Goal: Ask a question: Seek information or help from site administrators or community

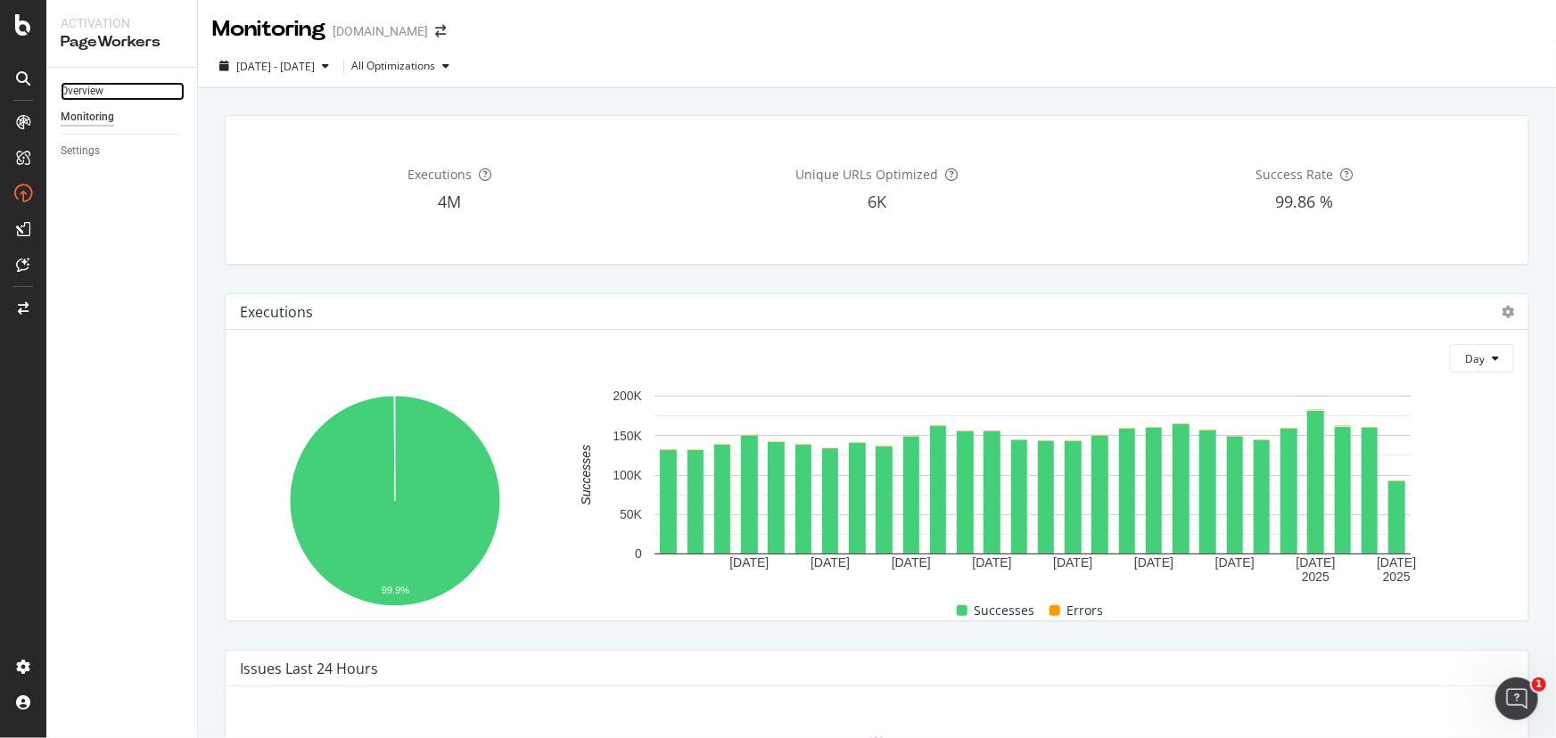
click at [115, 85] on link "Overview" at bounding box center [123, 91] width 124 height 19
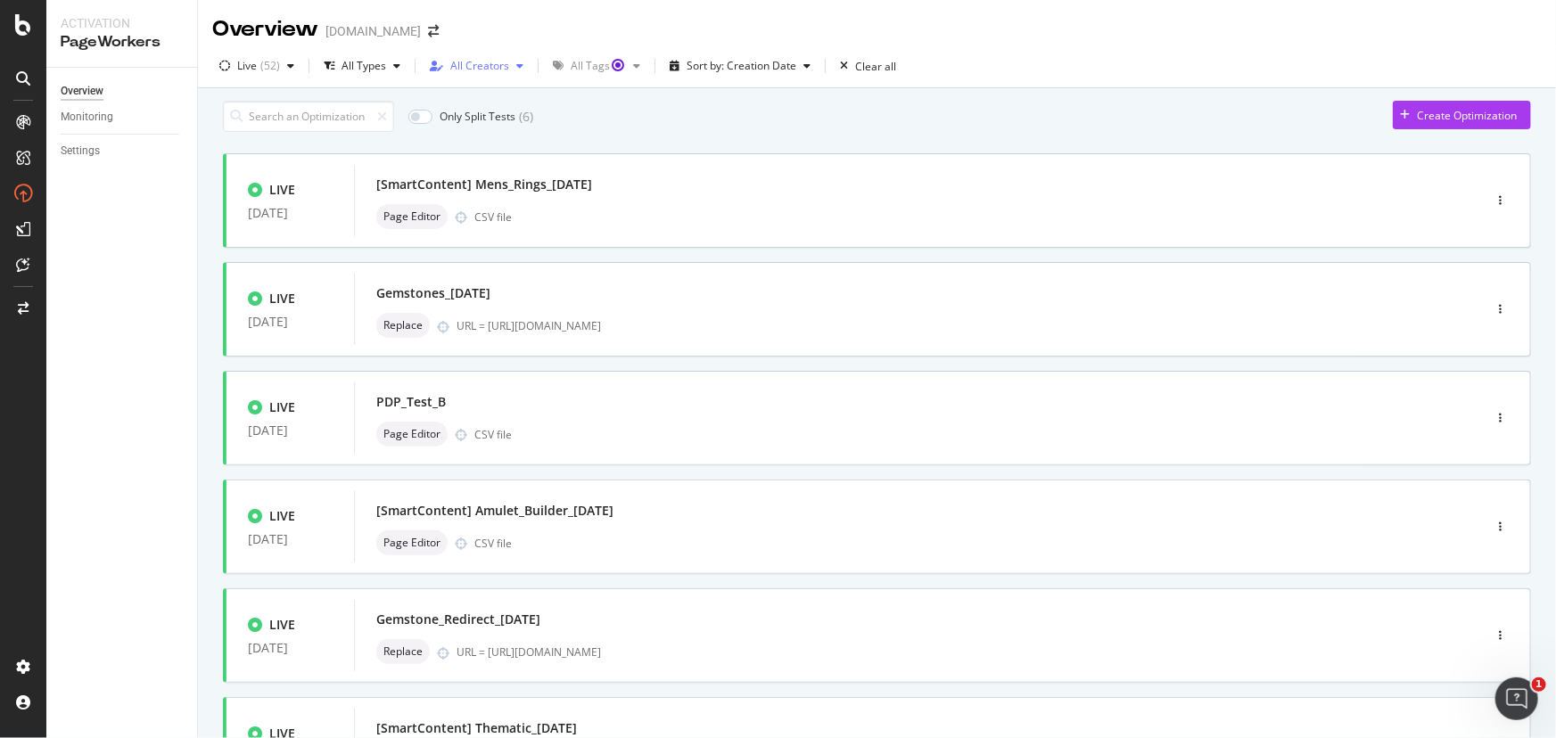
click at [499, 65] on div "All Creators" at bounding box center [479, 66] width 59 height 11
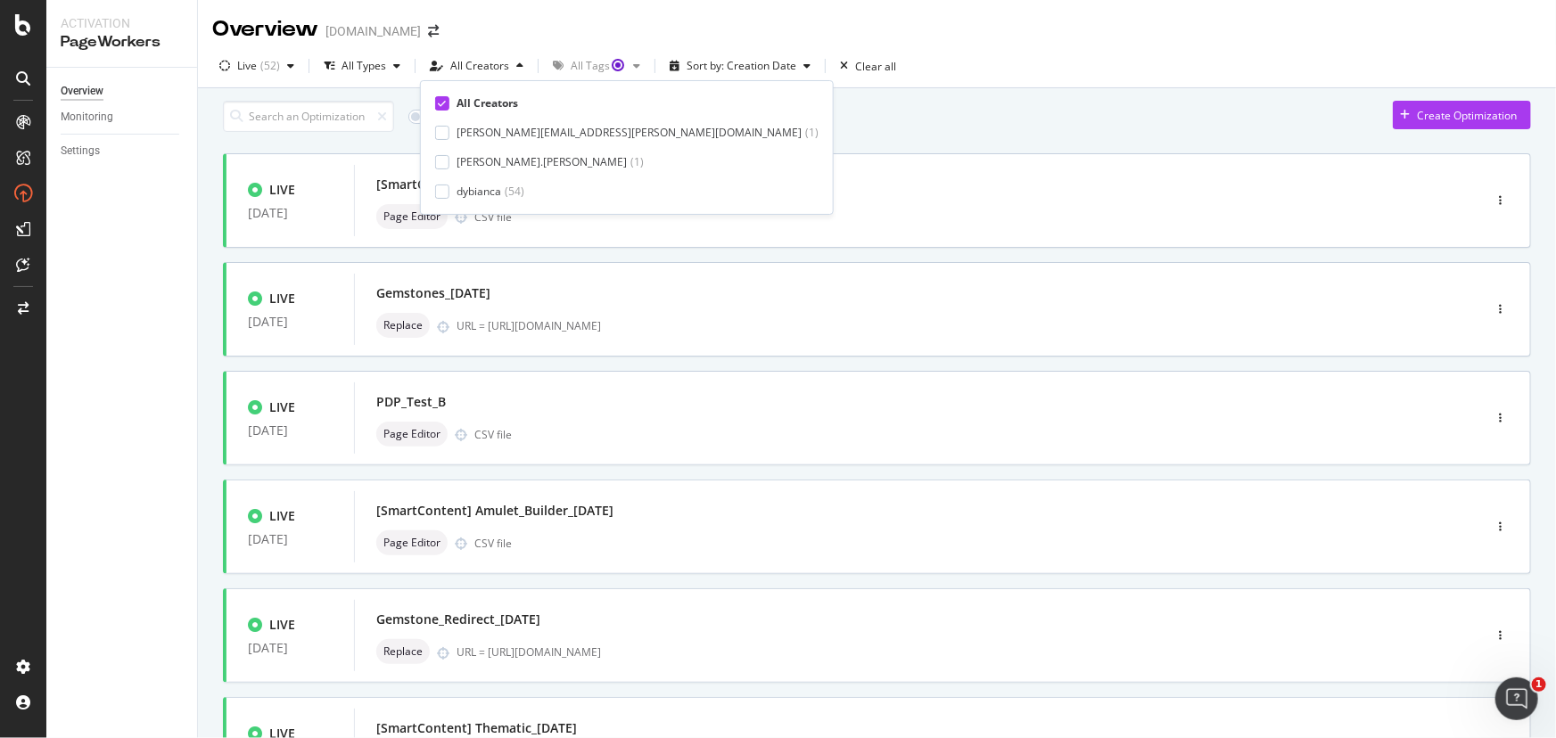
click at [504, 34] on div "Overview davidyurman.com" at bounding box center [877, 22] width 1358 height 45
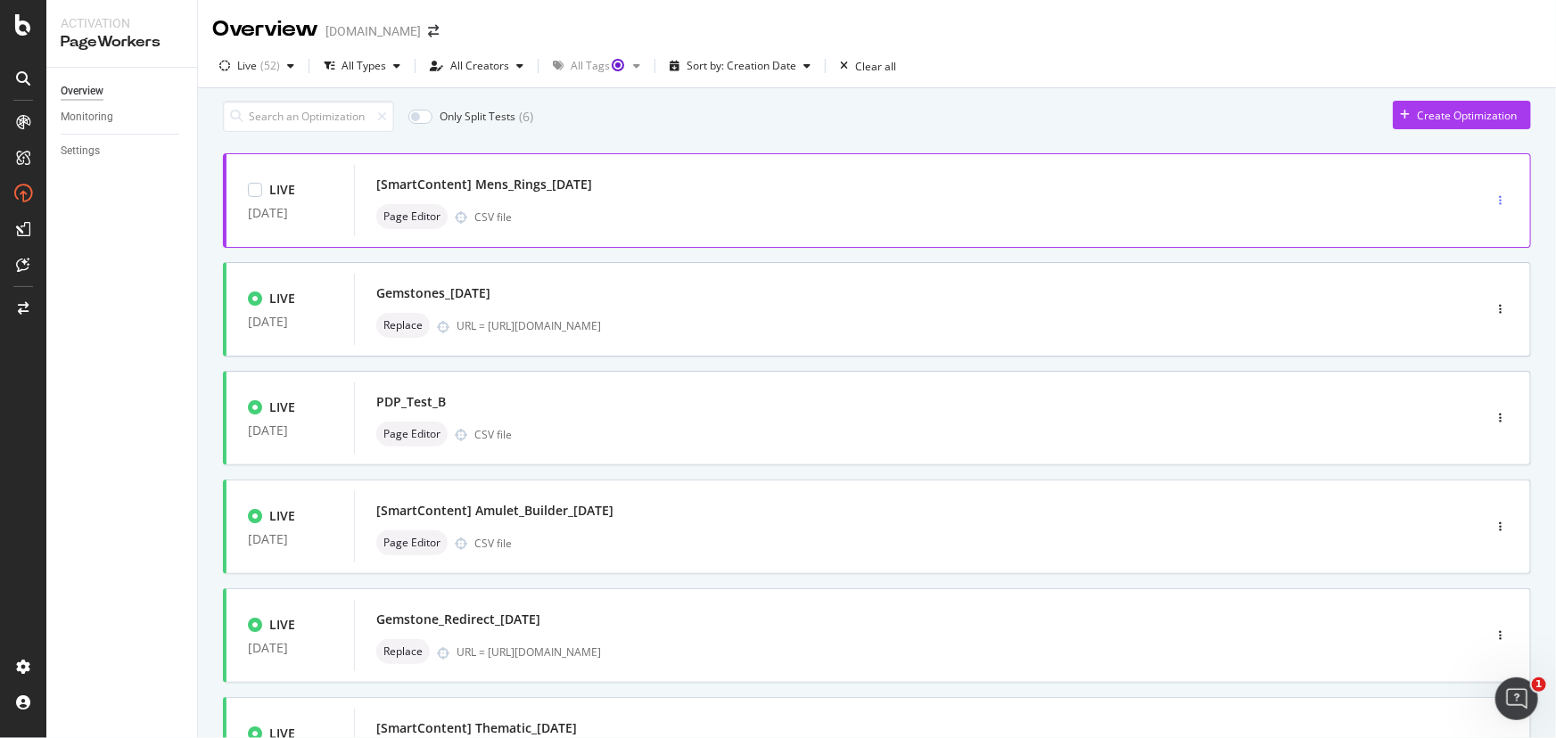
click at [1499, 204] on icon "button" at bounding box center [1500, 200] width 3 height 11
click at [1109, 62] on div "Live ( 52 ) All Types All Creators All Tags Sort by: Creation Date Clear all" at bounding box center [877, 70] width 1358 height 36
click at [684, 433] on div "Page Editor CSV file" at bounding box center [891, 434] width 1030 height 25
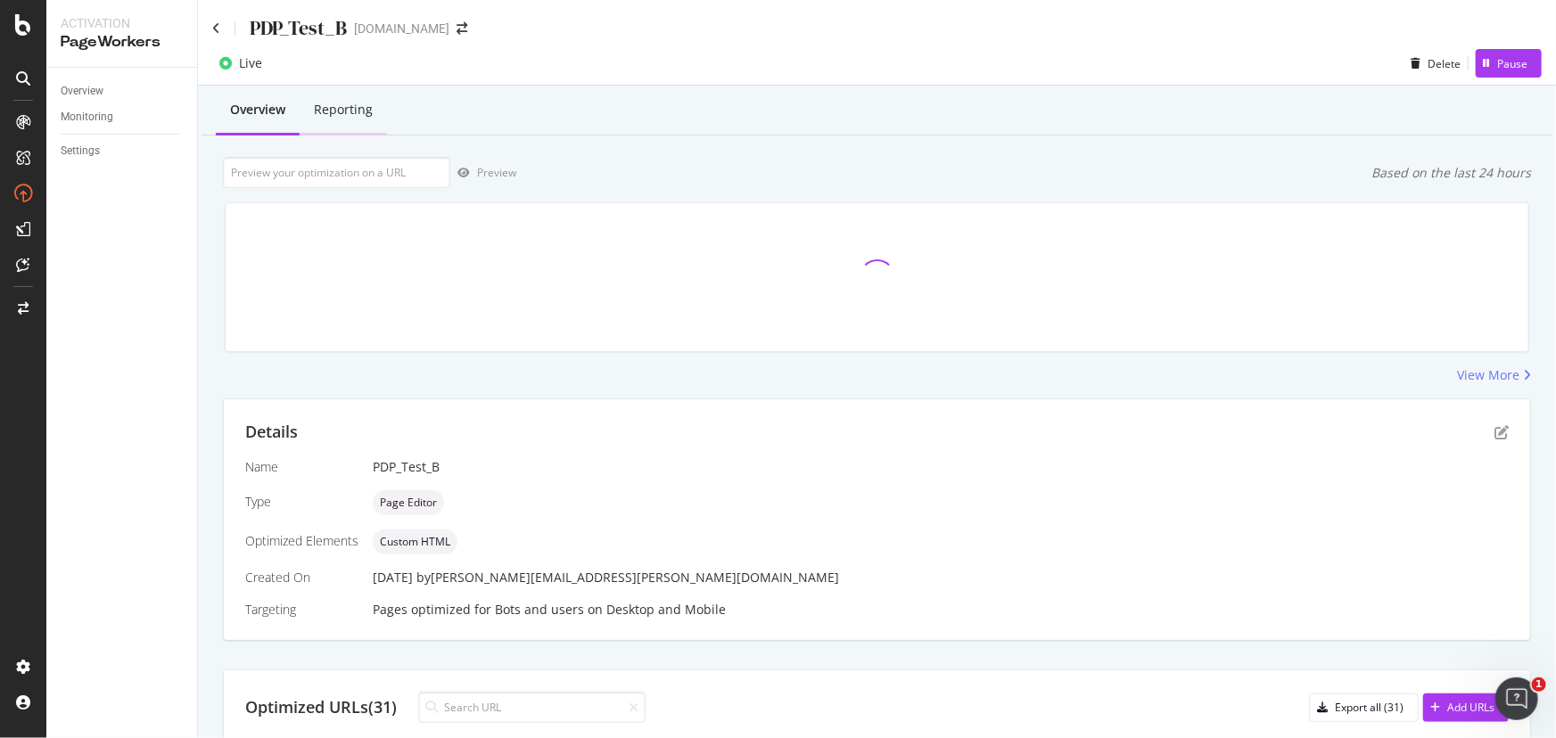
click at [357, 120] on div "Reporting" at bounding box center [343, 111] width 87 height 49
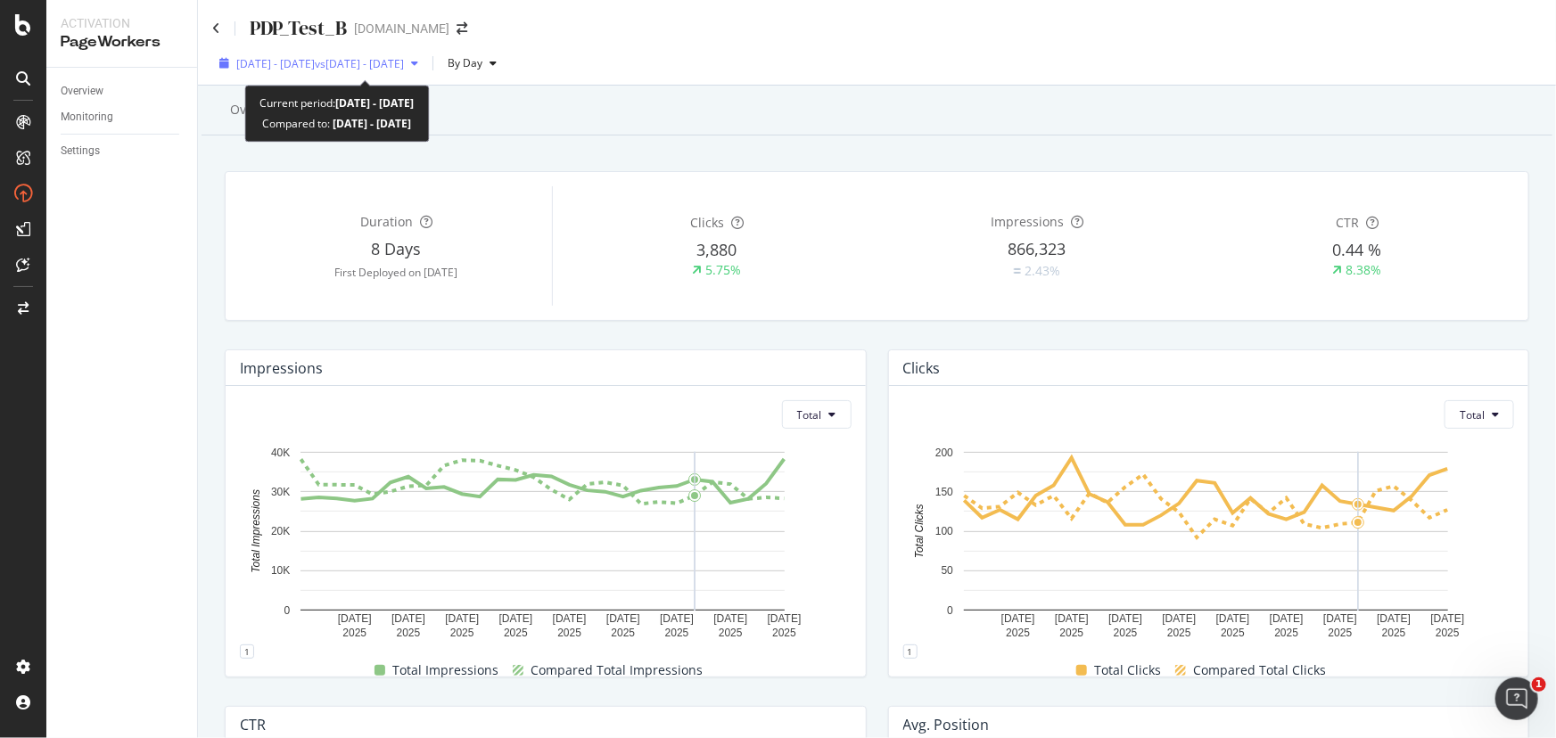
click at [387, 66] on span "vs 2025 Jun. 19th - Jul. 16th" at bounding box center [359, 63] width 89 height 15
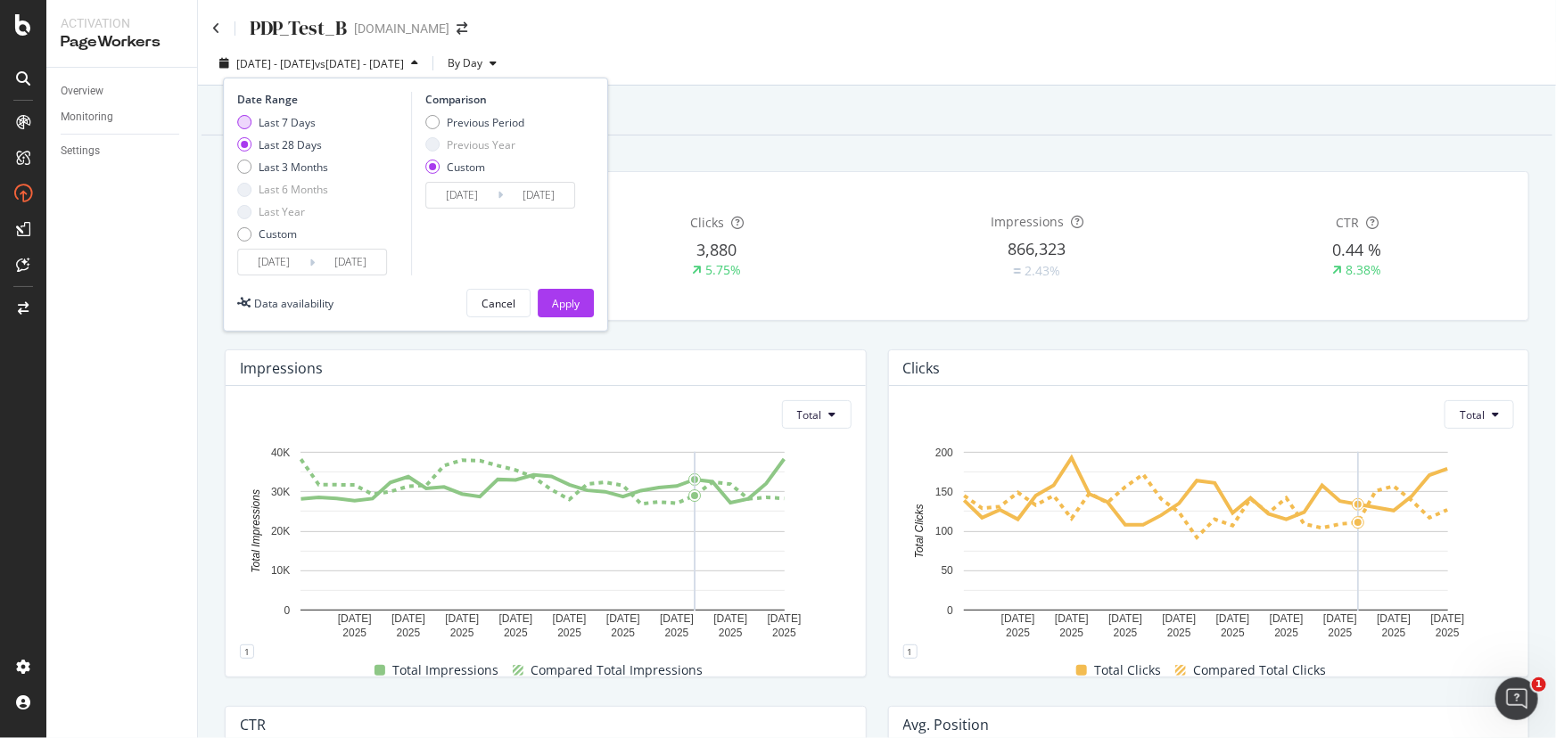
click at [248, 120] on div "Last 7 Days" at bounding box center [244, 122] width 14 height 14
click at [258, 227] on div "Custom" at bounding box center [282, 234] width 91 height 15
click at [252, 119] on div "Last 7 Days" at bounding box center [282, 122] width 91 height 15
type input "2025/08/04"
click at [431, 128] on div "Previous Period" at bounding box center [432, 122] width 14 height 14
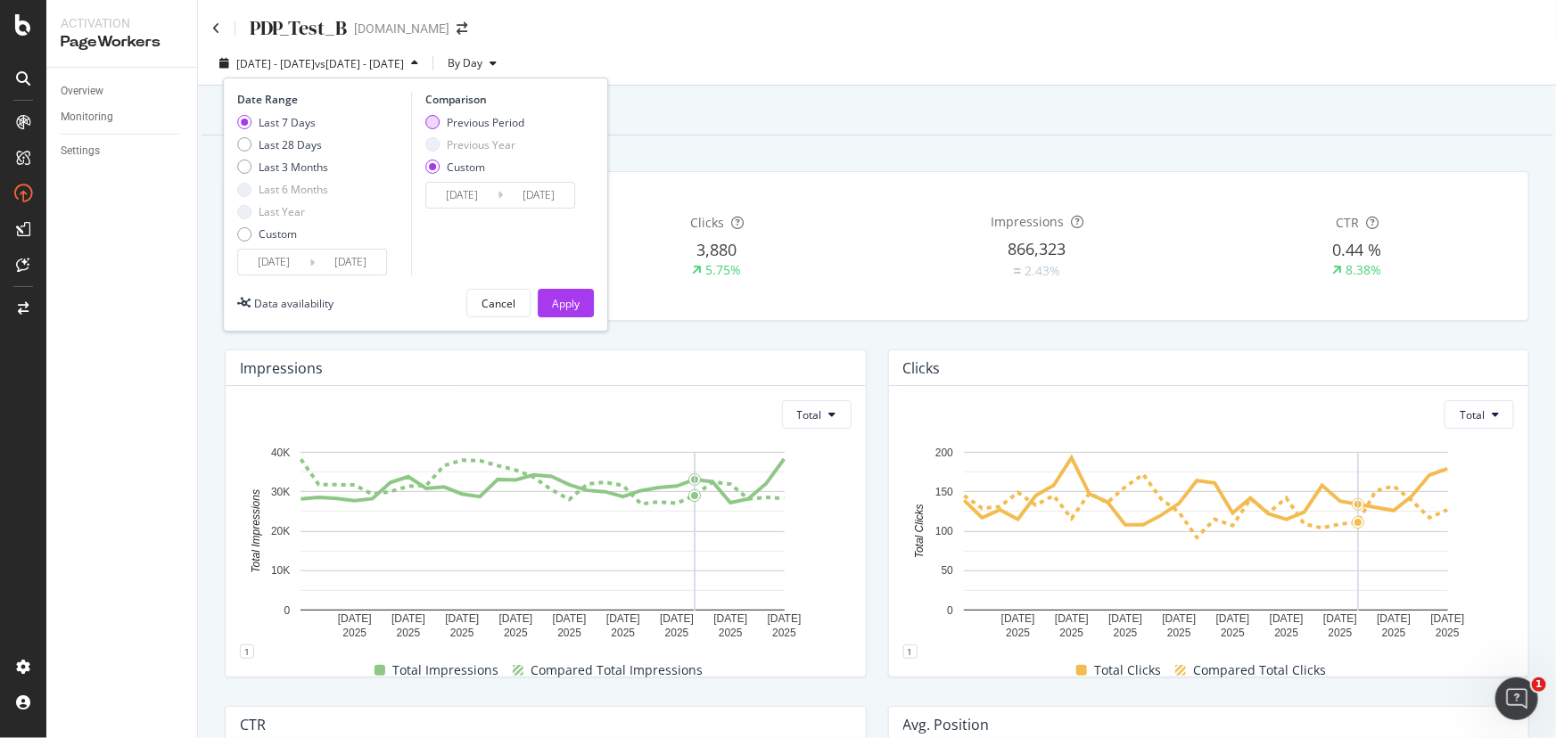
type input "2025/07/28"
type input "2025/08/03"
click at [562, 296] on div "Apply" at bounding box center [566, 303] width 28 height 15
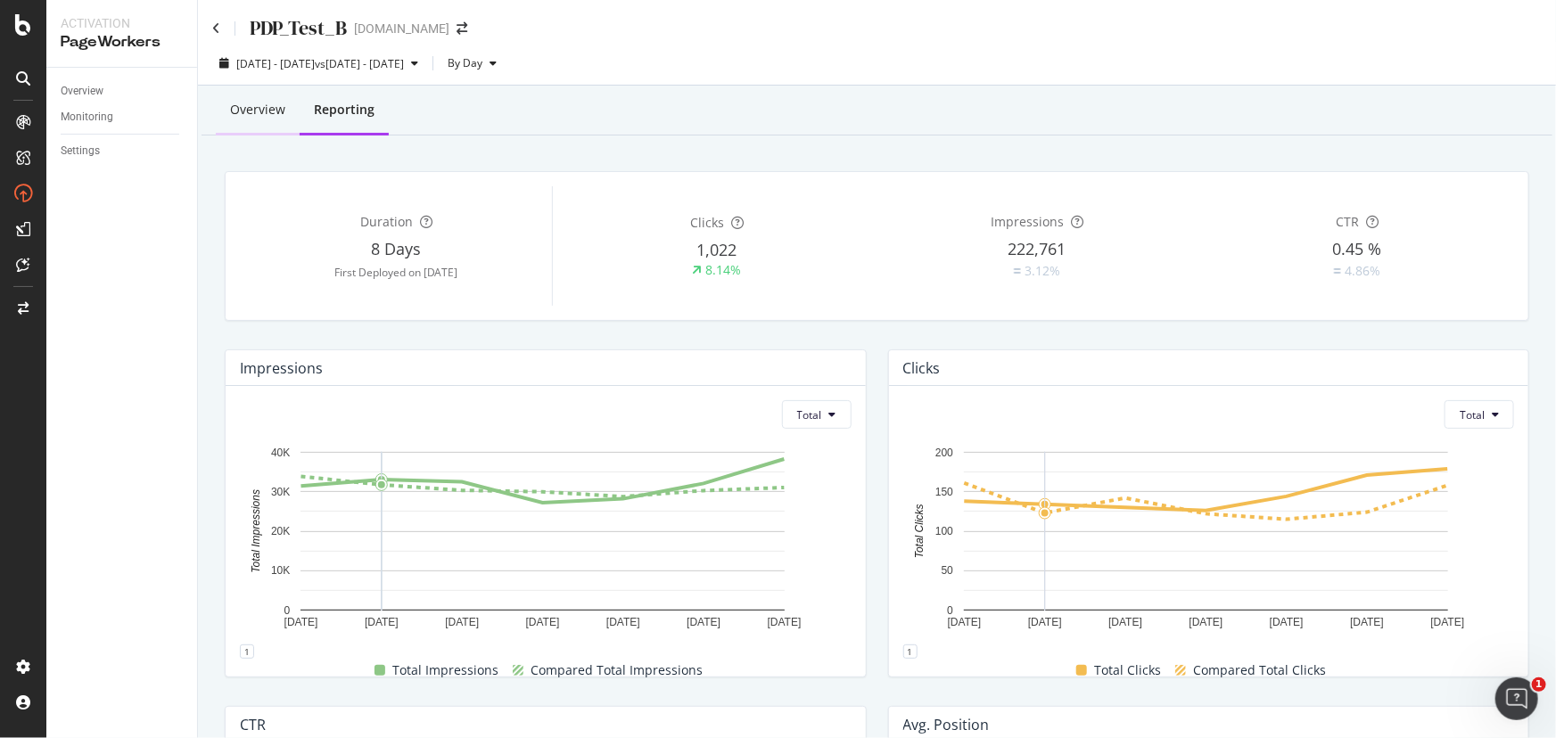
click at [242, 115] on div "Overview" at bounding box center [257, 110] width 55 height 18
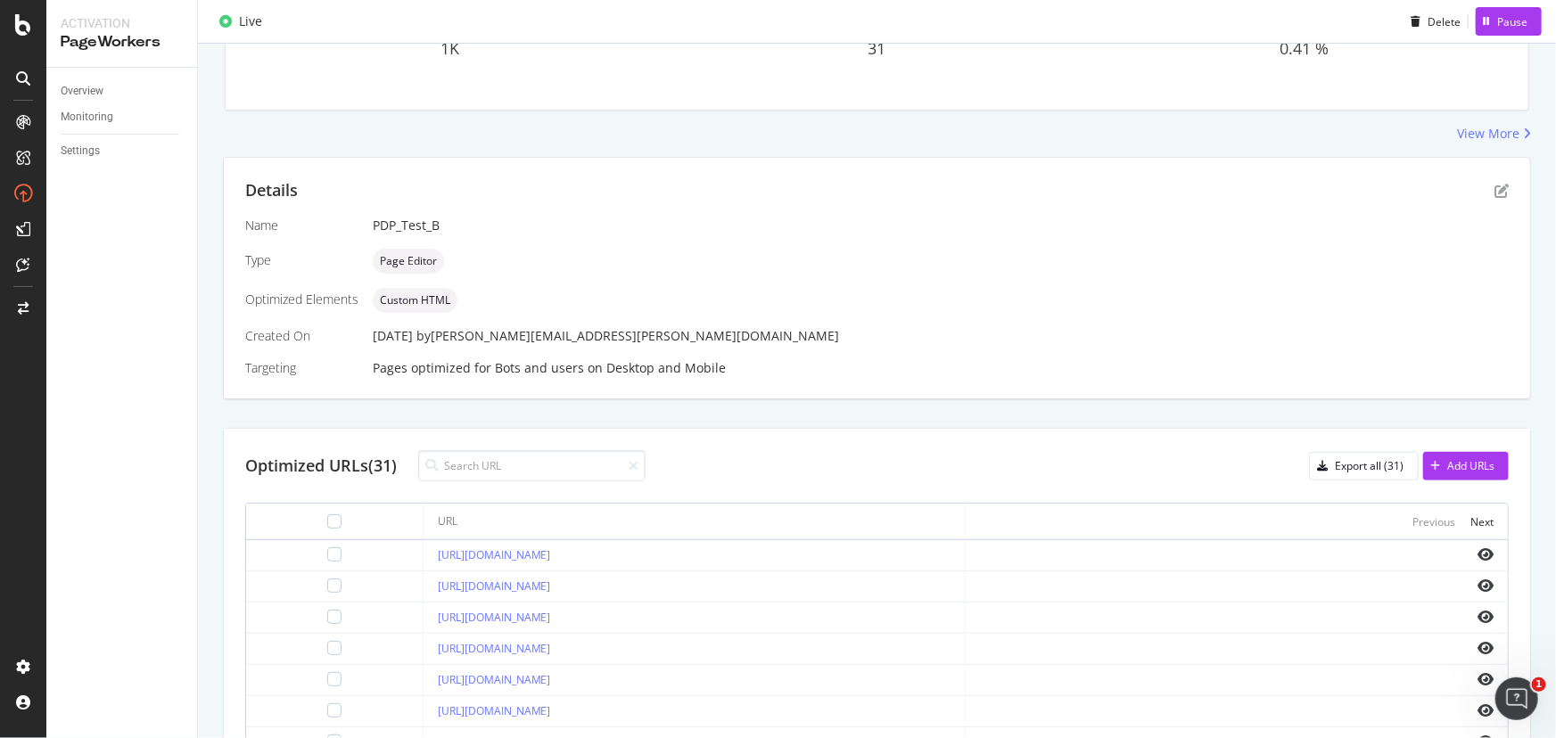
scroll to position [324, 0]
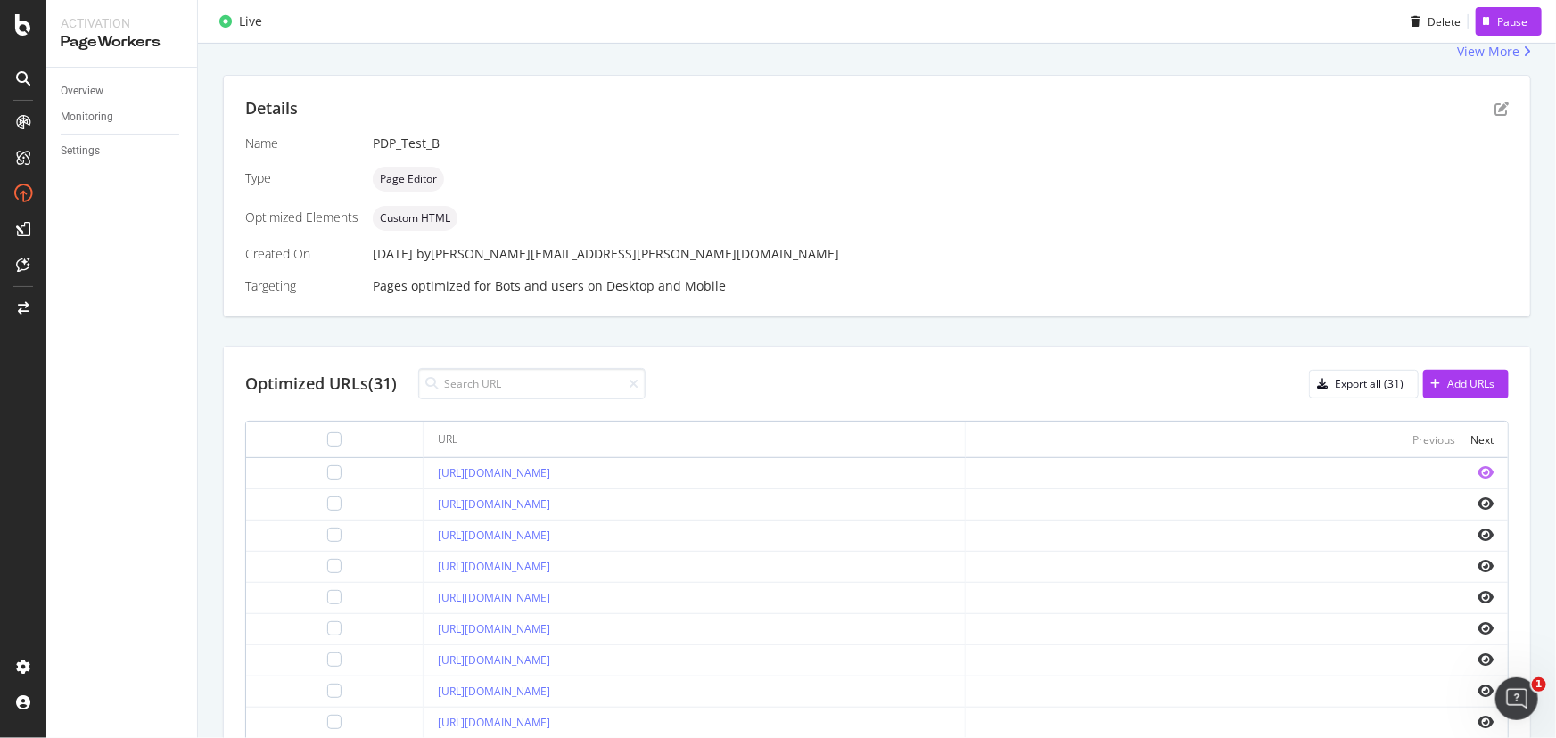
click at [1480, 471] on icon "eye" at bounding box center [1486, 473] width 16 height 14
click at [124, 262] on div "RealKeywords" at bounding box center [105, 265] width 79 height 18
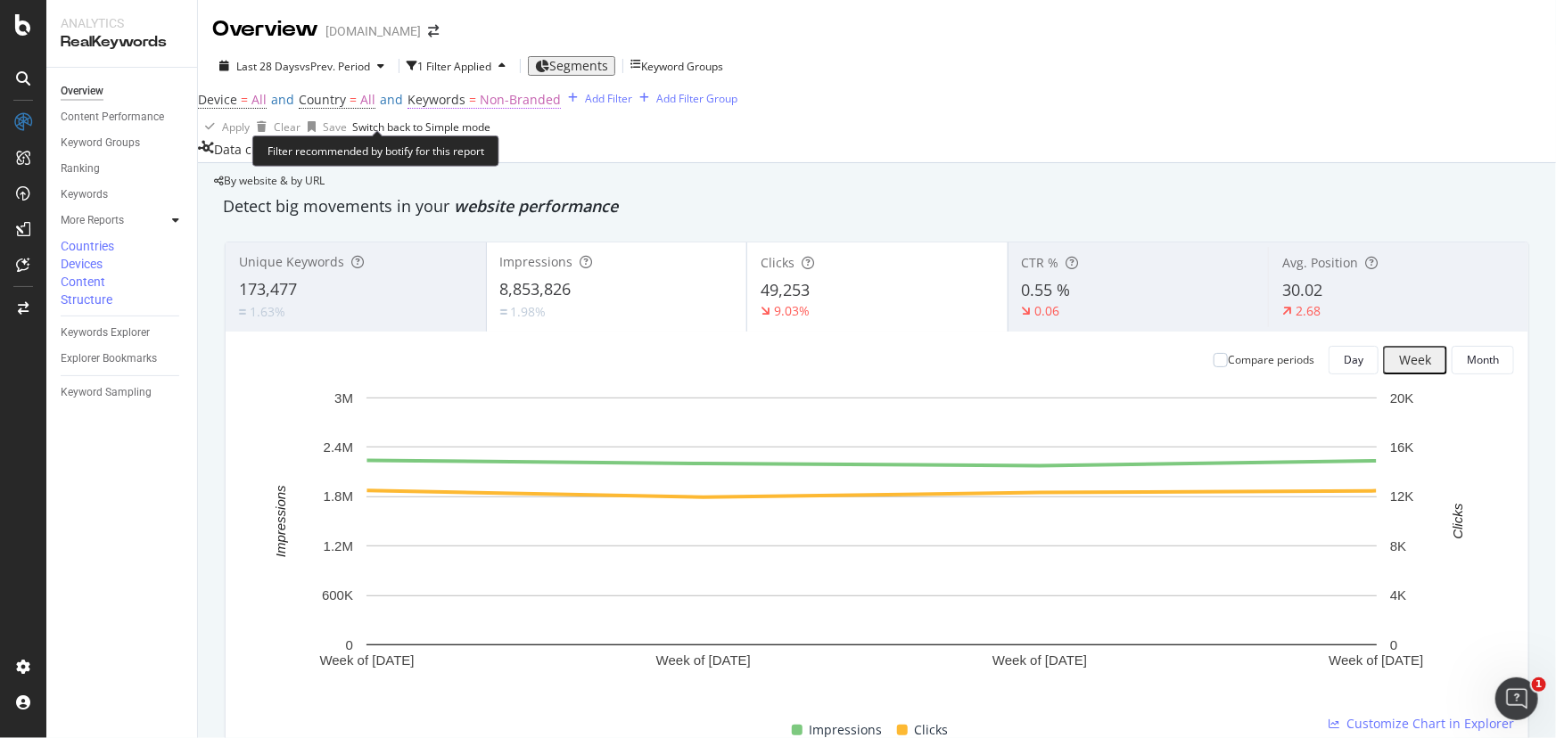
click at [496, 108] on span "Non-Branded" at bounding box center [520, 99] width 81 height 17
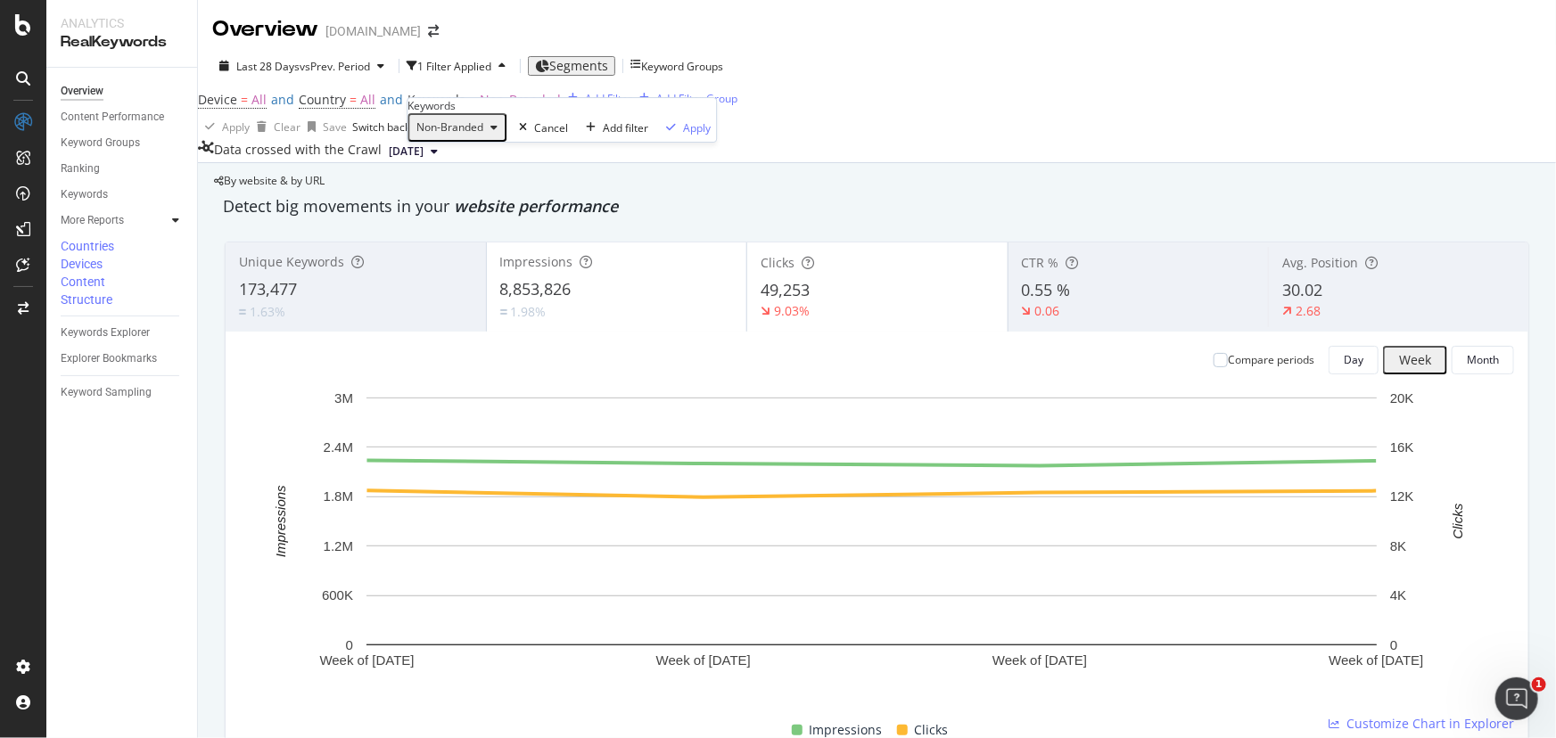
click at [474, 135] on span "Non-Branded" at bounding box center [446, 127] width 74 height 15
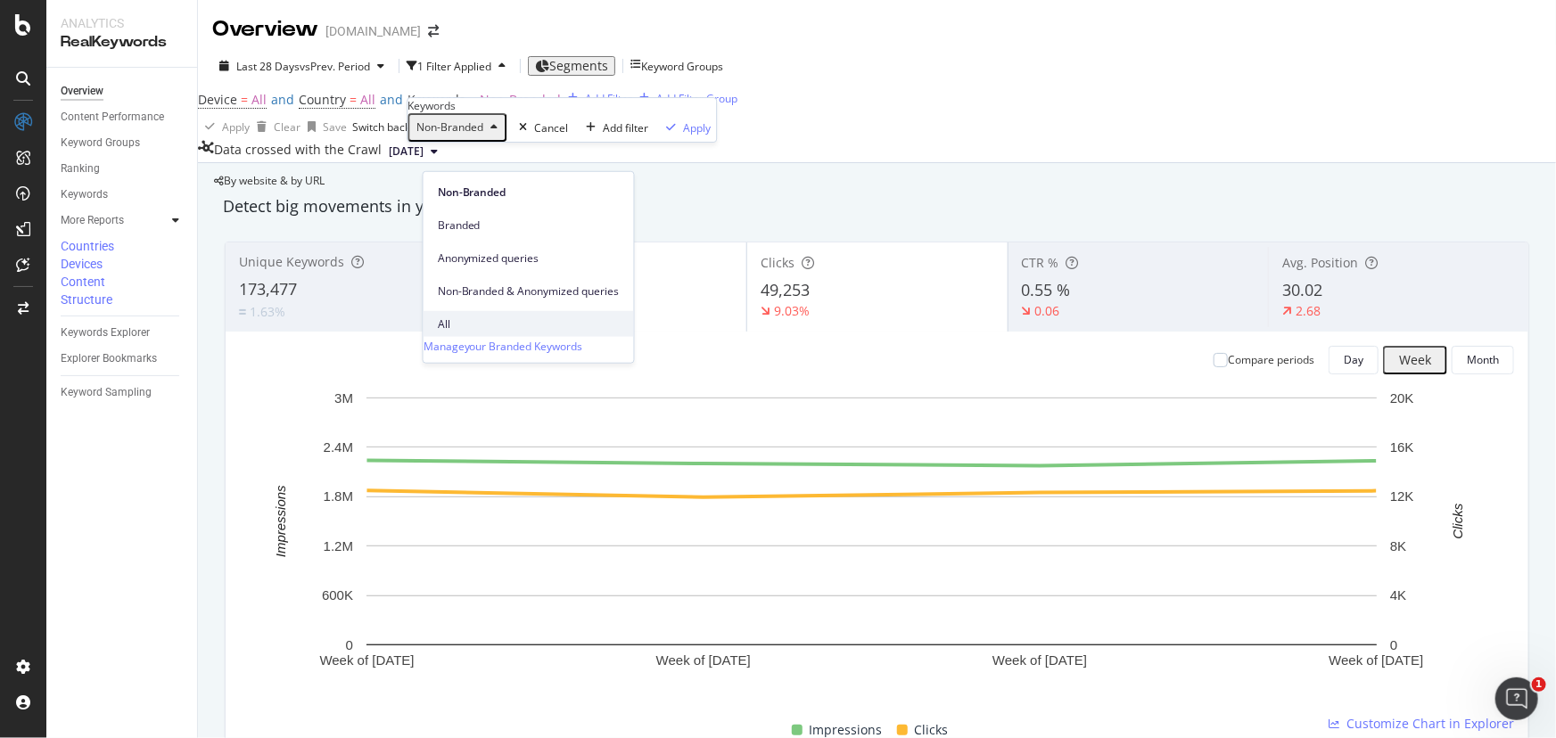
click at [449, 311] on div "All" at bounding box center [529, 324] width 210 height 26
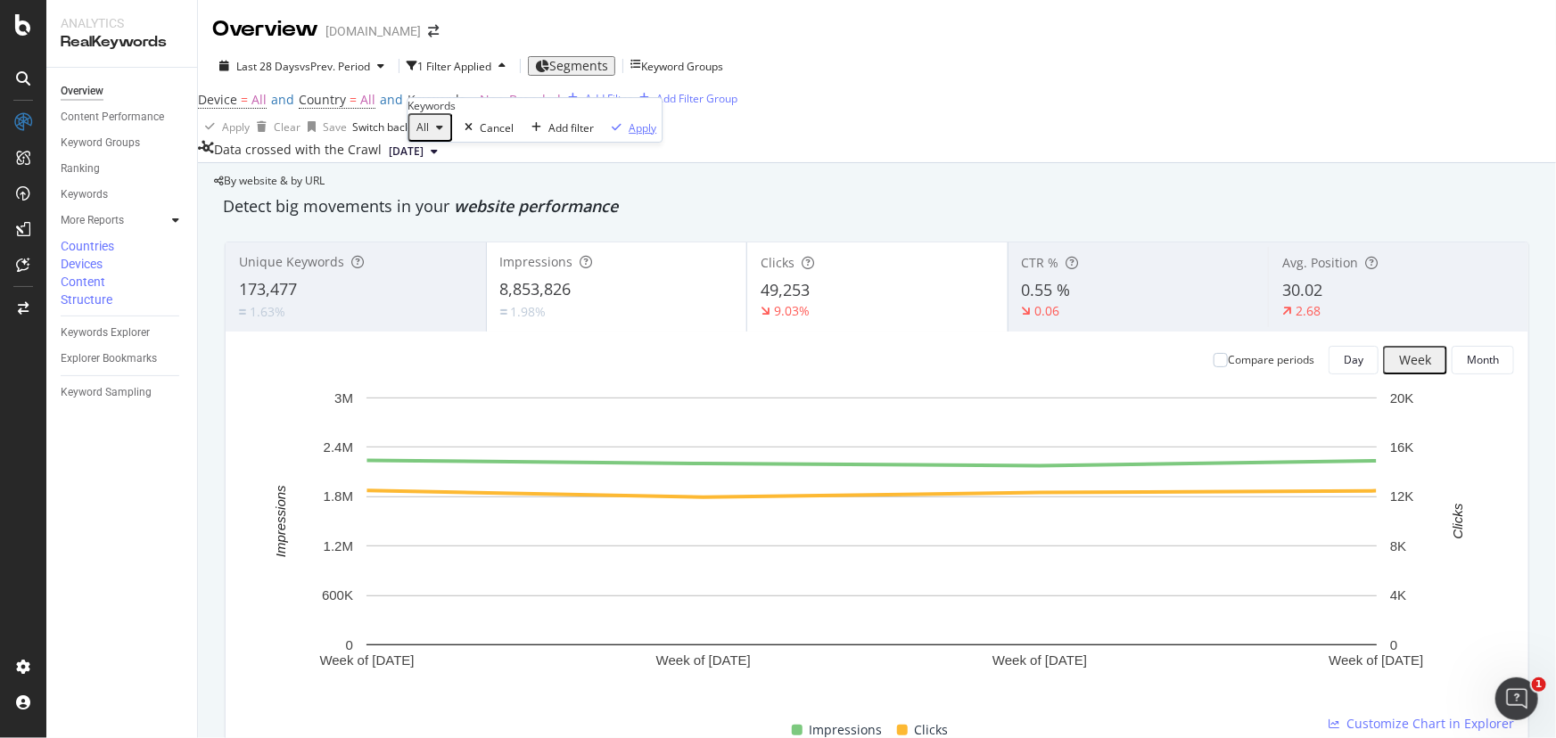
click at [612, 133] on icon "button" at bounding box center [617, 127] width 10 height 11
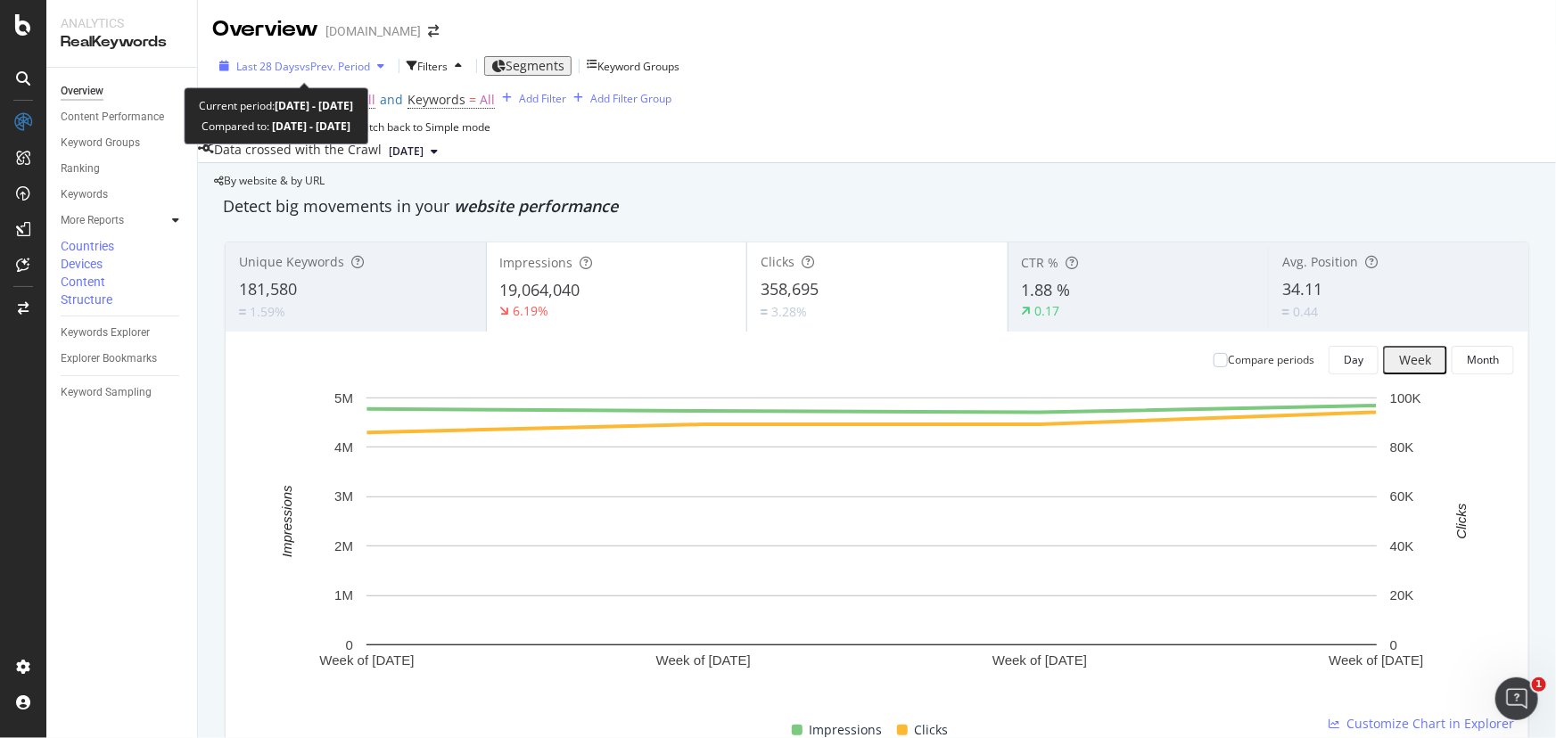
click at [330, 67] on span "vs Prev. Period" at bounding box center [335, 66] width 70 height 15
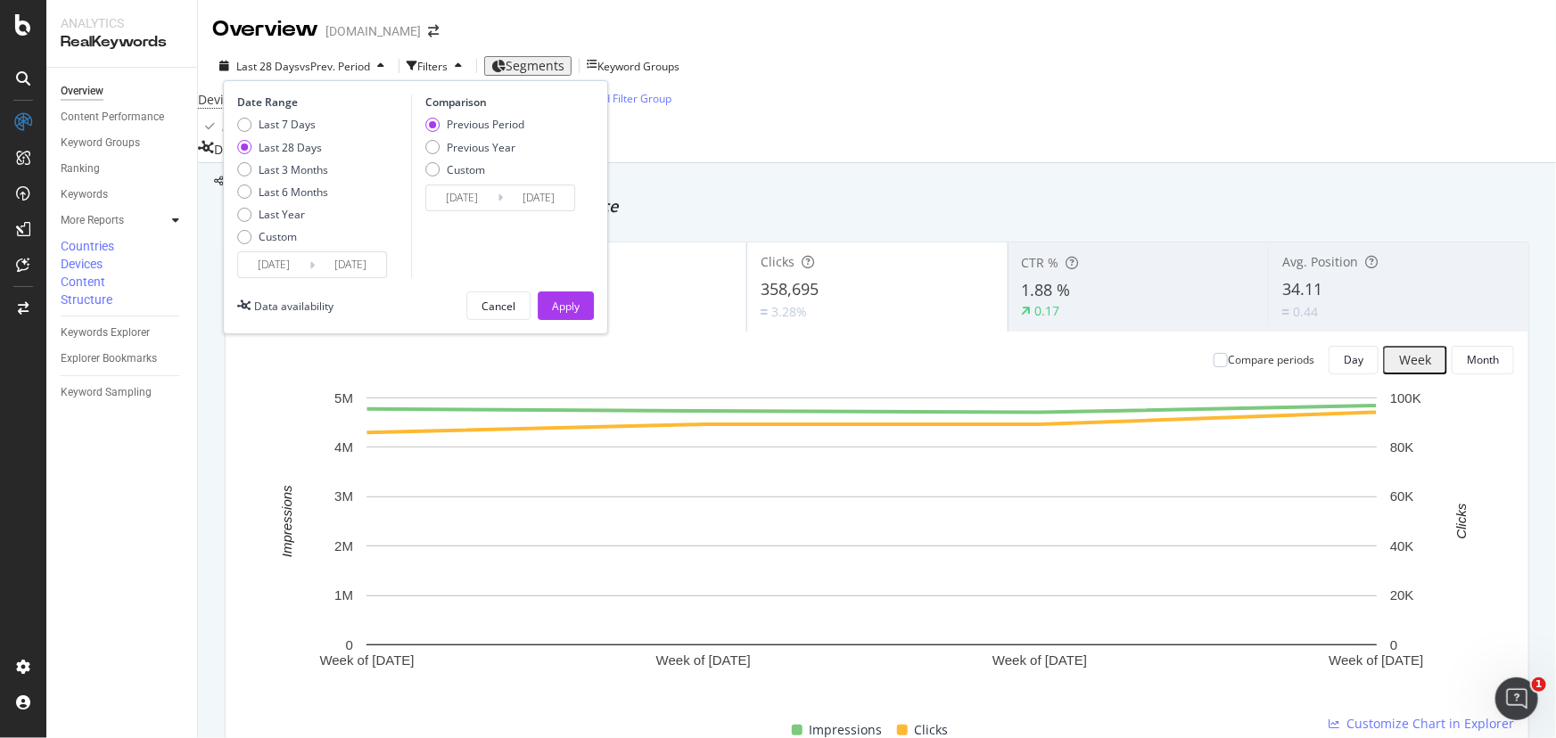
click at [298, 259] on input "2025/07/14" at bounding box center [273, 264] width 71 height 25
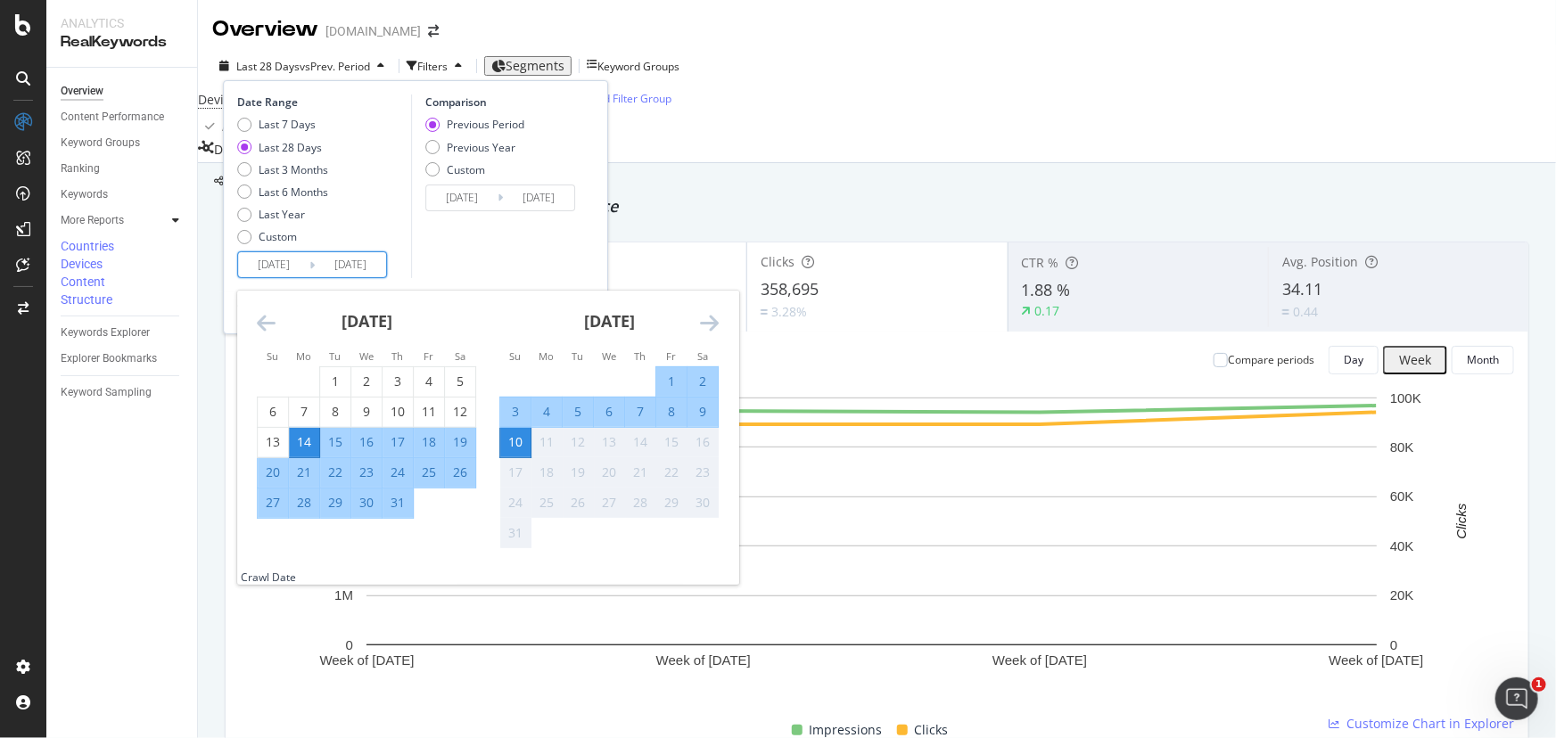
click at [286, 269] on input "2025/07/14" at bounding box center [273, 264] width 71 height 25
click at [257, 326] on icon "Move backward to switch to the previous month." at bounding box center [266, 322] width 19 height 21
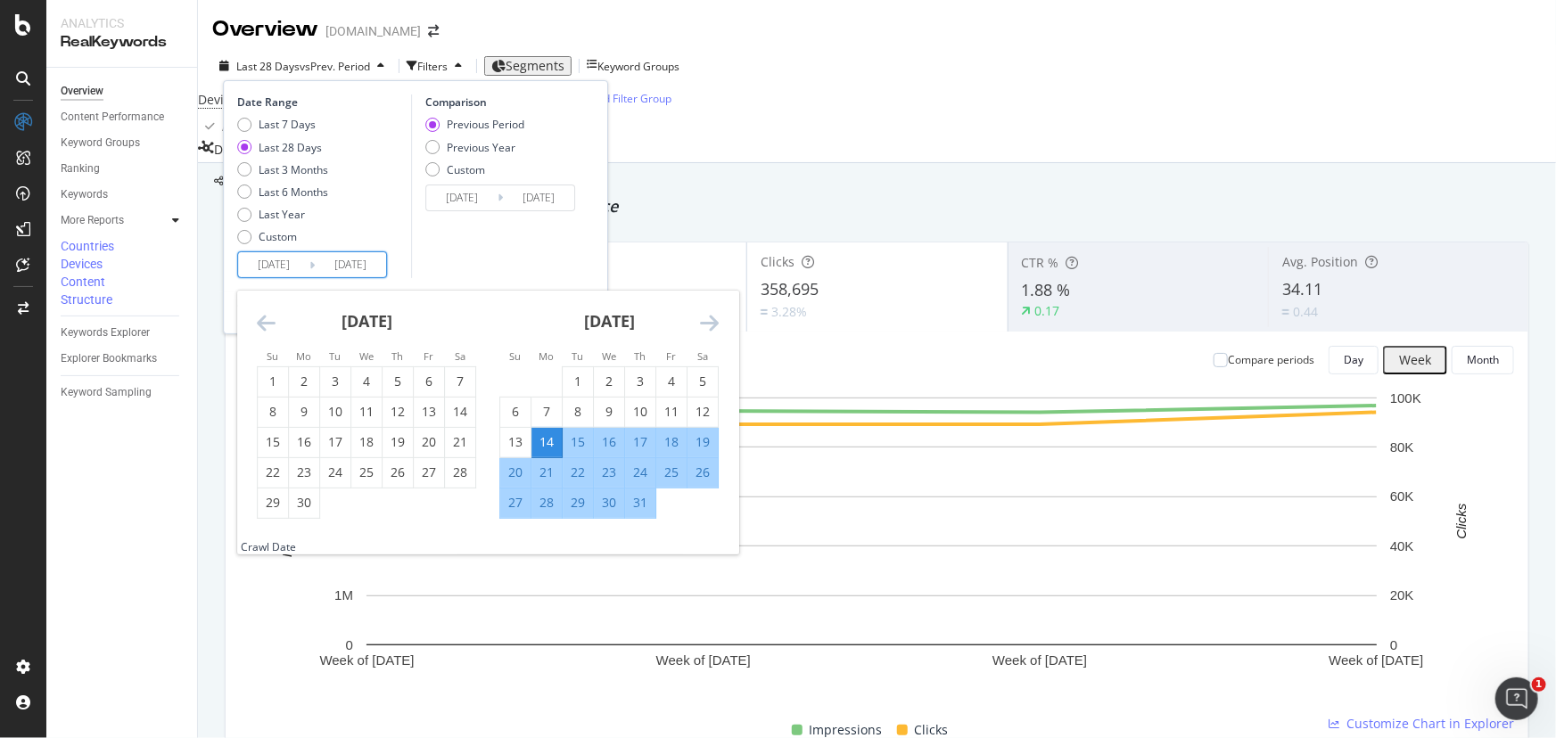
click at [257, 326] on icon "Move backward to switch to the previous month." at bounding box center [266, 322] width 19 height 21
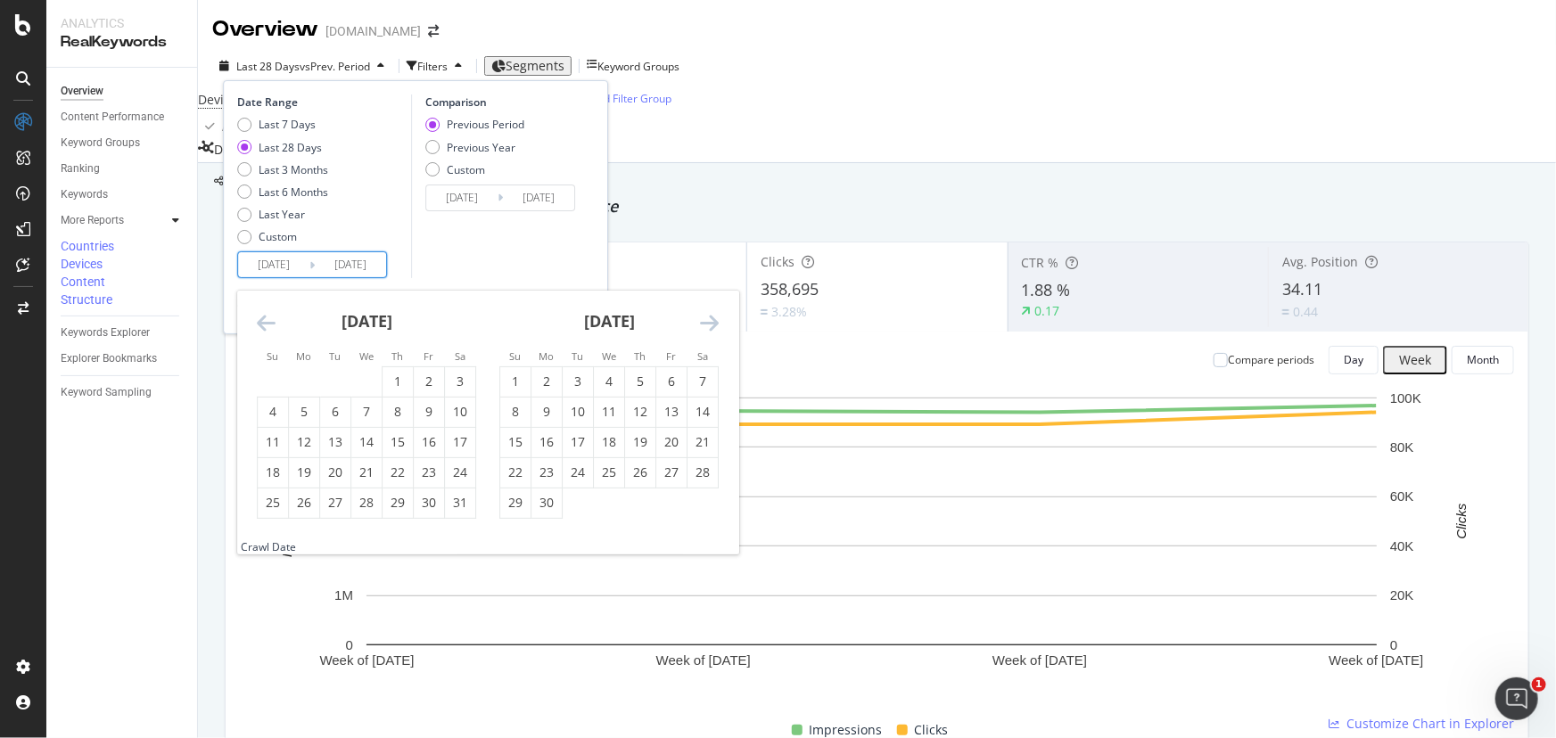
click at [257, 326] on icon "Move backward to switch to the previous month." at bounding box center [266, 322] width 19 height 21
click at [276, 401] on div "5" at bounding box center [273, 412] width 30 height 29
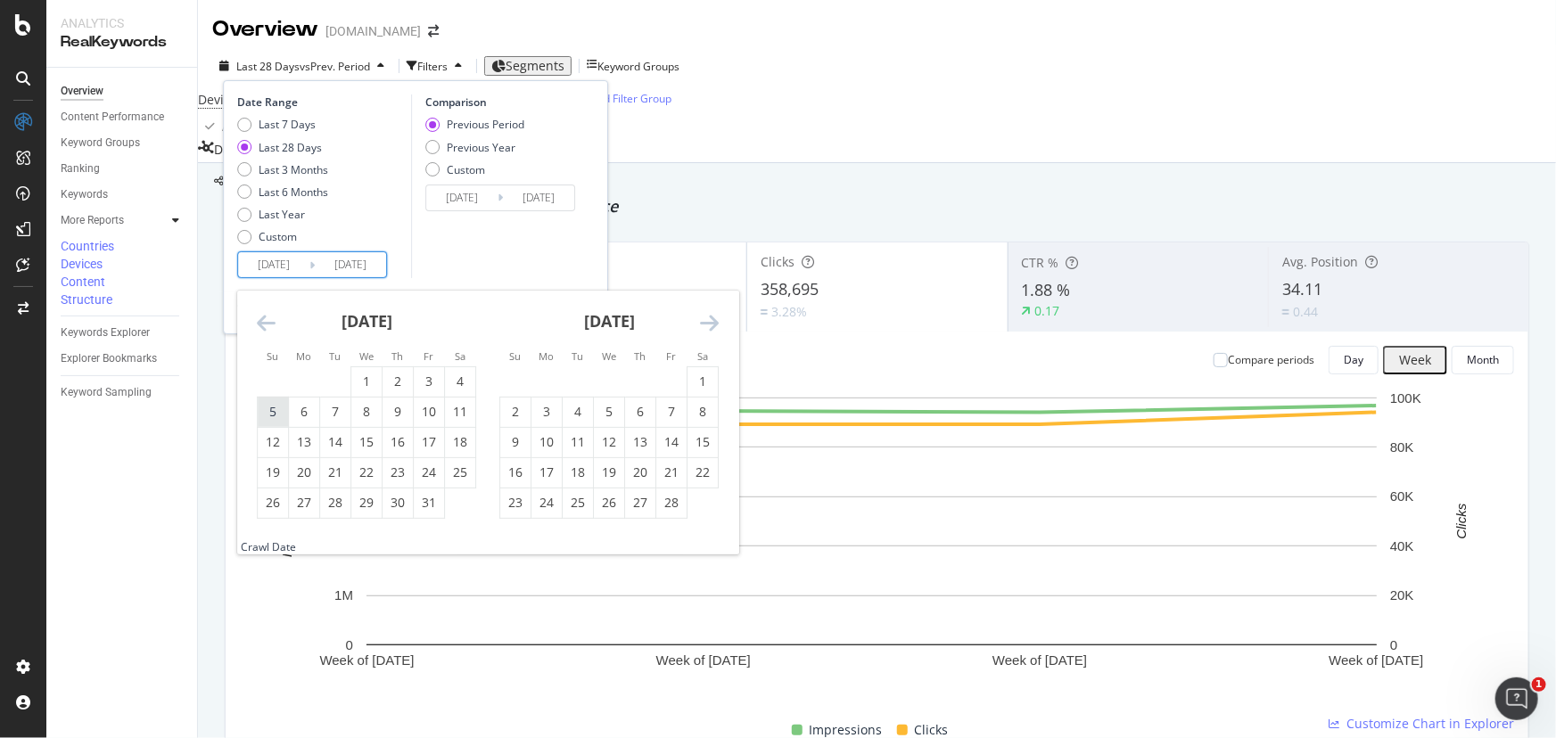
type input "2025/01/05"
type input "2024/05/31"
type input "2025/01/04"
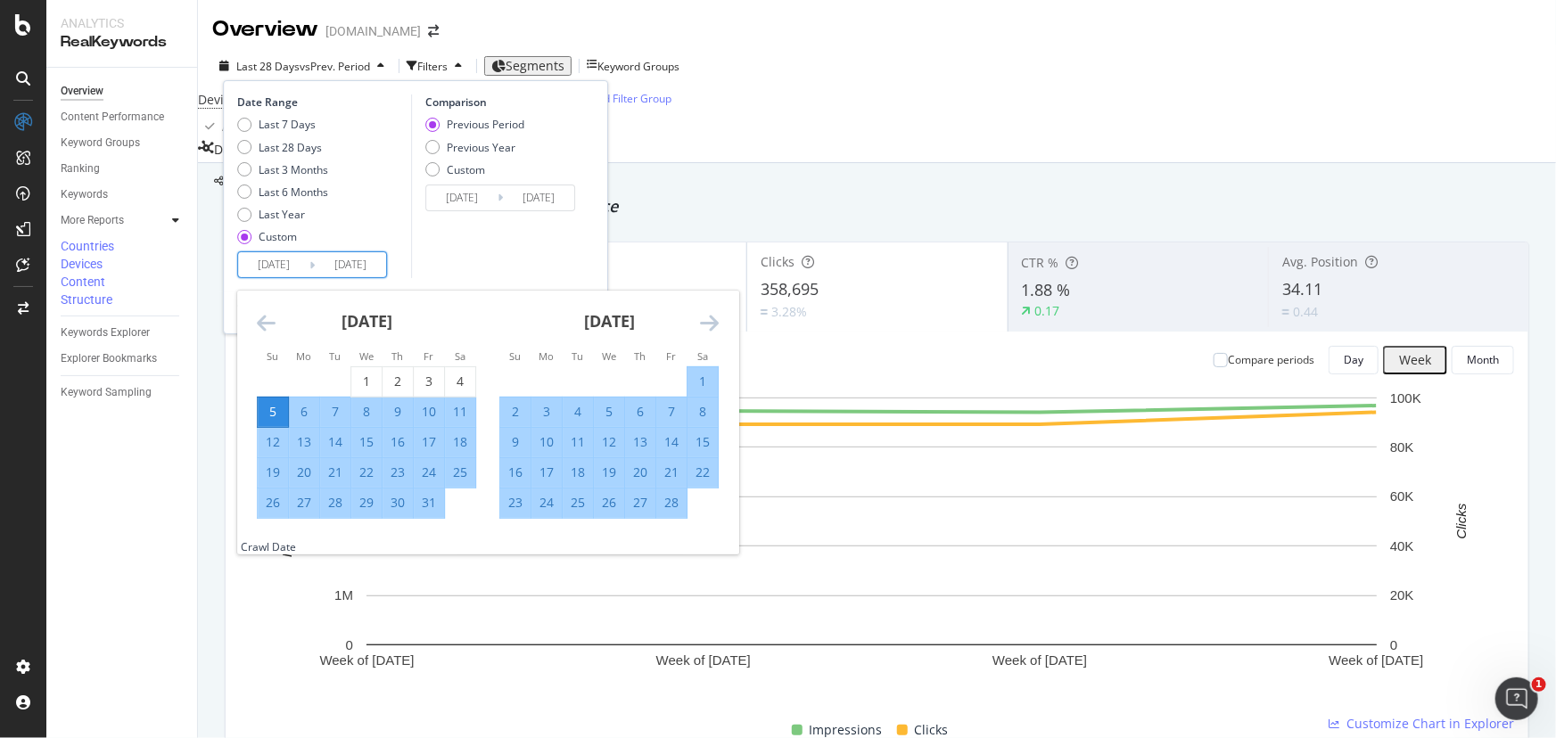
click at [715, 322] on icon "Move forward to switch to the next month." at bounding box center [709, 322] width 19 height 21
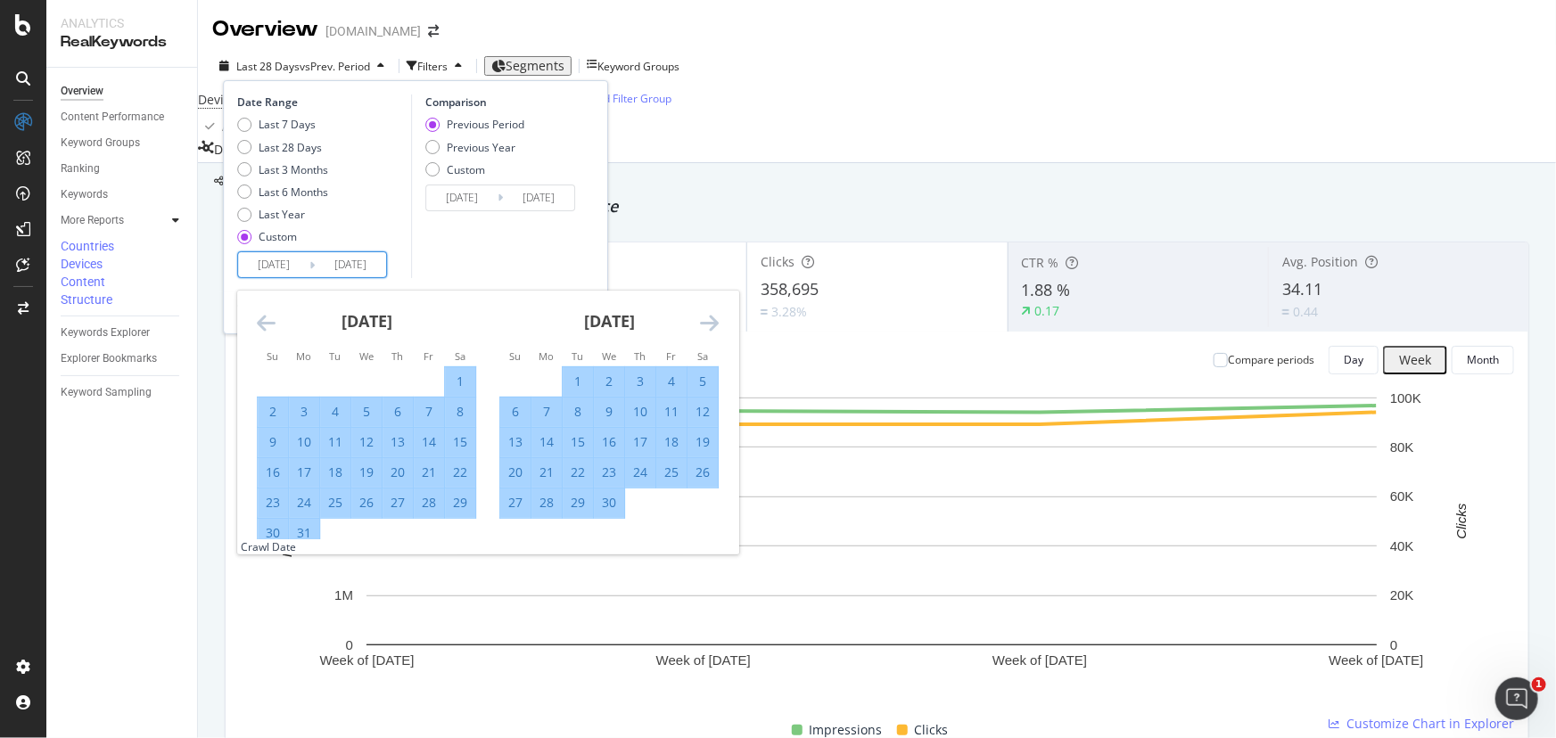
click at [715, 322] on icon "Move forward to switch to the next month." at bounding box center [709, 322] width 19 height 21
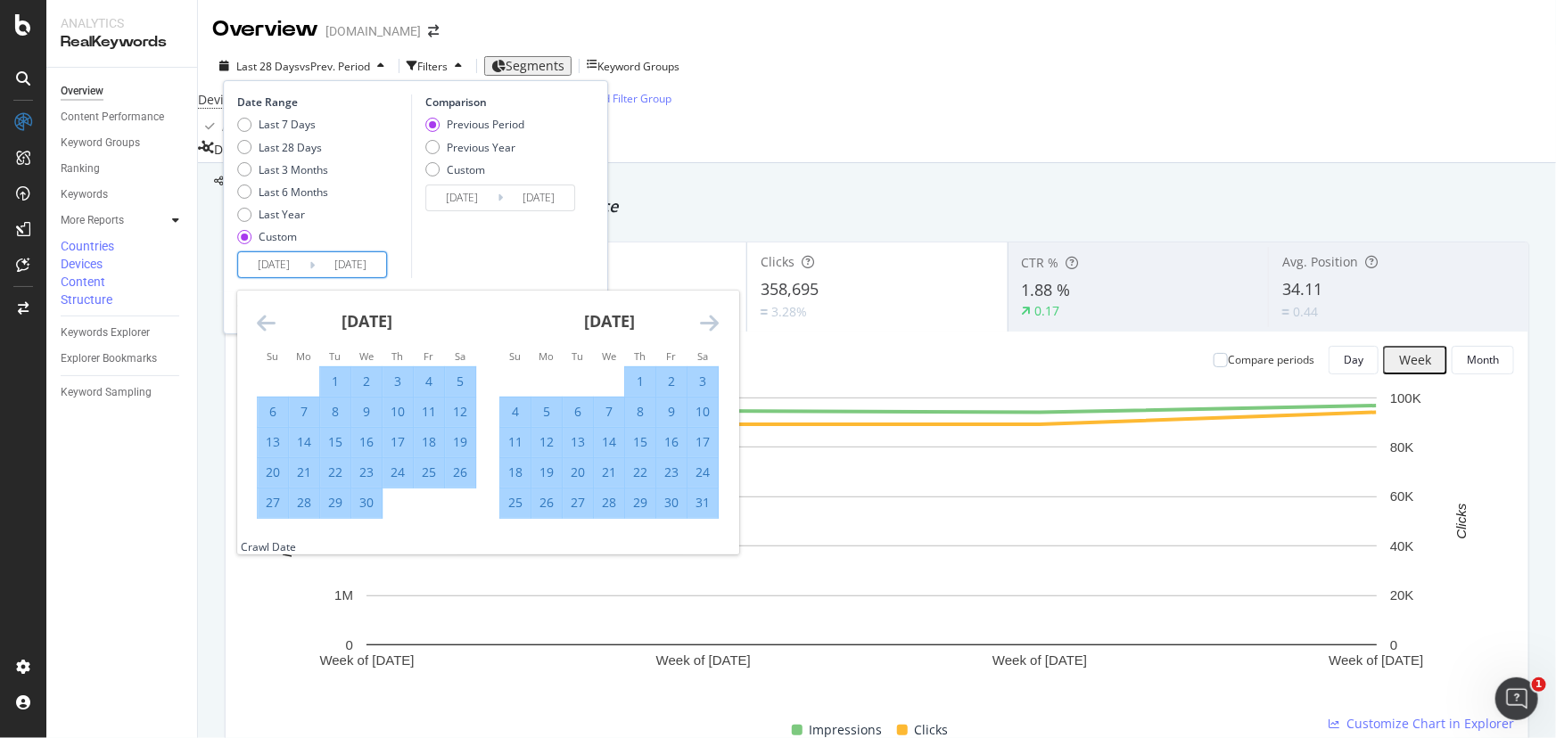
click at [715, 322] on icon "Move forward to switch to the next month." at bounding box center [709, 322] width 19 height 21
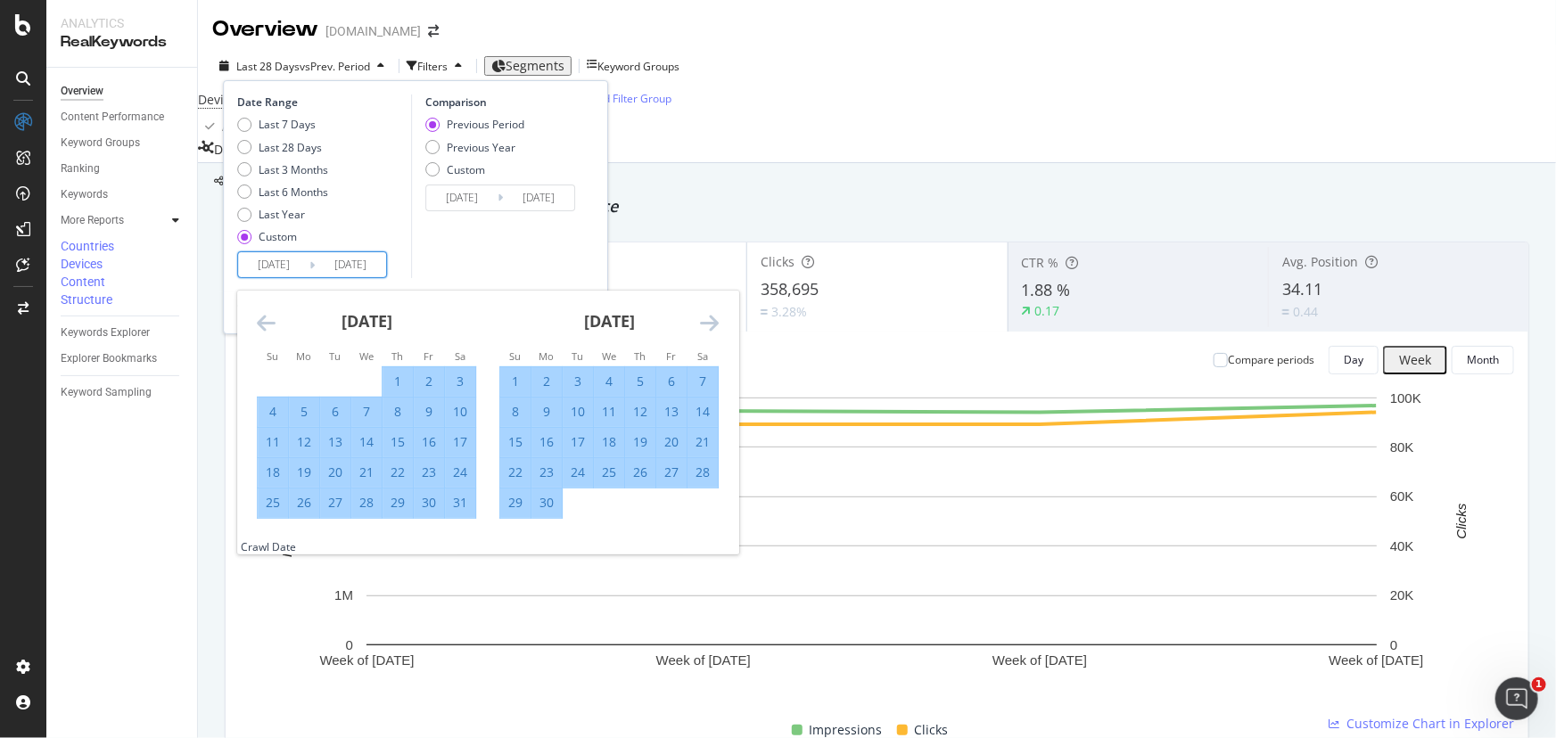
click at [715, 322] on icon "Move forward to switch to the next month." at bounding box center [709, 322] width 19 height 21
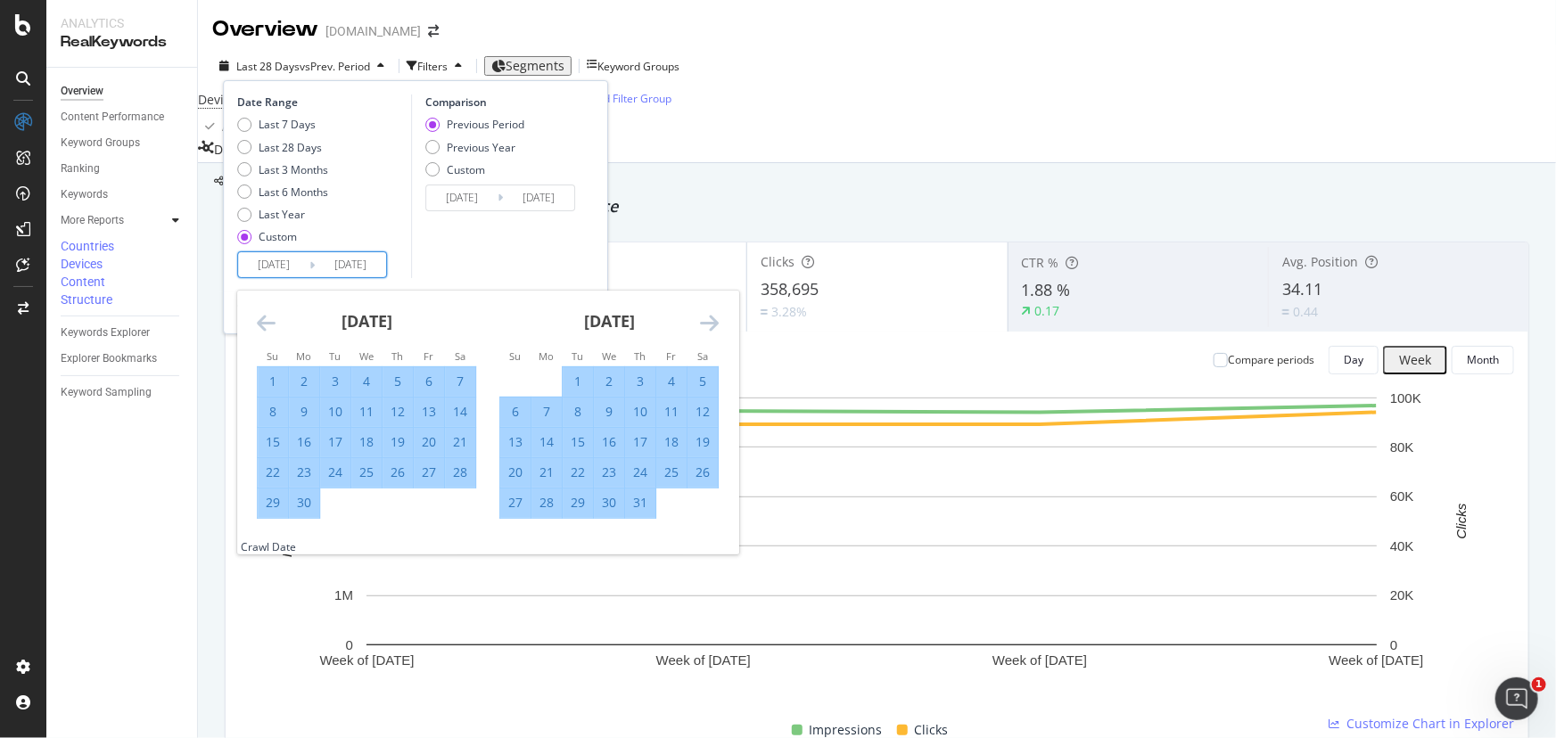
click at [715, 322] on icon "Move forward to switch to the next month." at bounding box center [709, 322] width 19 height 21
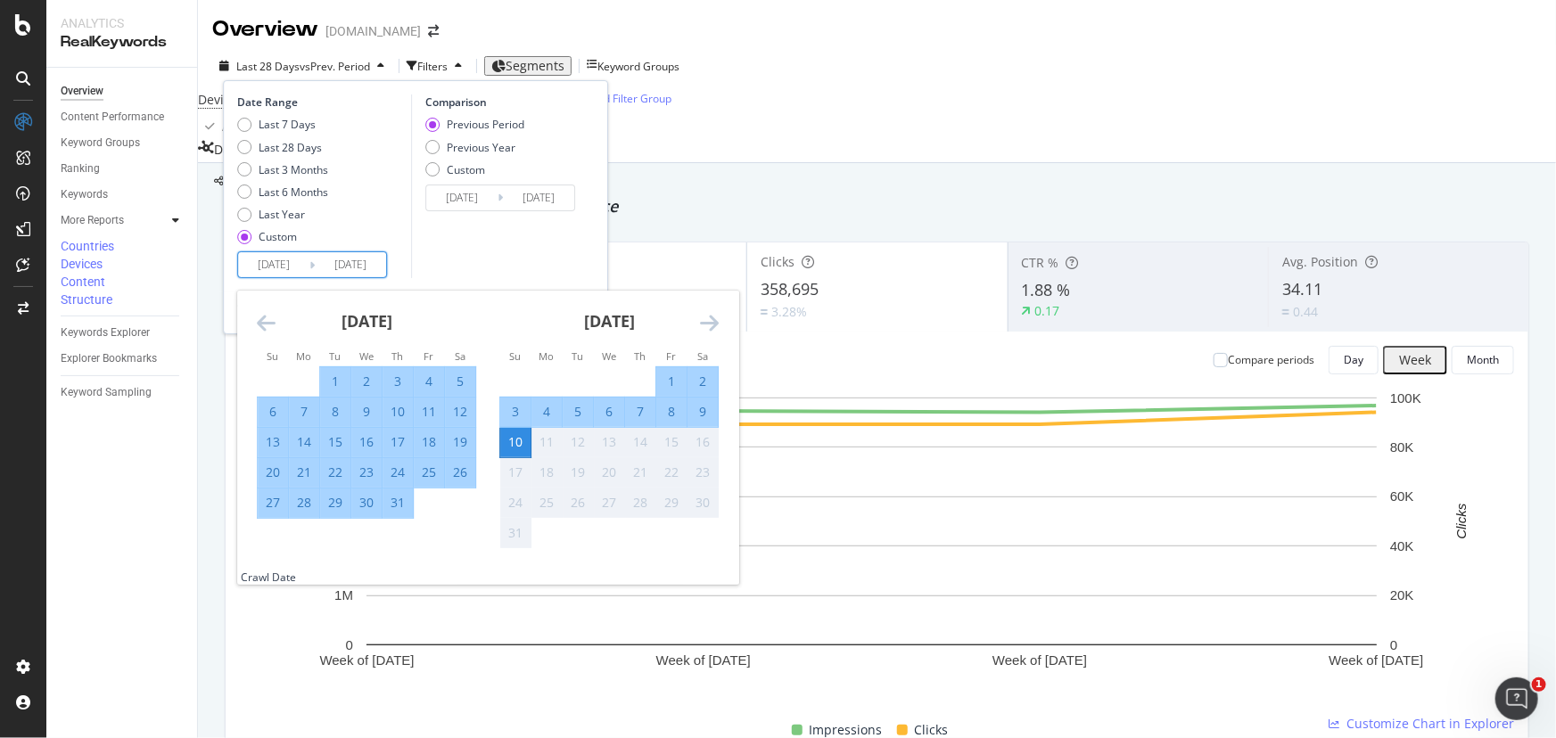
click at [462, 383] on div "5" at bounding box center [460, 382] width 30 height 18
type input "2025/07/05"
type input "2024/07/06"
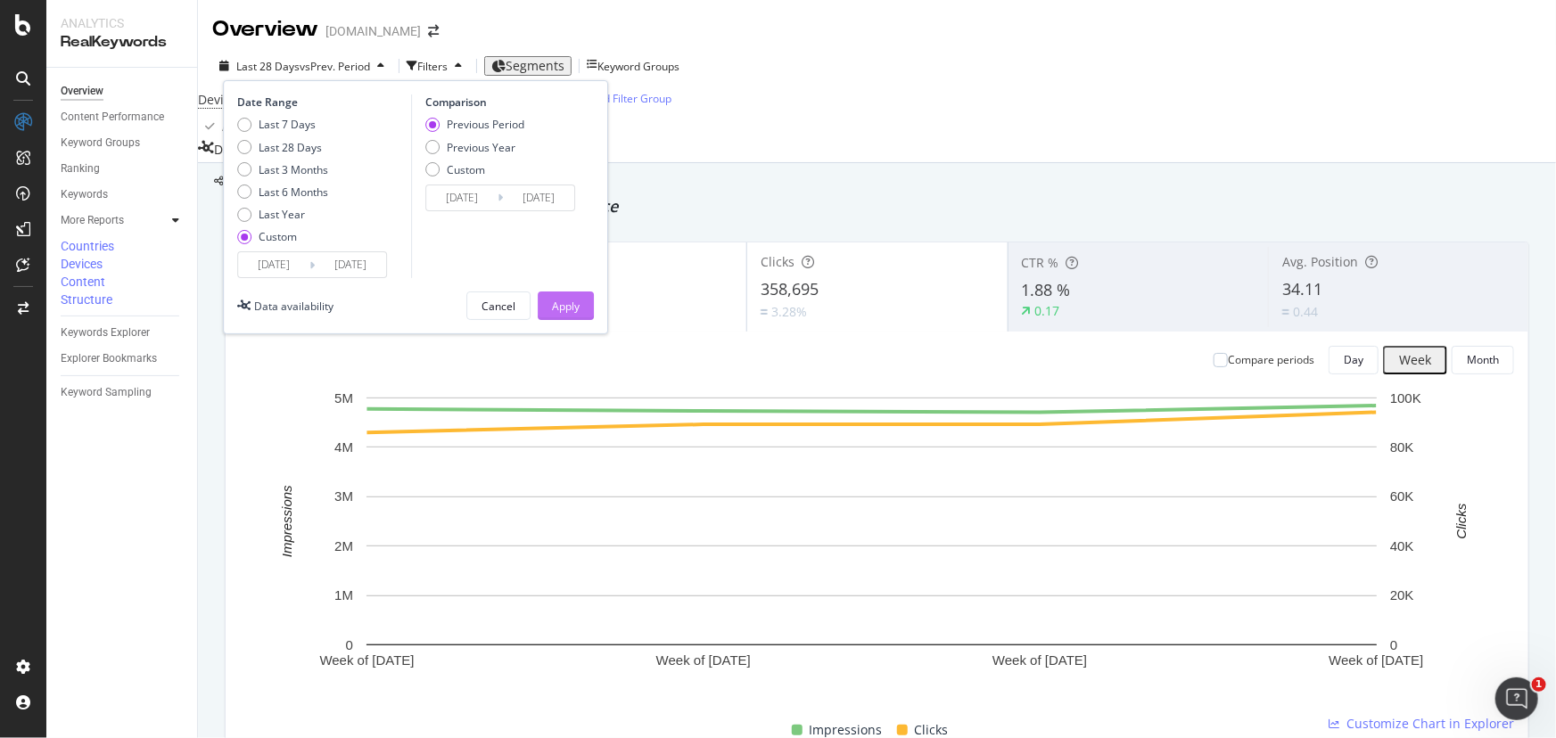
click at [582, 302] on button "Apply" at bounding box center [566, 306] width 56 height 29
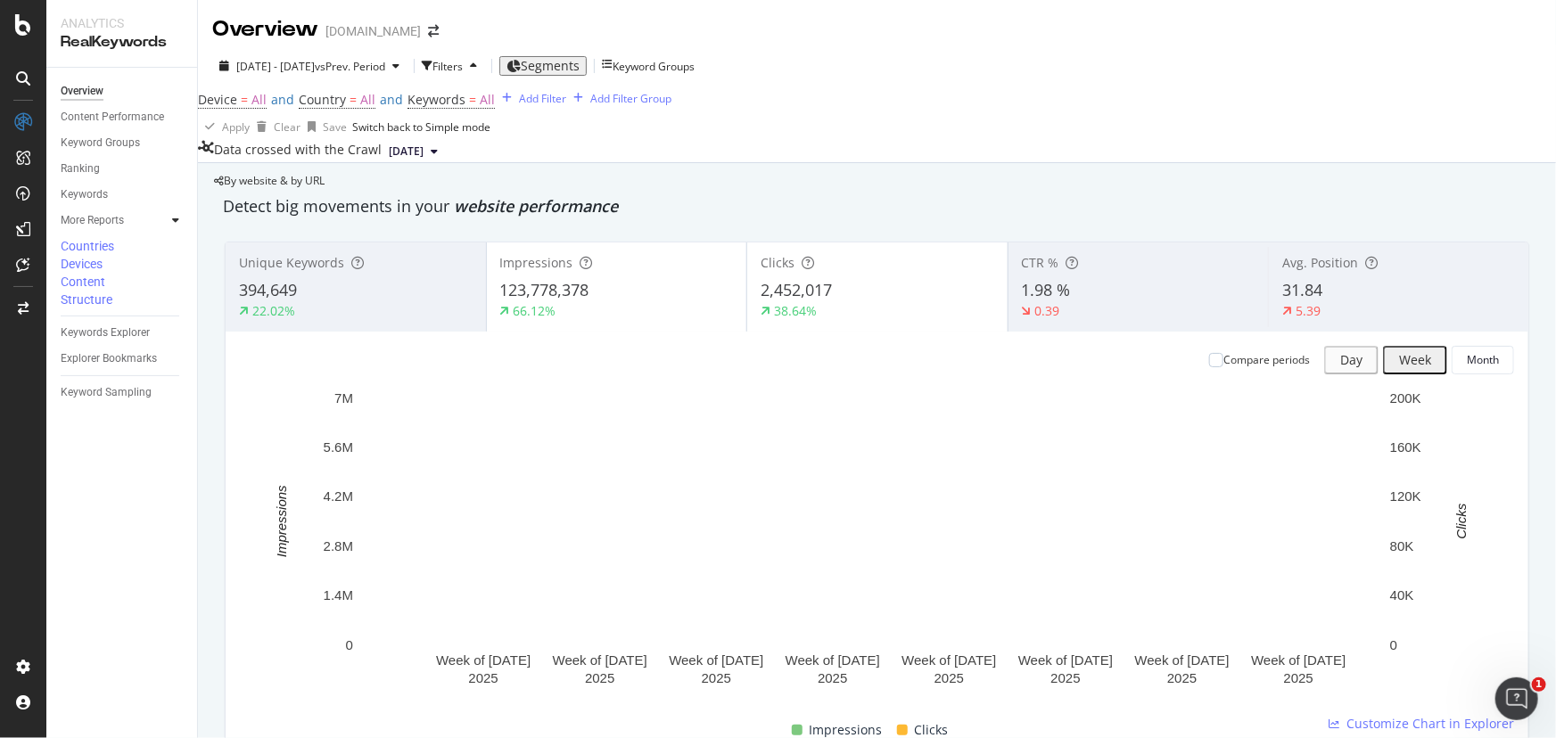
click at [709, 162] on div "Data crossed with the Crawl 2025 Jun. 23rd" at bounding box center [877, 151] width 1358 height 21
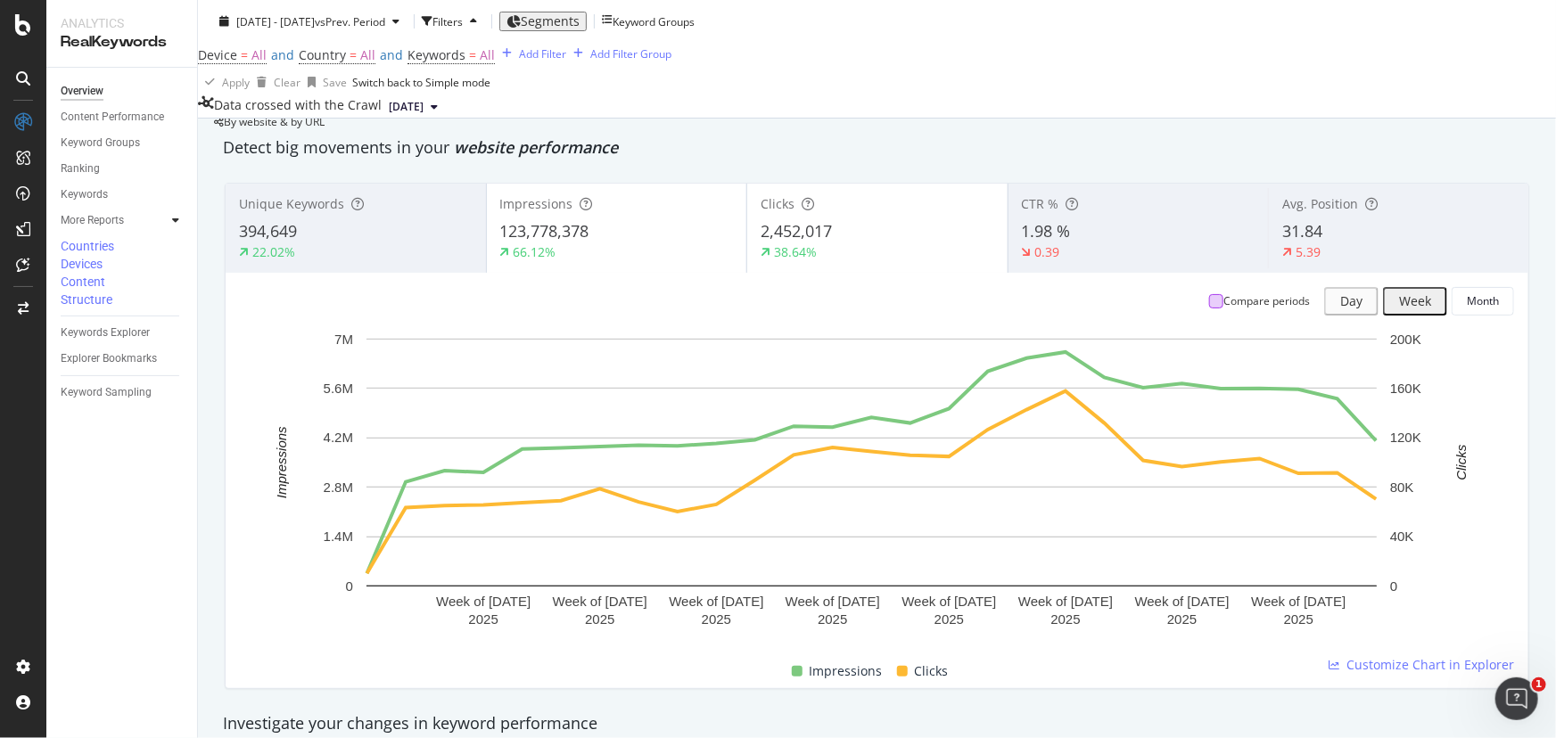
scroll to position [1702, 0]
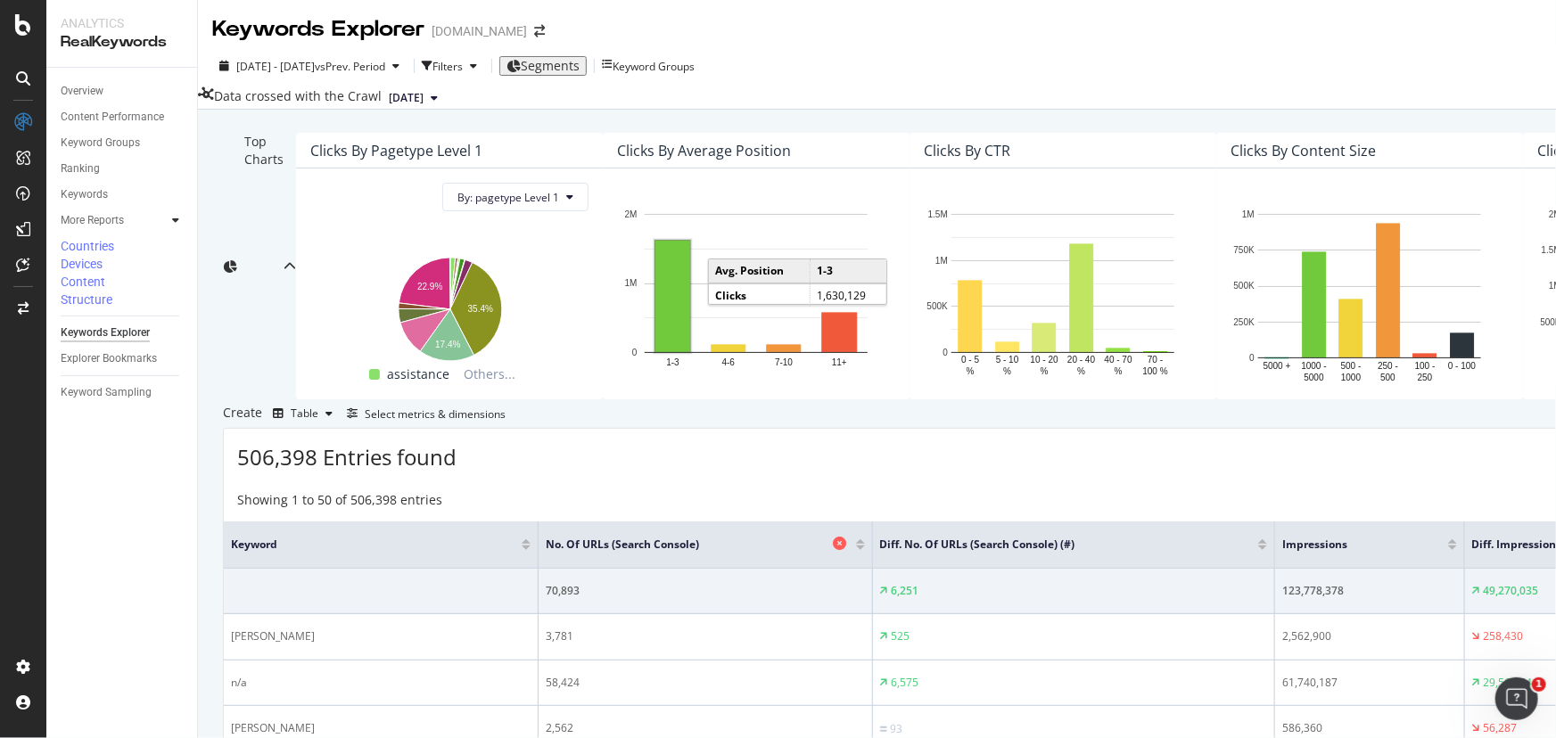
scroll to position [405, 0]
click at [506, 407] on div "Select metrics & dimensions" at bounding box center [435, 414] width 141 height 15
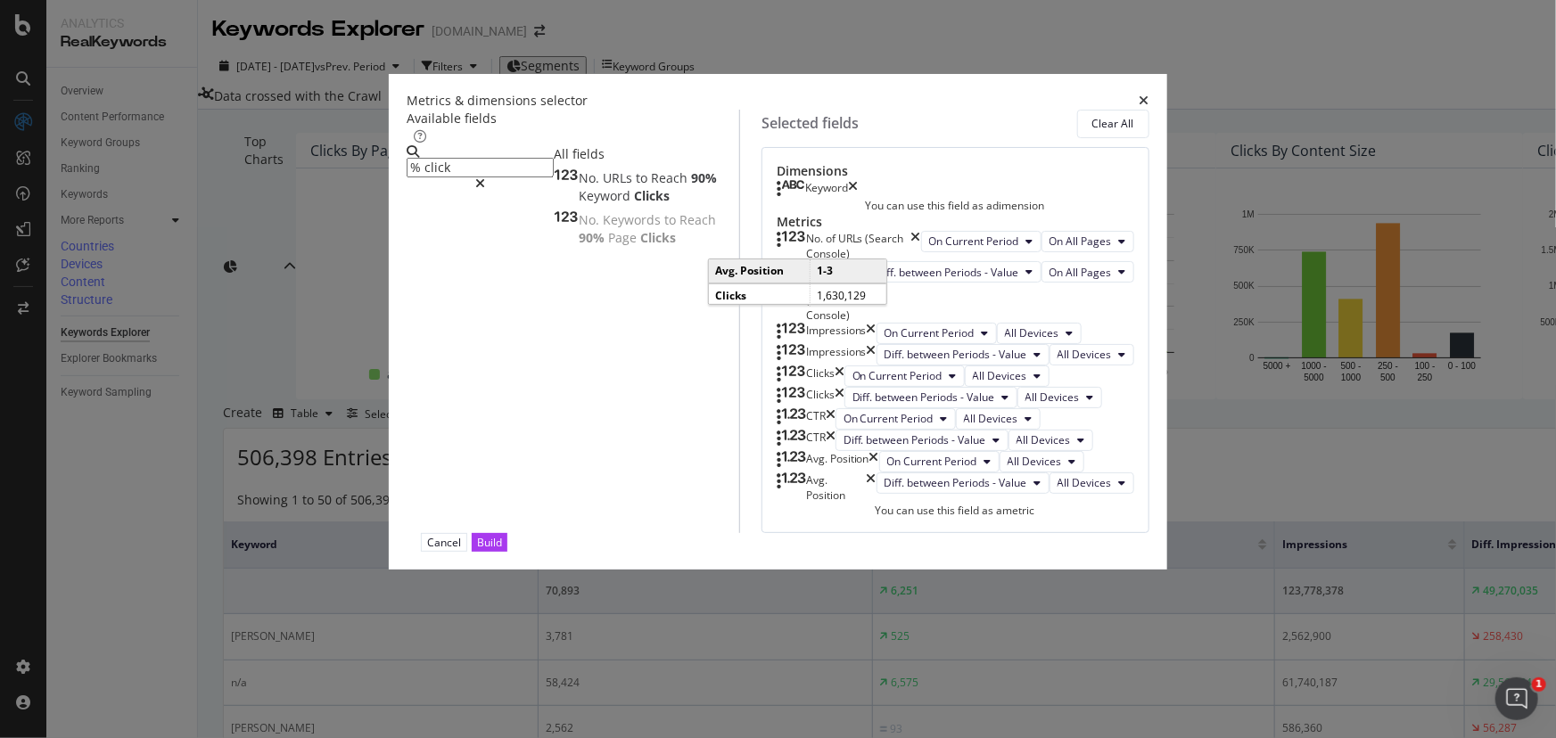
type input "% click"
click at [1148, 95] on icon "times" at bounding box center [1145, 101] width 10 height 12
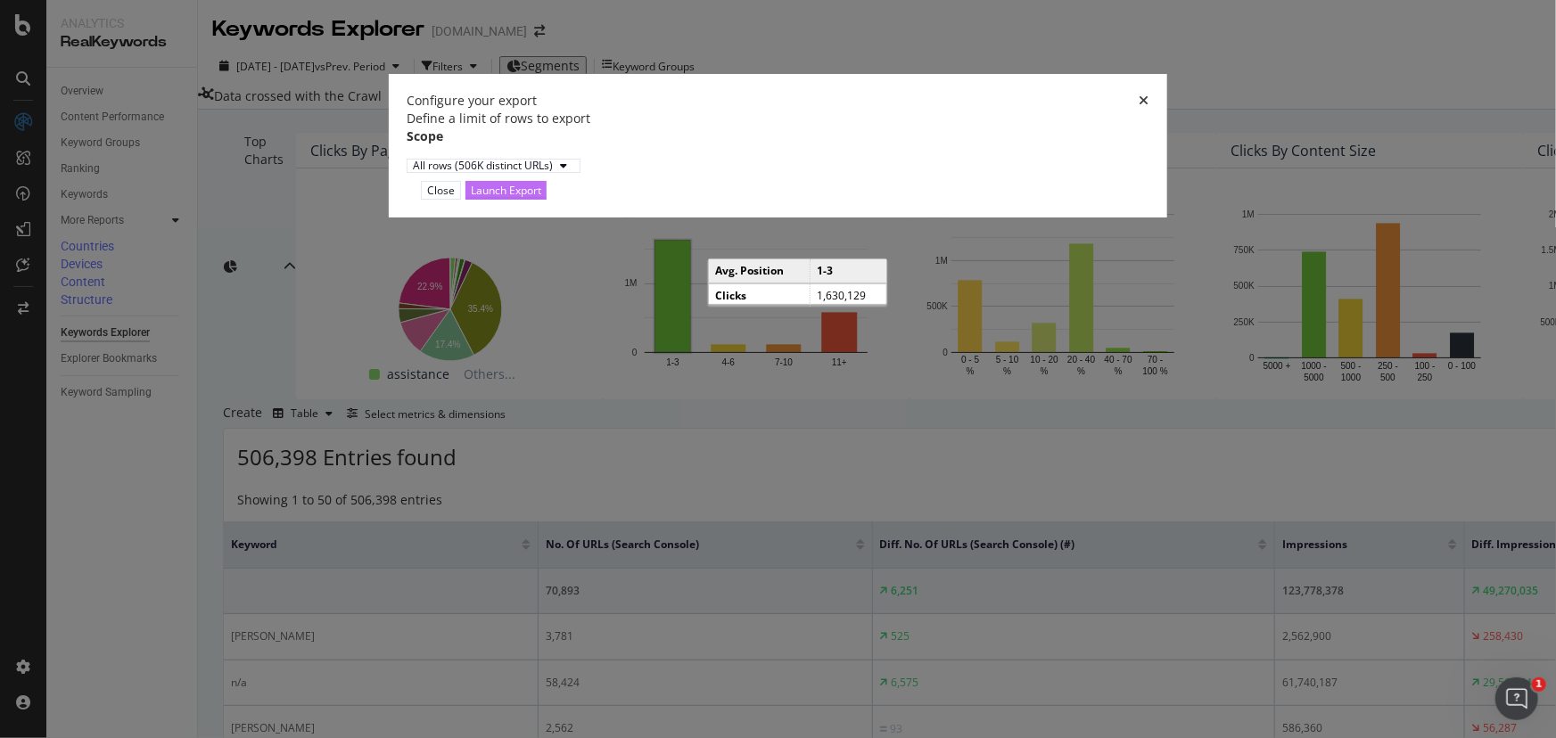
click at [541, 198] on div "Launch Export" at bounding box center [506, 190] width 70 height 15
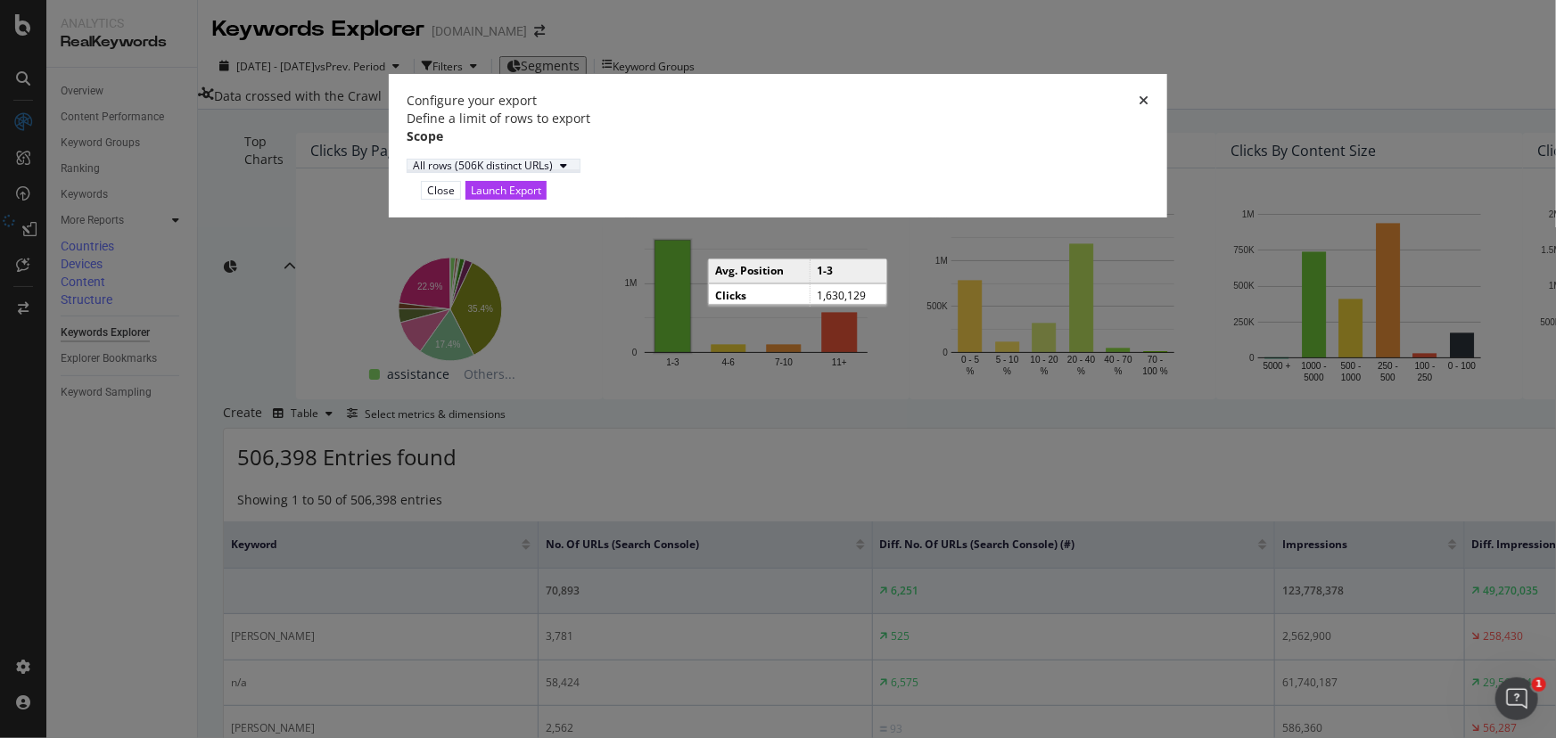
click at [553, 171] on div "All rows (506K distinct URLs)" at bounding box center [483, 166] width 140 height 11
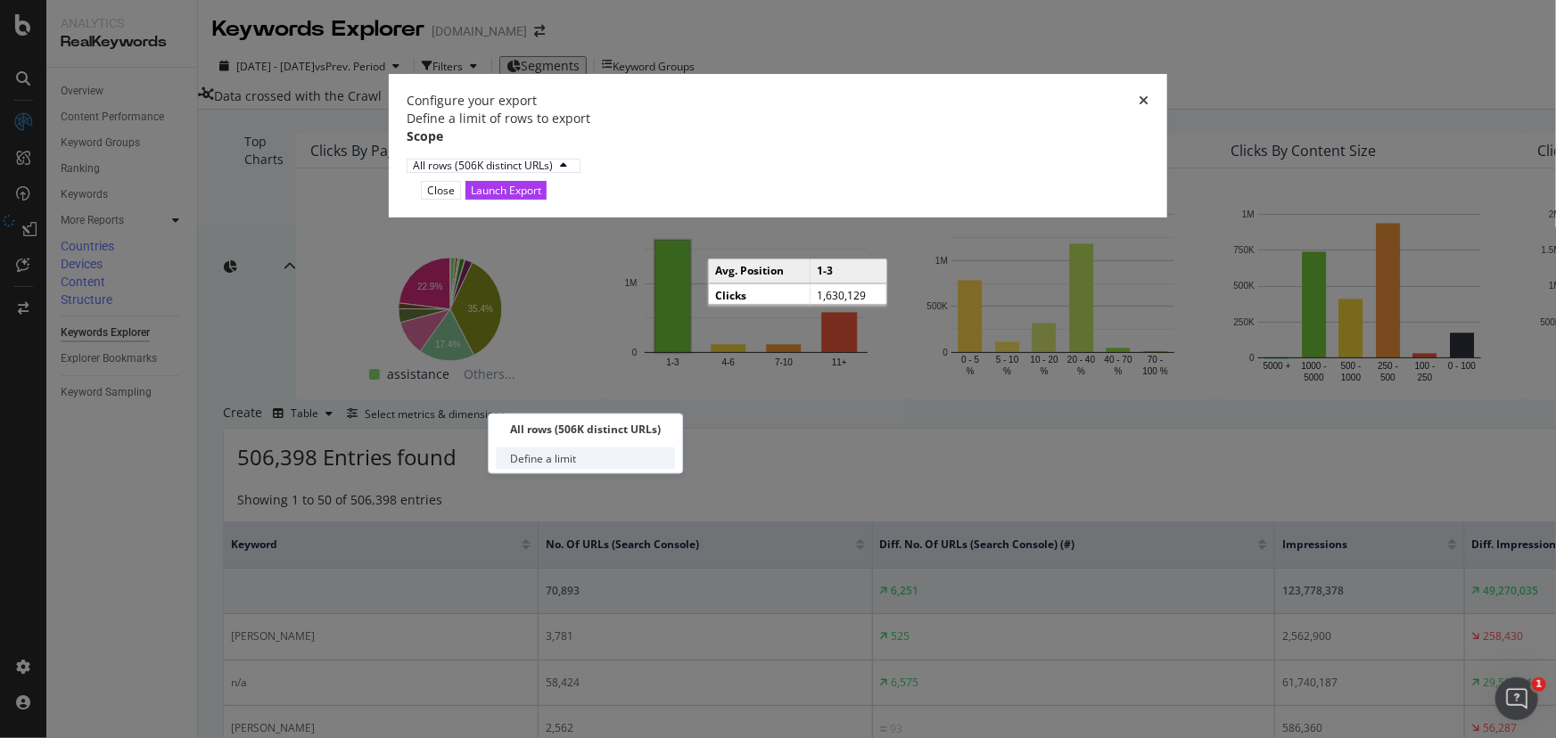
click at [576, 454] on div "Define a limit" at bounding box center [585, 459] width 179 height 22
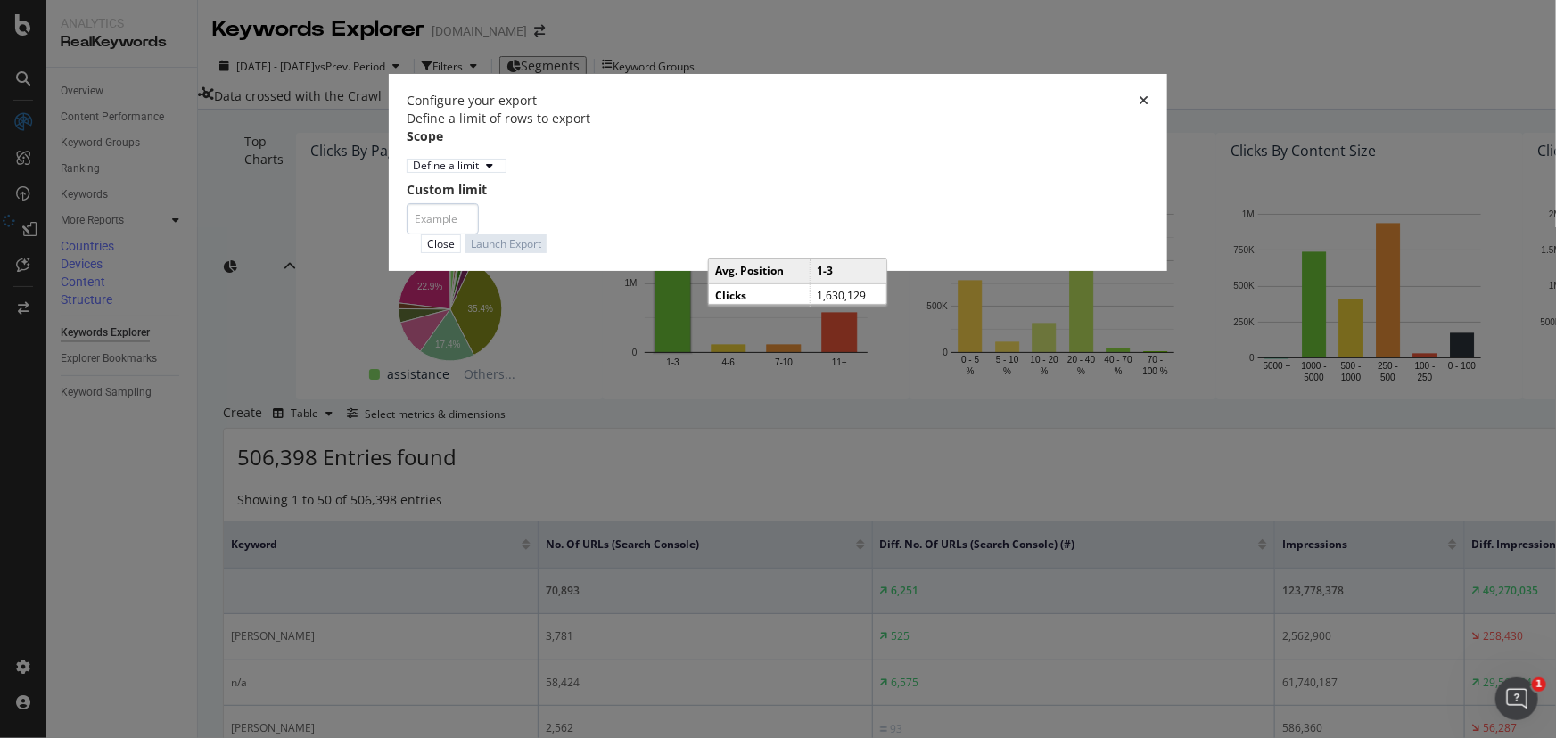
click at [571, 235] on div "Define a limit of rows to export Scope Define a limit Custom limit" at bounding box center [778, 172] width 743 height 125
click at [479, 235] on input "modal" at bounding box center [443, 218] width 72 height 31
type input "20"
click at [1140, 107] on icon "times" at bounding box center [1145, 101] width 10 height 12
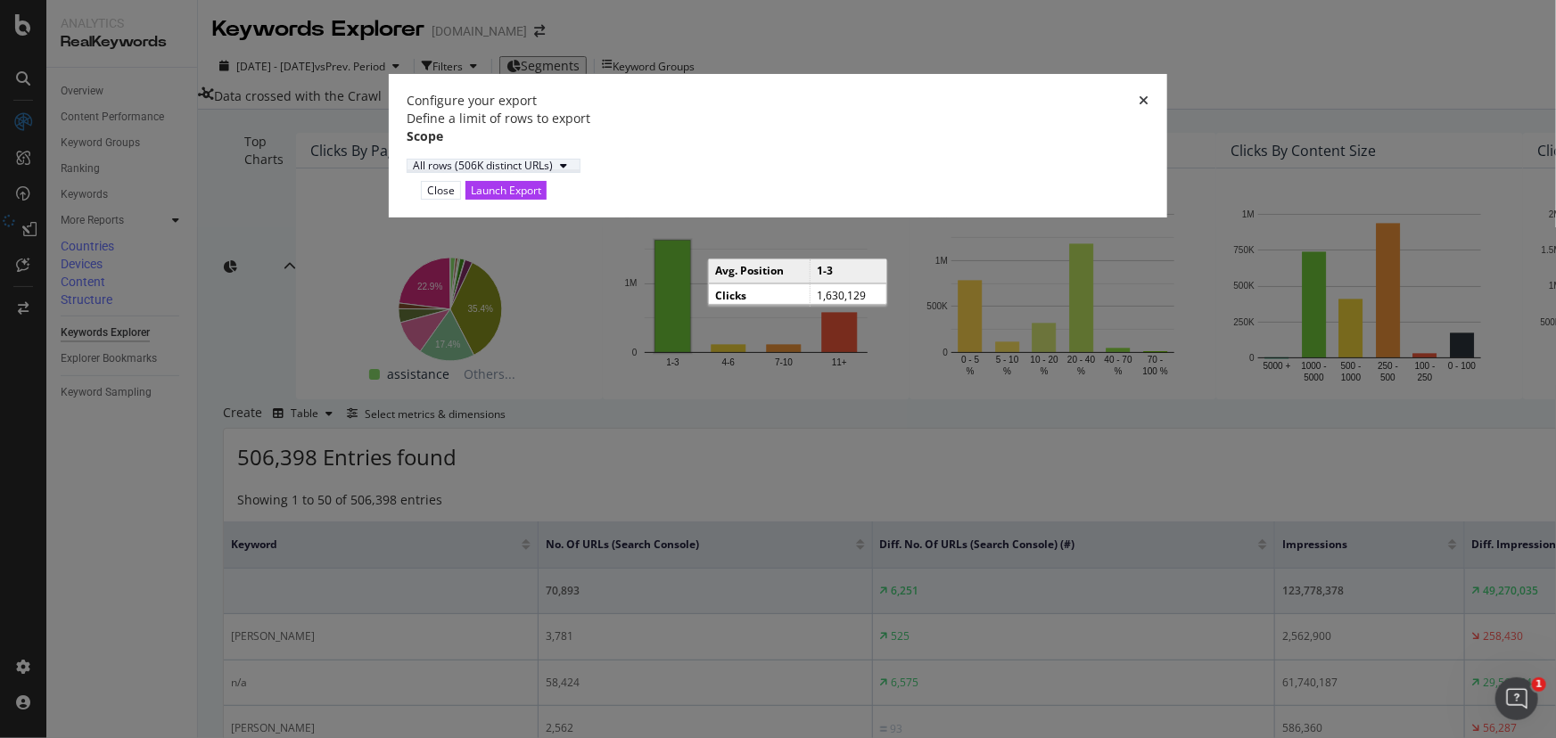
click at [553, 171] on div "All rows (506K distinct URLs)" at bounding box center [483, 166] width 140 height 11
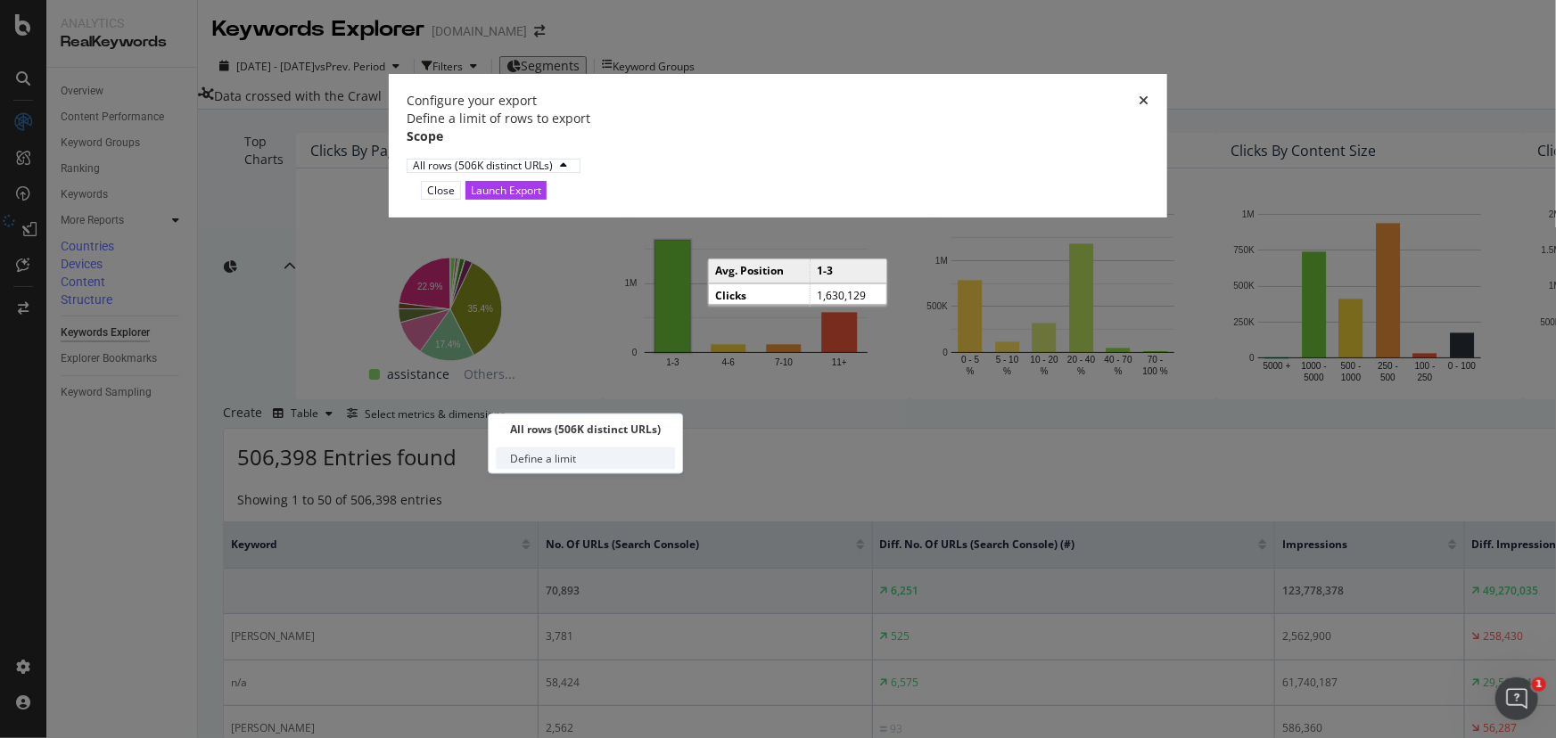
click at [579, 461] on div "Define a limit" at bounding box center [585, 459] width 179 height 22
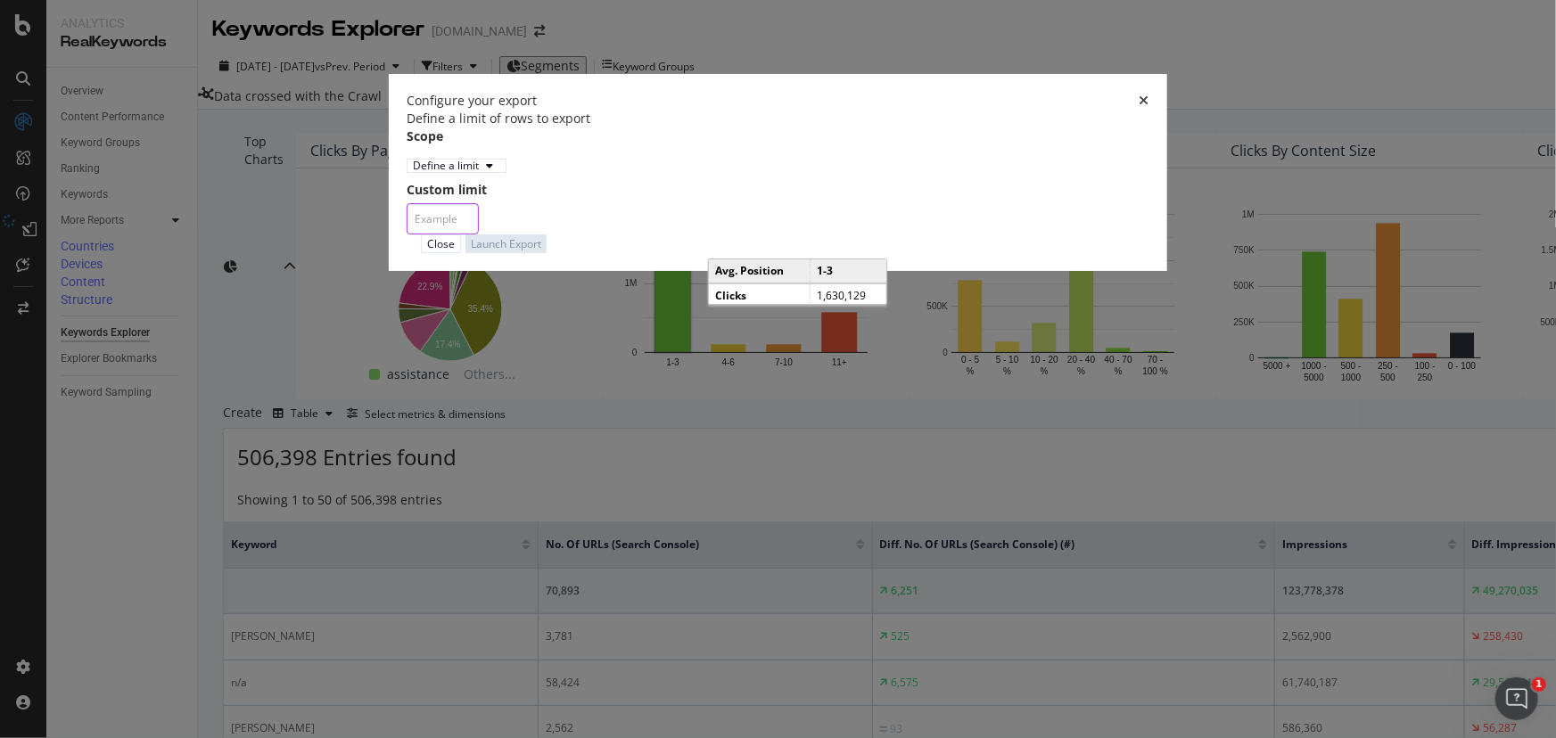
click at [479, 235] on input "modal" at bounding box center [443, 218] width 72 height 31
type input "20"
click at [541, 252] on div "Launch Export" at bounding box center [506, 243] width 70 height 17
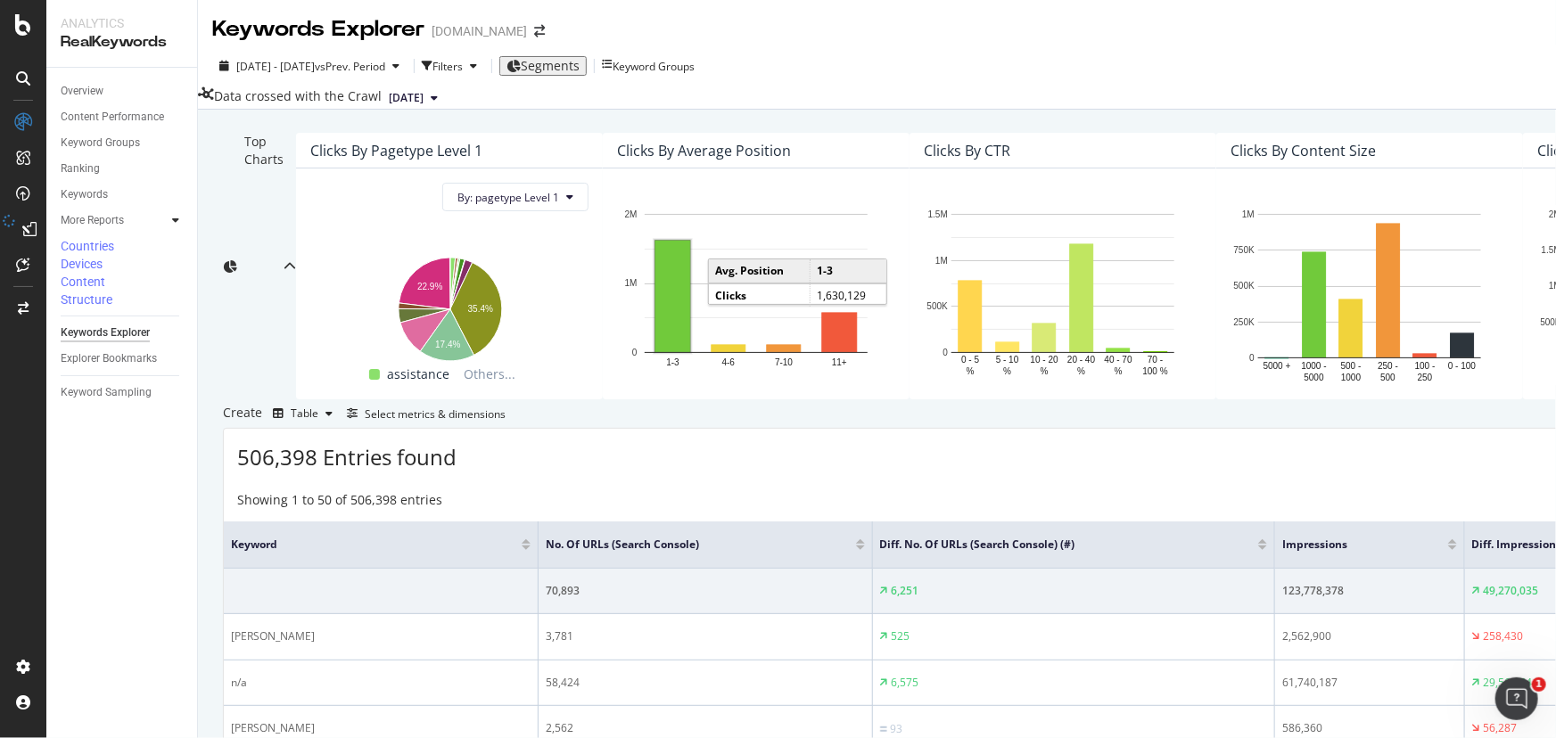
scroll to position [0, 0]
click at [15, 226] on icon at bounding box center [9, 229] width 12 height 29
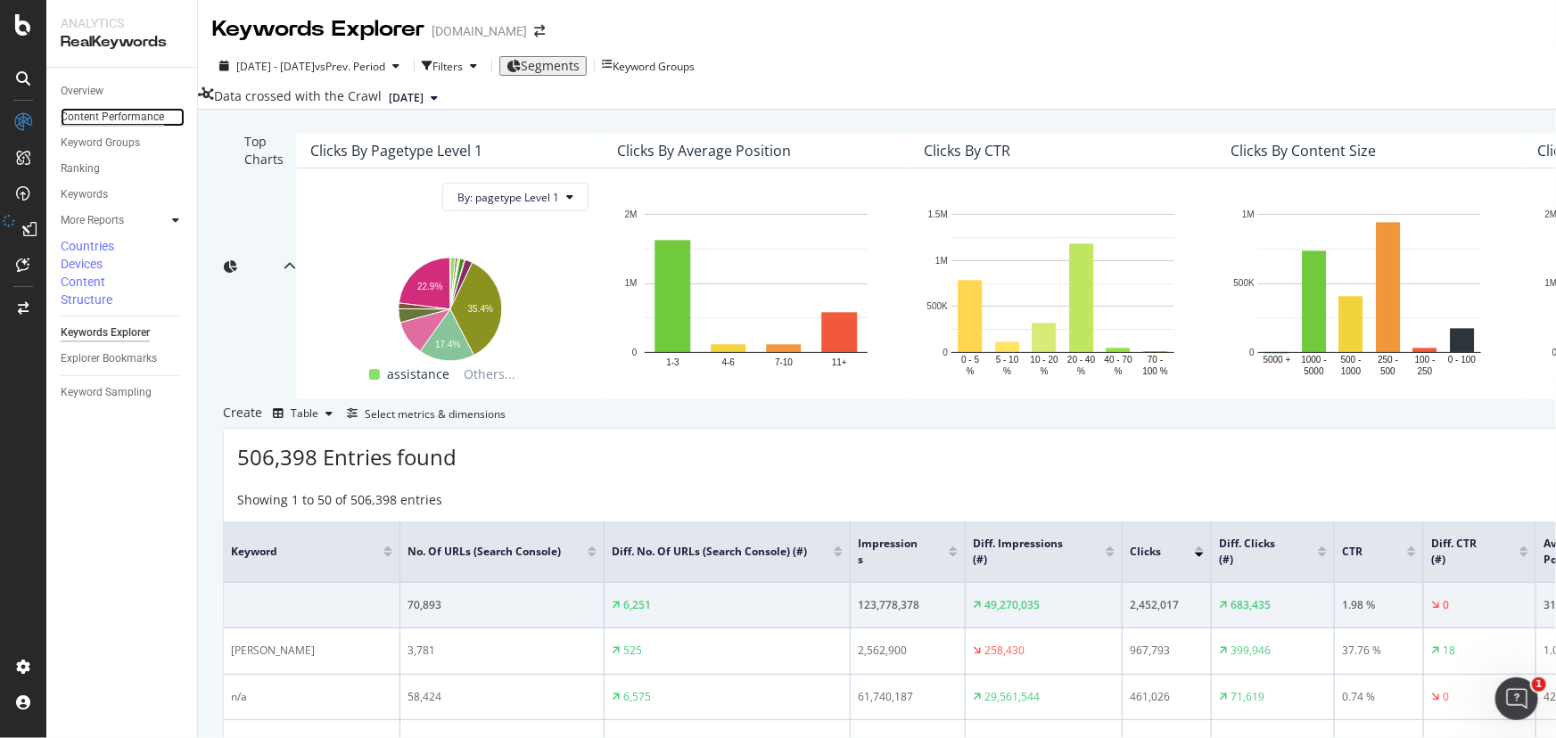
click at [103, 115] on div "Content Performance" at bounding box center [112, 117] width 103 height 19
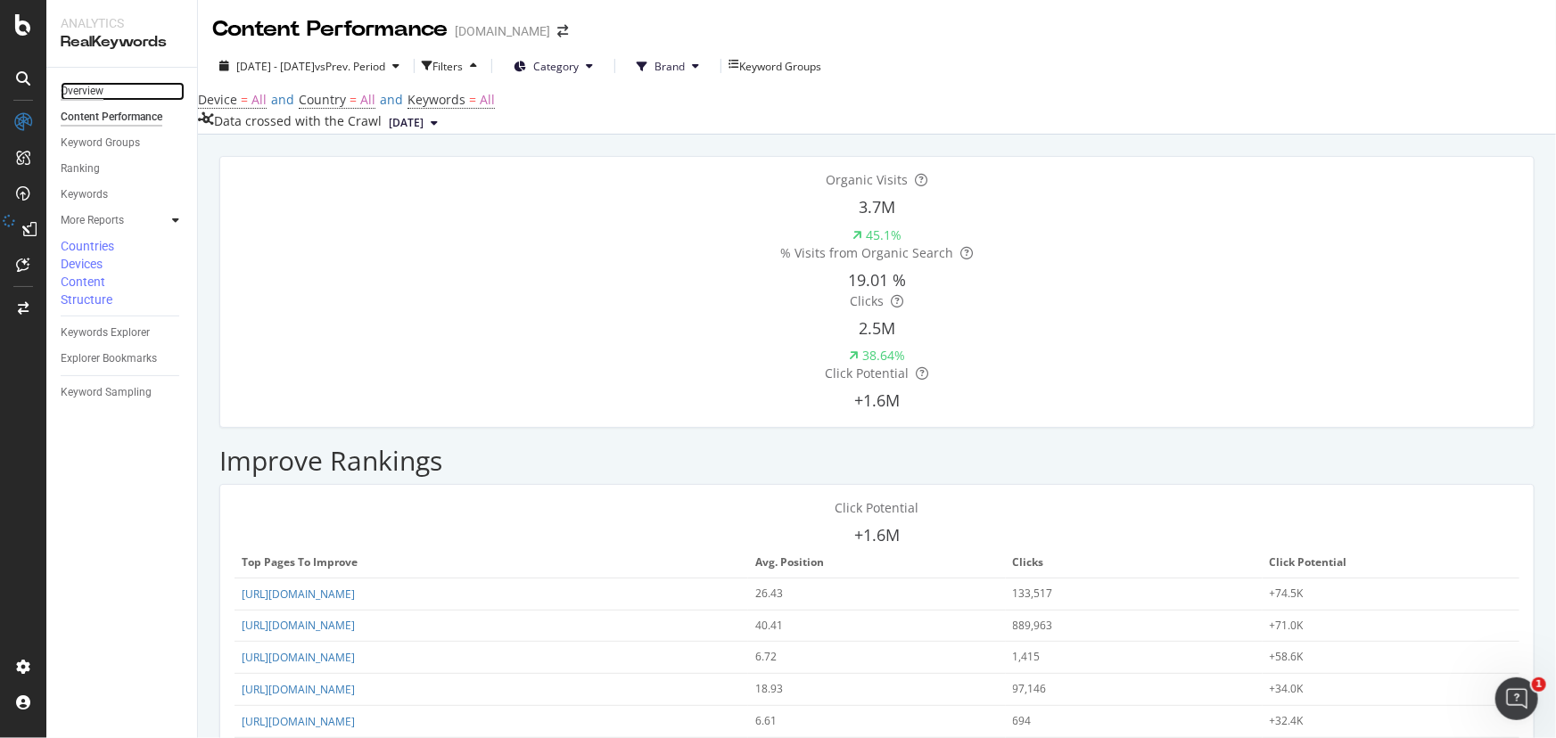
click at [93, 90] on div "Overview" at bounding box center [82, 91] width 43 height 19
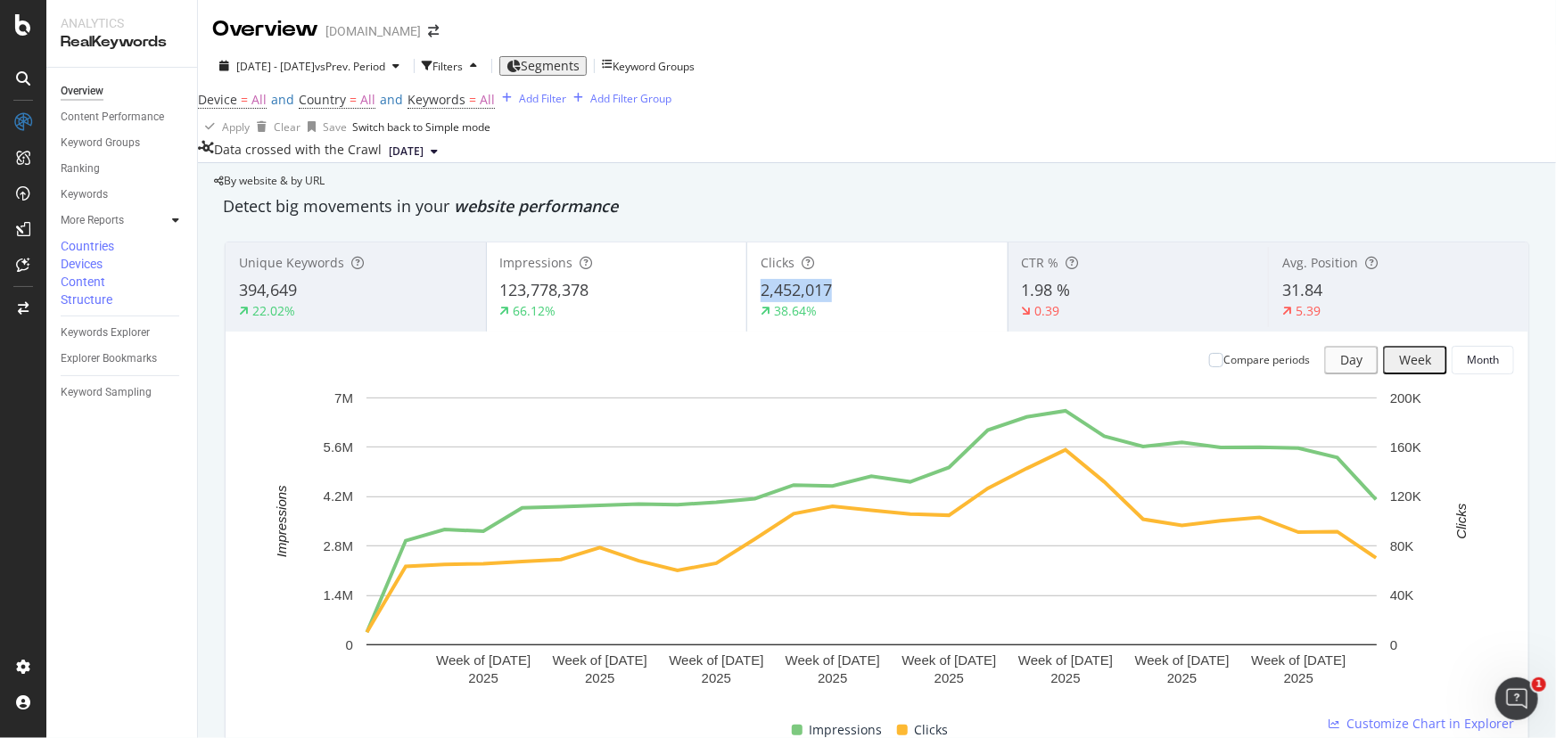
drag, startPoint x: 752, startPoint y: 340, endPoint x: 891, endPoint y: 342, distance: 139.1
click at [891, 327] on div "Clicks 2,452,017 38.64%" at bounding box center [877, 287] width 260 height 80
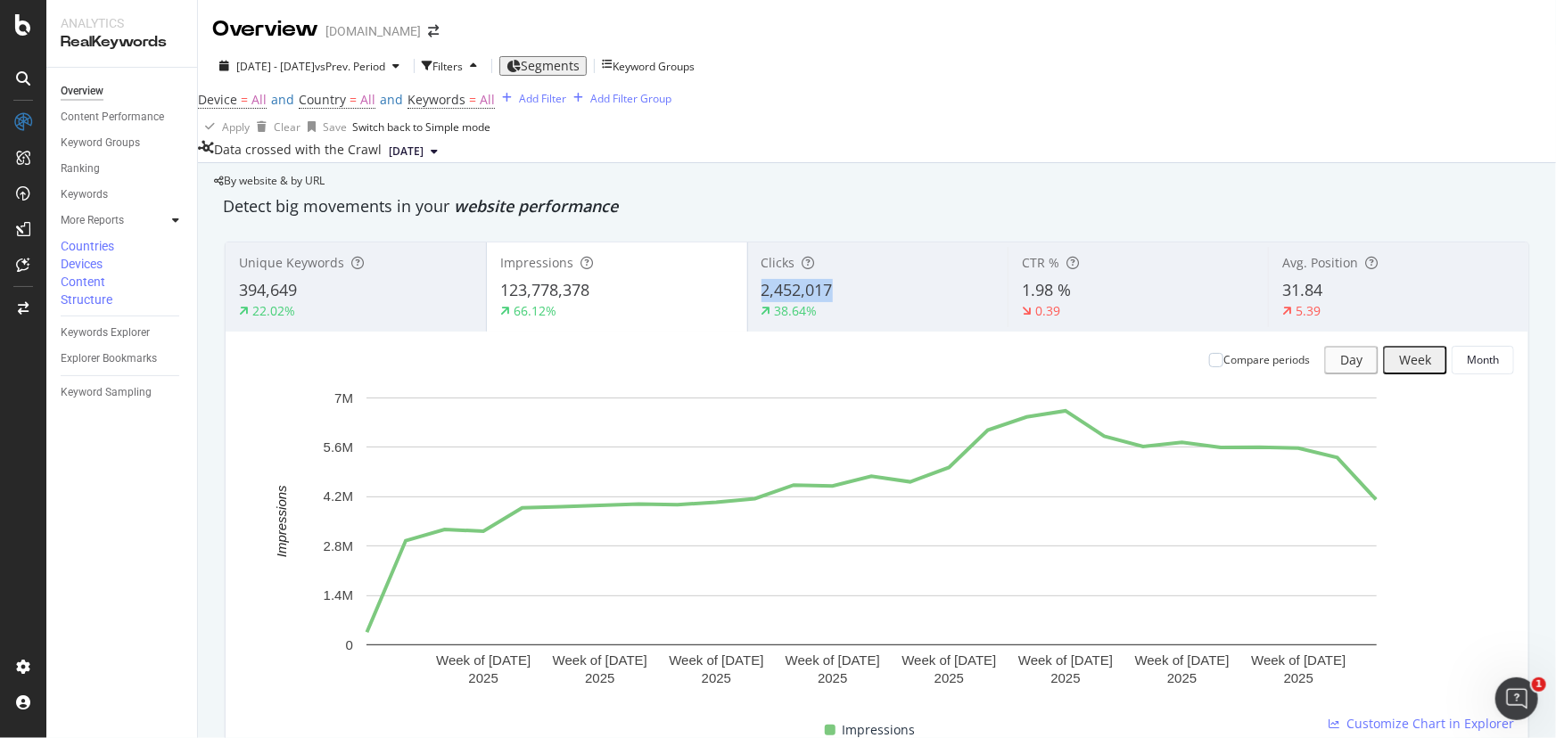
drag, startPoint x: 779, startPoint y: 343, endPoint x: 828, endPoint y: 341, distance: 49.1
click at [828, 301] on span "2,452,017" at bounding box center [797, 289] width 71 height 21
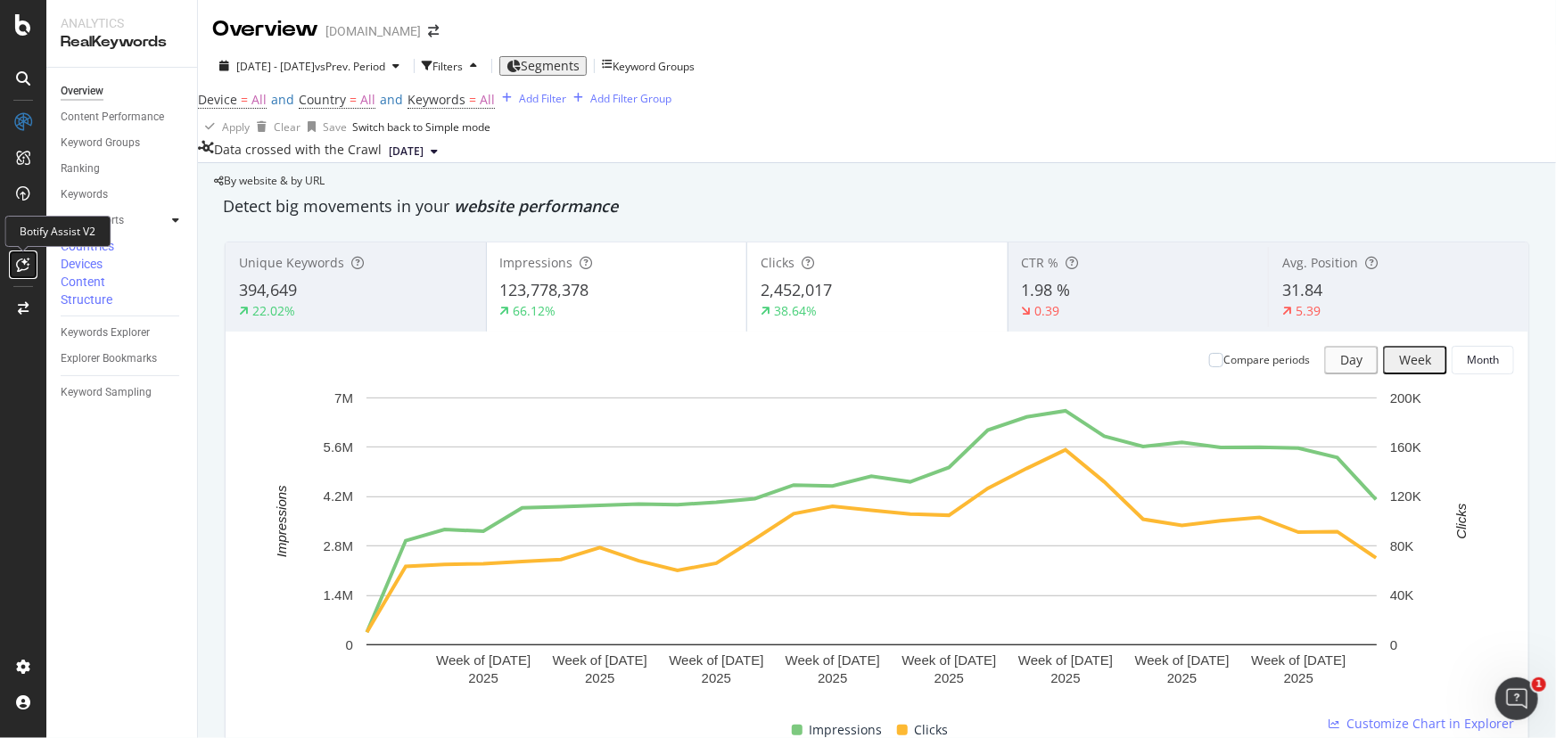
click at [19, 267] on icon at bounding box center [23, 265] width 13 height 14
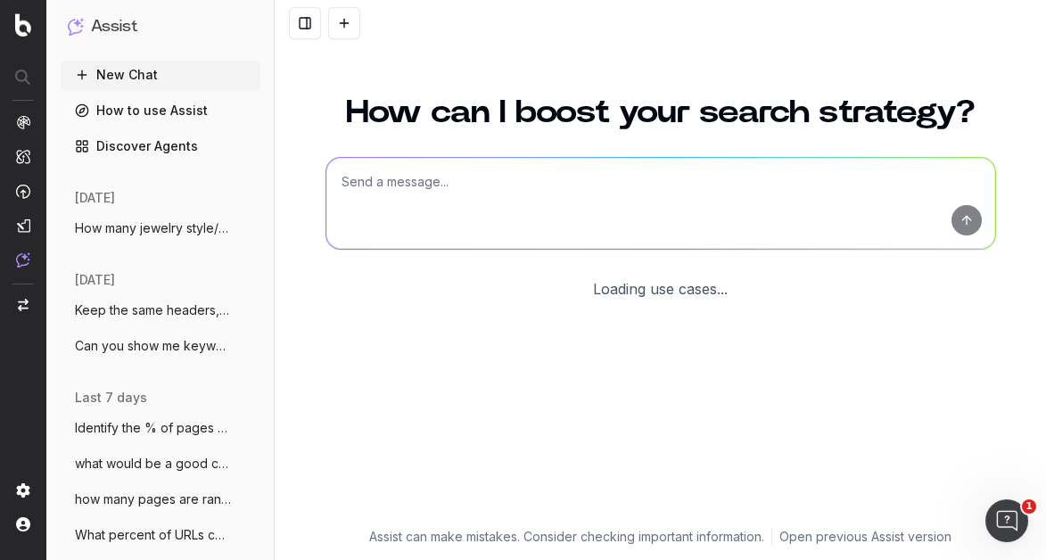
scroll to position [115, 0]
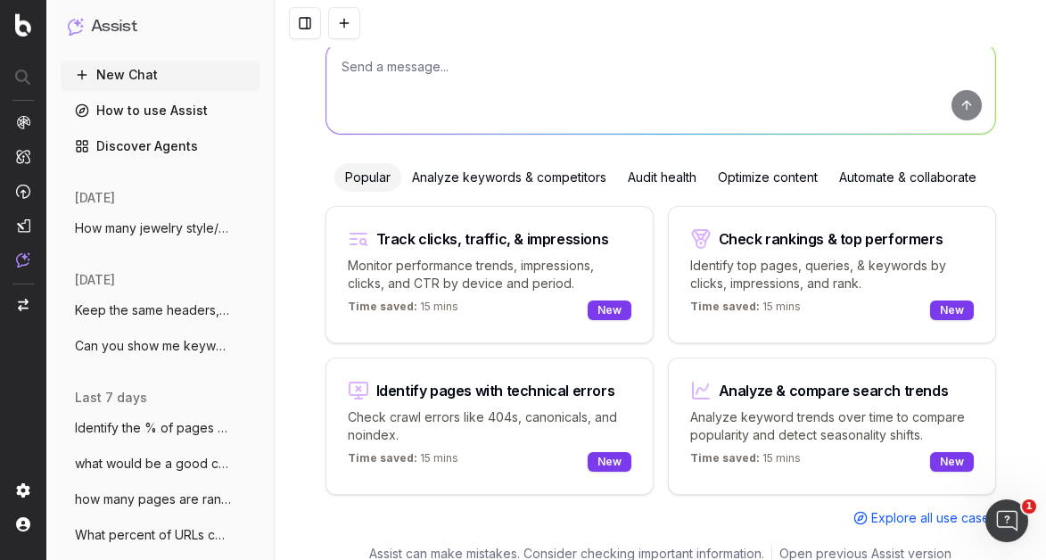
drag, startPoint x: 586, startPoint y: 94, endPoint x: 548, endPoint y: 78, distance: 41.6
click at [584, 94] on textarea at bounding box center [660, 88] width 669 height 91
type textarea "What's the current INP of the site?"
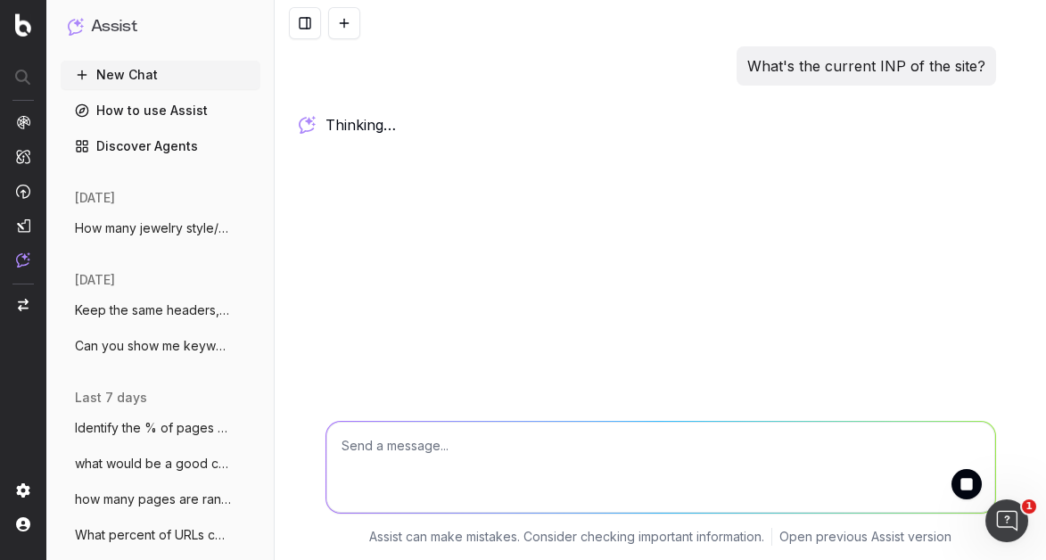
scroll to position [0, 0]
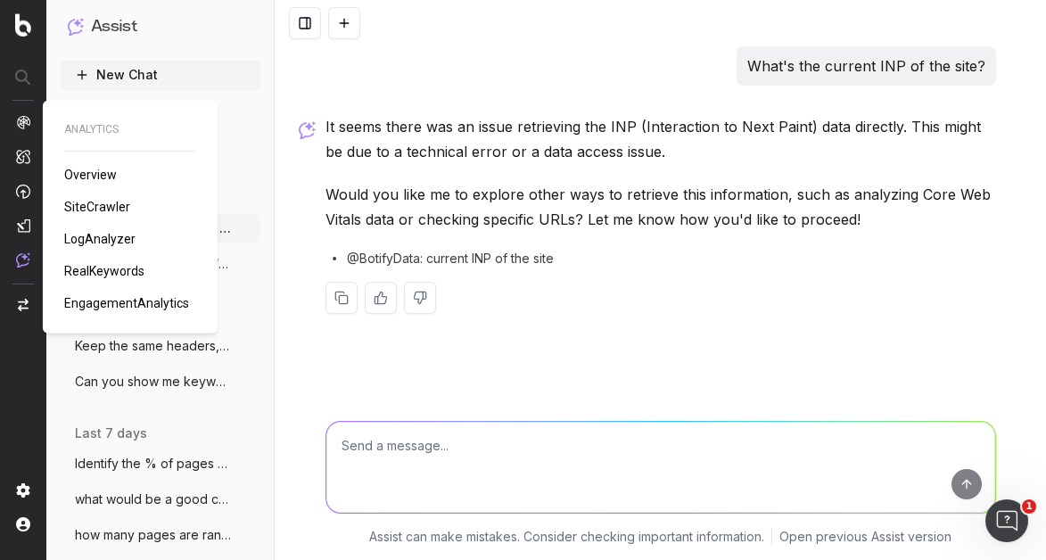
click at [95, 141] on span "SiteCrawler" at bounding box center [97, 207] width 66 height 14
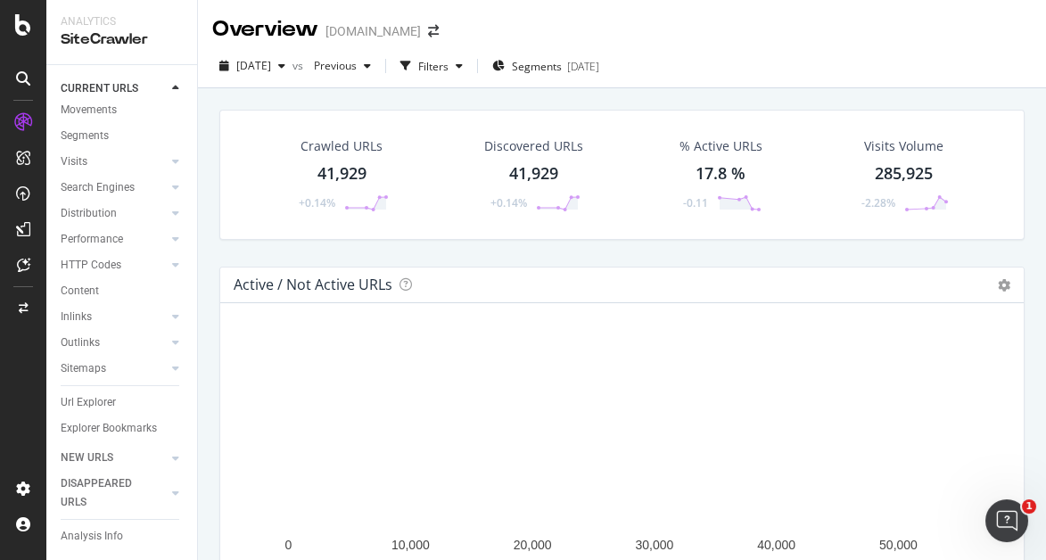
scroll to position [55, 0]
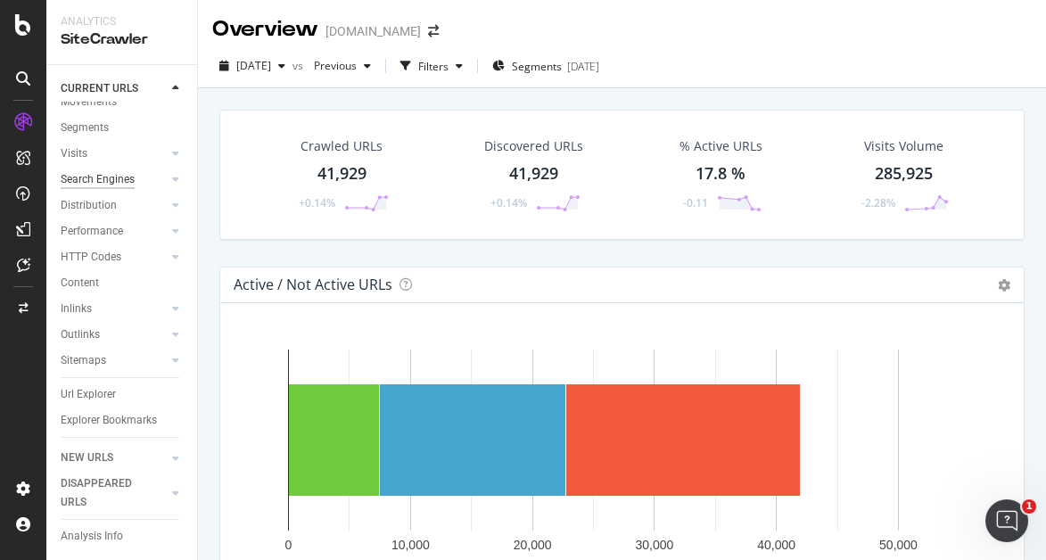
click at [122, 170] on div "Search Engines" at bounding box center [98, 179] width 74 height 19
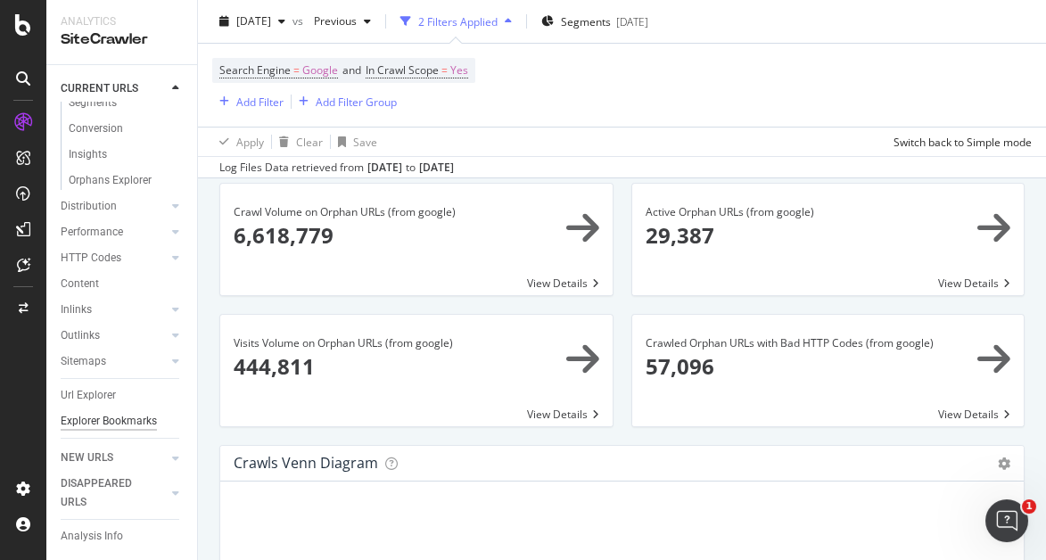
scroll to position [22, 0]
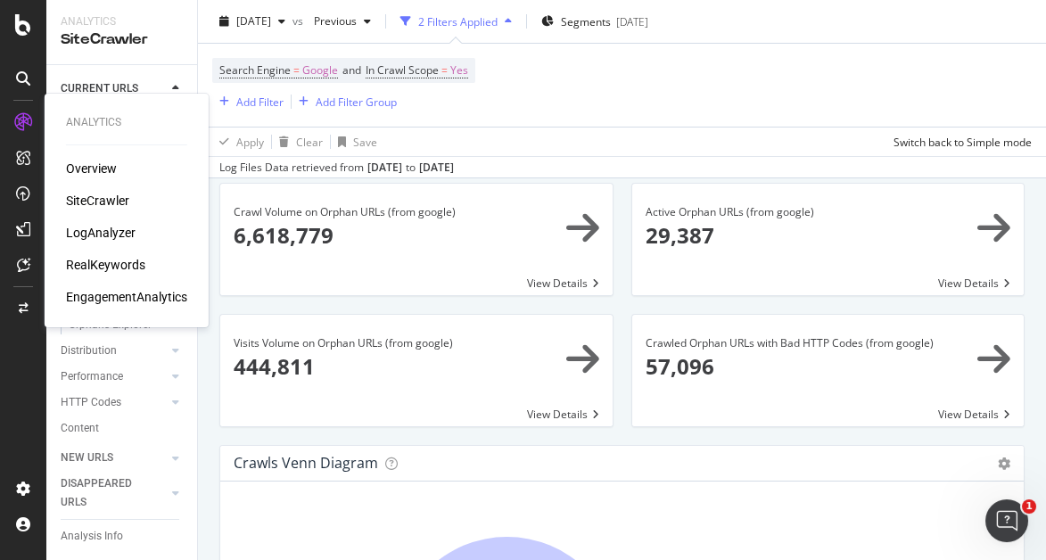
click at [103, 163] on div "Overview" at bounding box center [91, 169] width 51 height 18
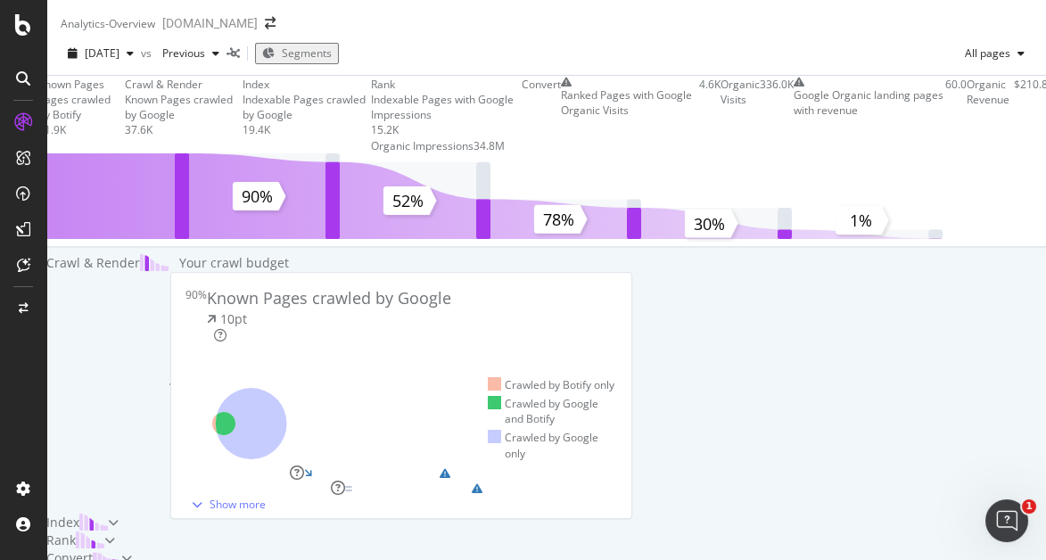
click at [16, 368] on div at bounding box center [23, 291] width 43 height 367
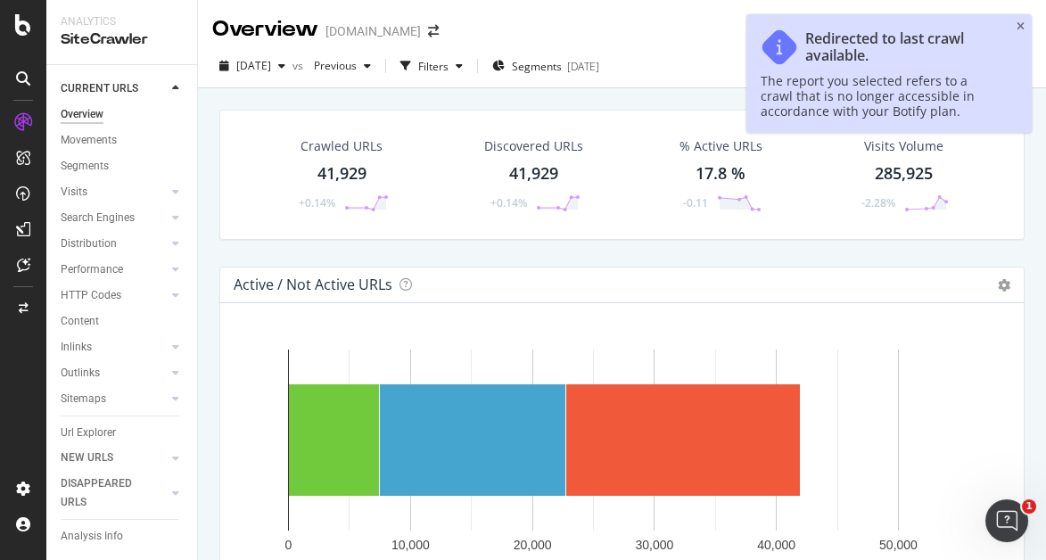
click at [1014, 24] on div "Redirected to last crawl available. The report you selected refers to a crawl t…" at bounding box center [888, 73] width 285 height 119
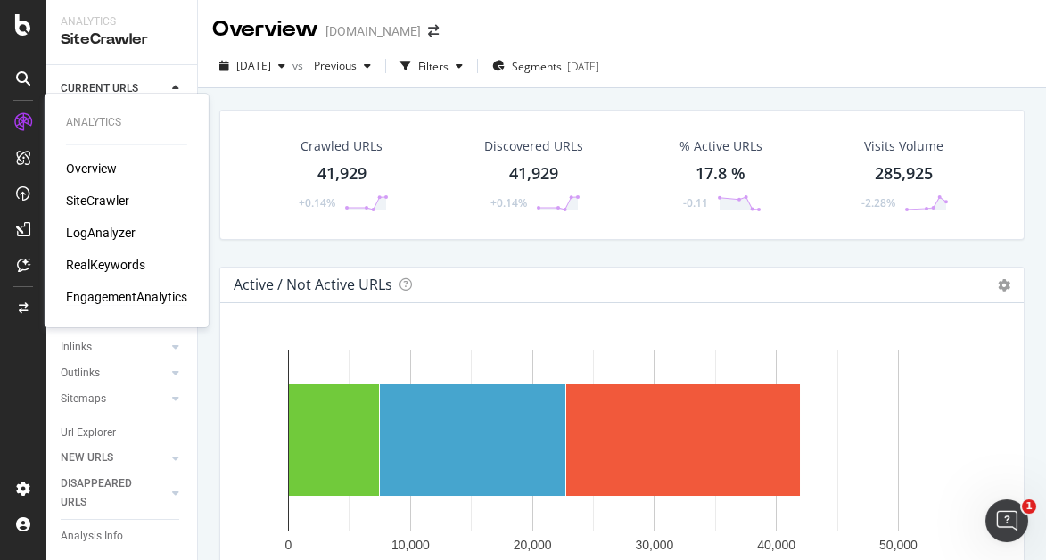
click at [128, 296] on div "EngagementAnalytics" at bounding box center [126, 297] width 121 height 18
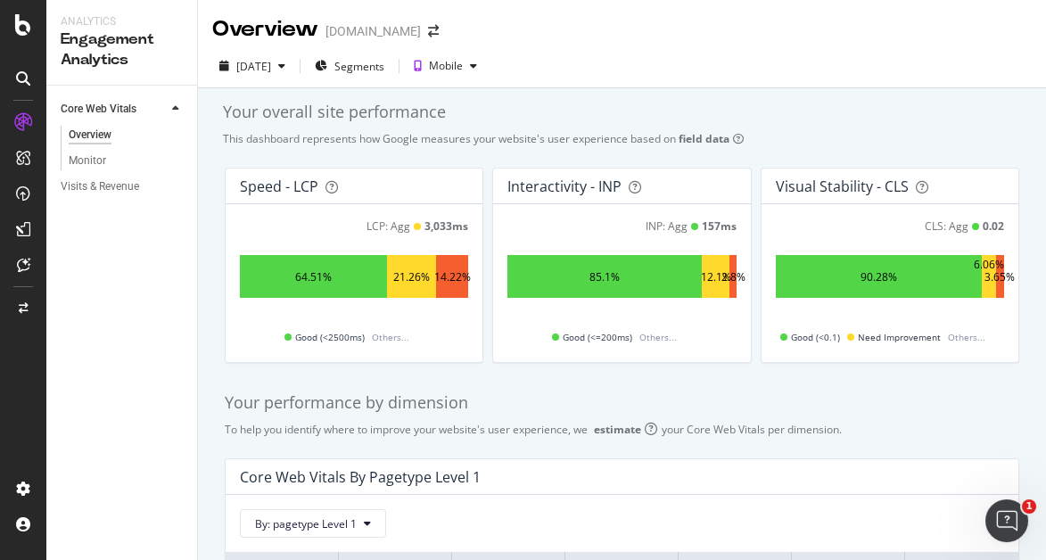
click at [976, 121] on div "Your overall site performance" at bounding box center [622, 112] width 798 height 23
click at [104, 167] on div "Monitor" at bounding box center [87, 161] width 37 height 19
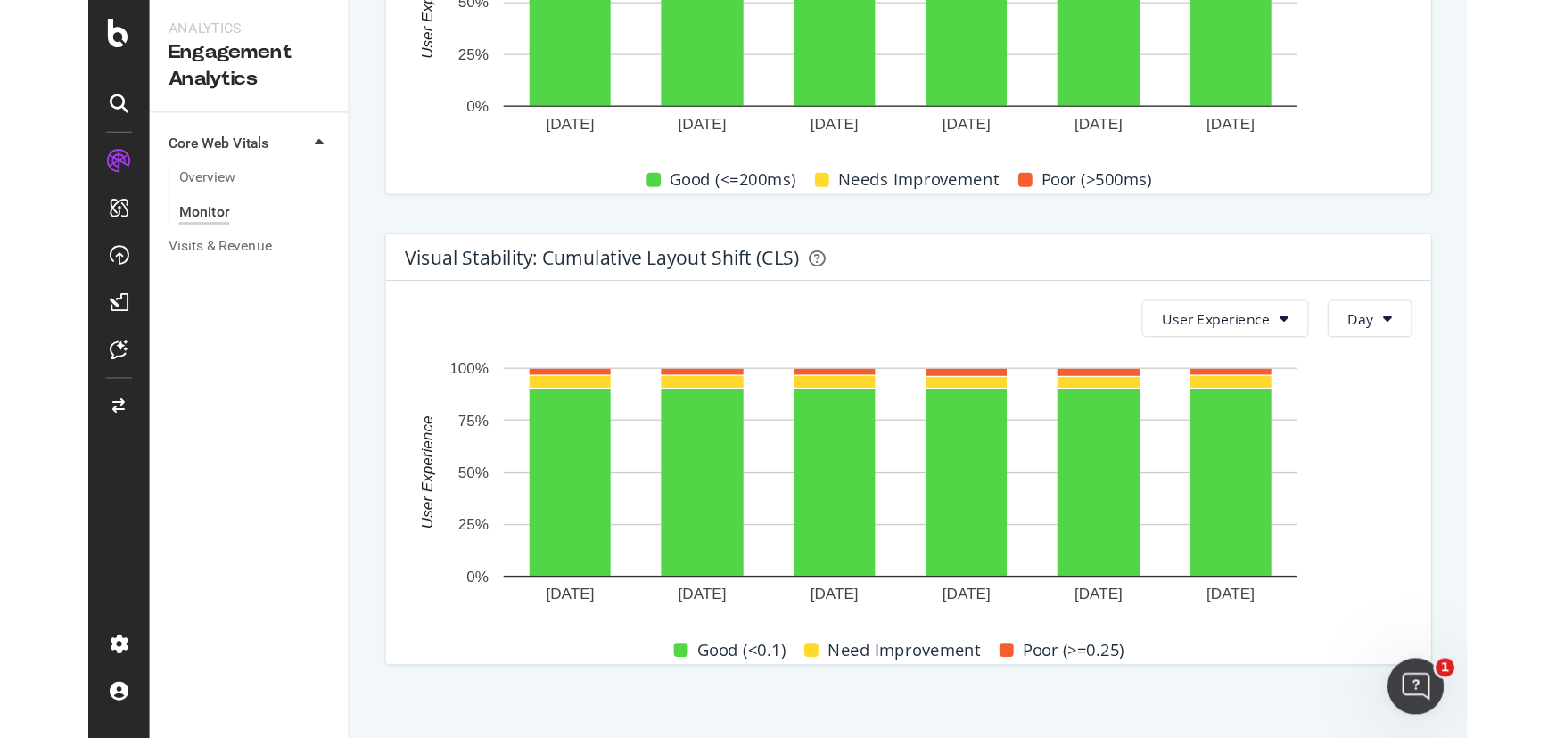
scroll to position [1171, 0]
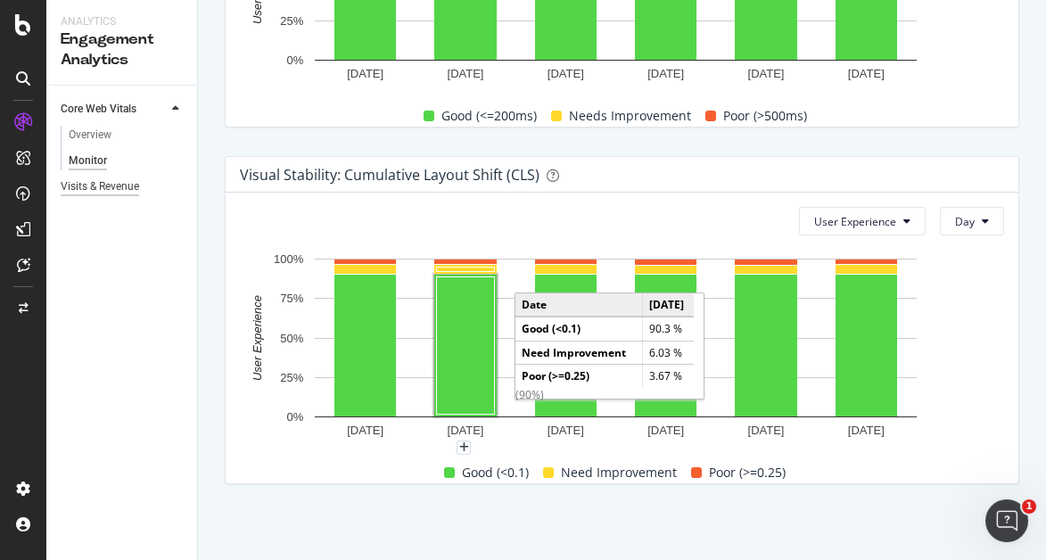
click at [124, 188] on div "Visits & Revenue" at bounding box center [100, 186] width 78 height 19
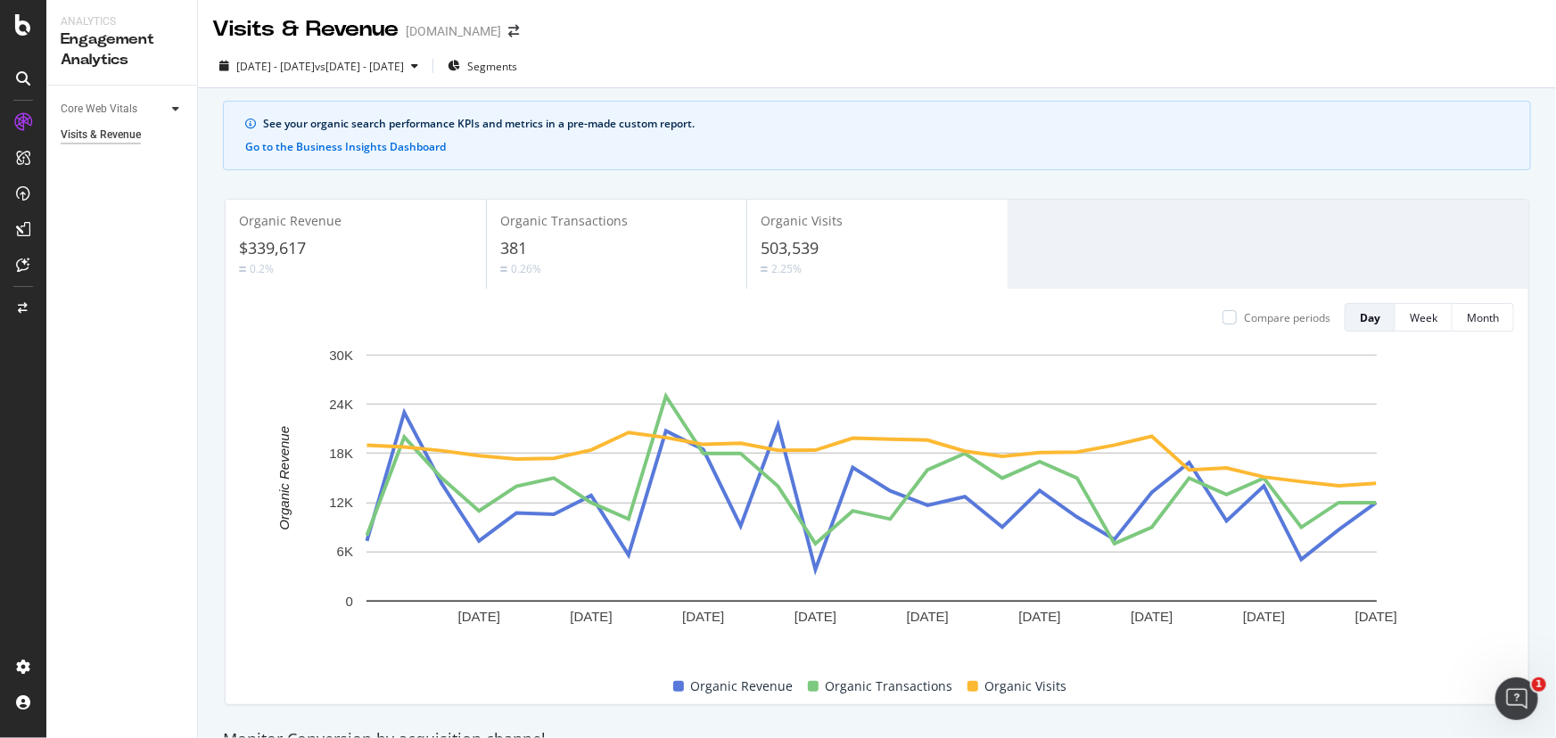
click at [175, 109] on icon at bounding box center [175, 108] width 7 height 11
click at [103, 158] on div "Monitor" at bounding box center [87, 161] width 37 height 19
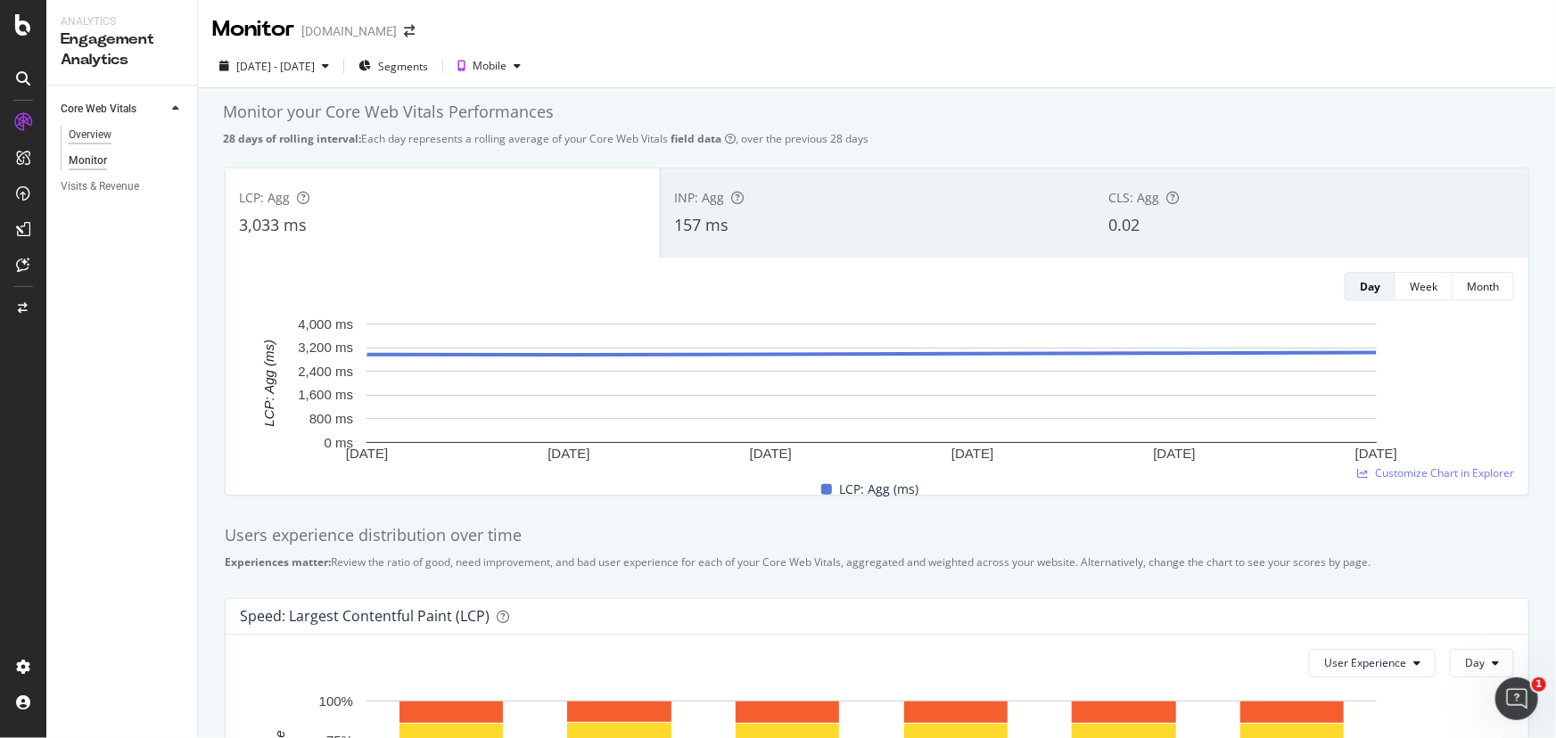
click at [106, 126] on div "Overview" at bounding box center [90, 135] width 43 height 19
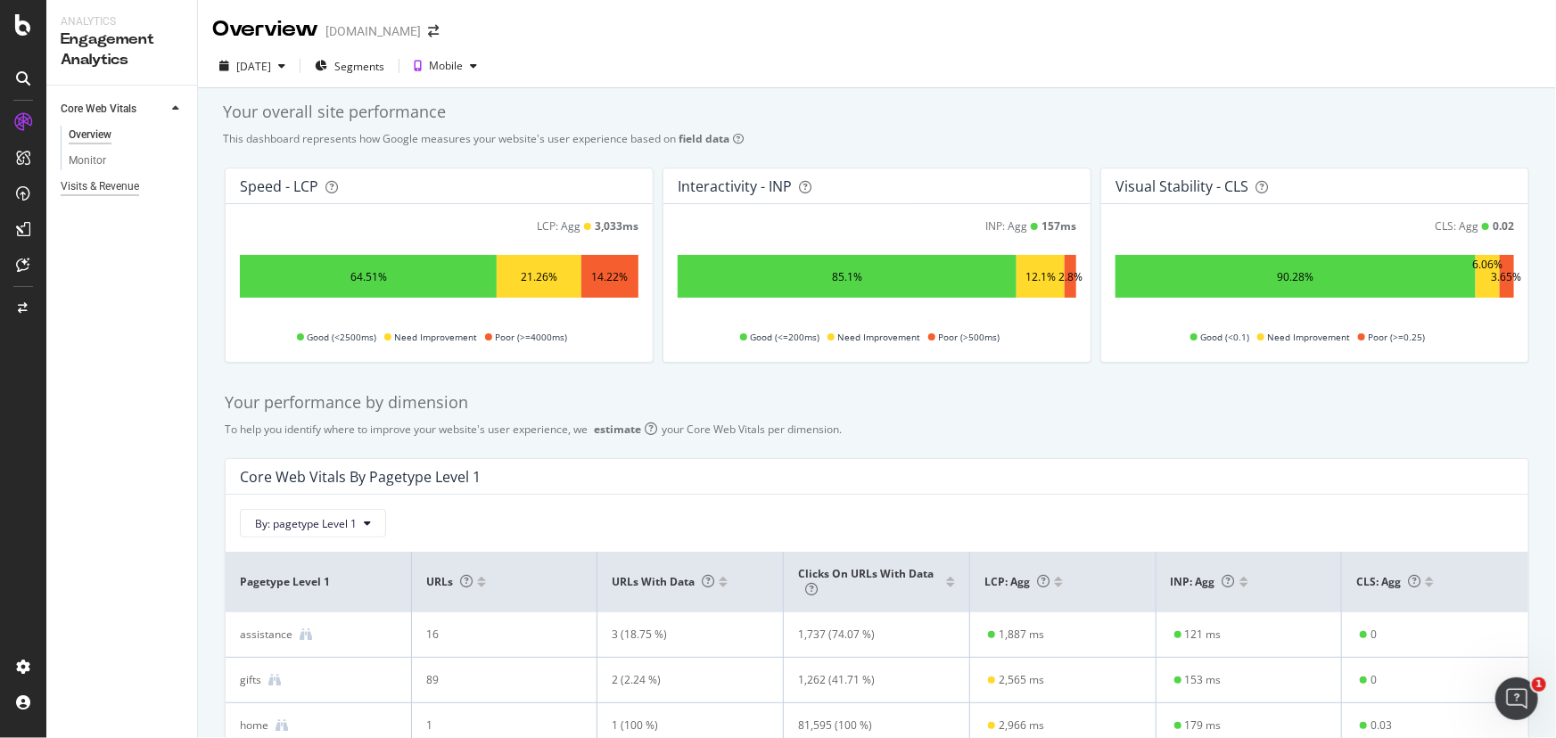
click at [98, 177] on div "Visits & Revenue" at bounding box center [100, 186] width 78 height 19
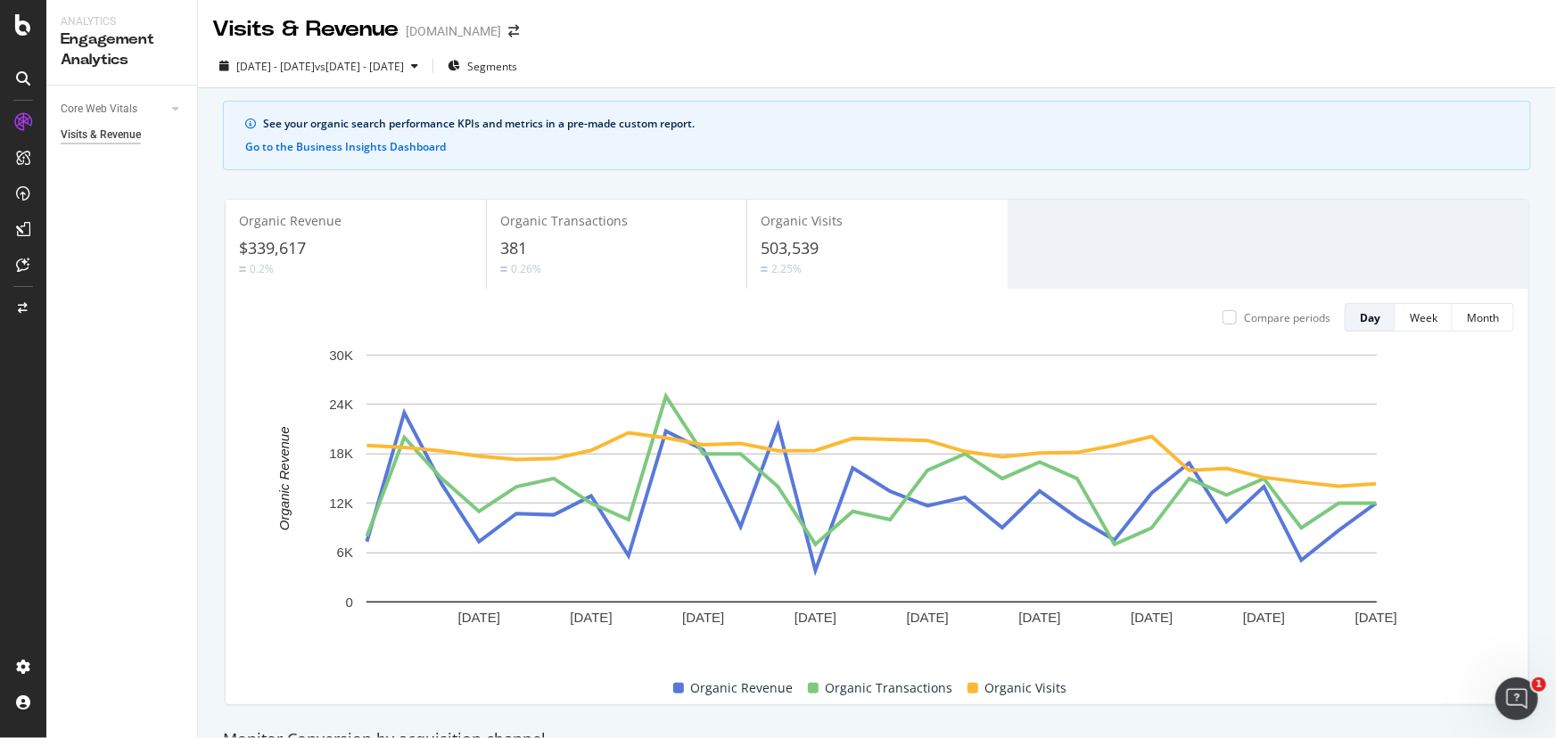
drag, startPoint x: 401, startPoint y: 144, endPoint x: 998, endPoint y: 156, distance: 596.7
click at [999, 156] on div "See your organic search performance KPIs and metrics in a pre-made custom repor…" at bounding box center [877, 136] width 1308 height 70
click at [440, 146] on button "Go to the Business Insights Dashboard" at bounding box center [345, 147] width 201 height 16
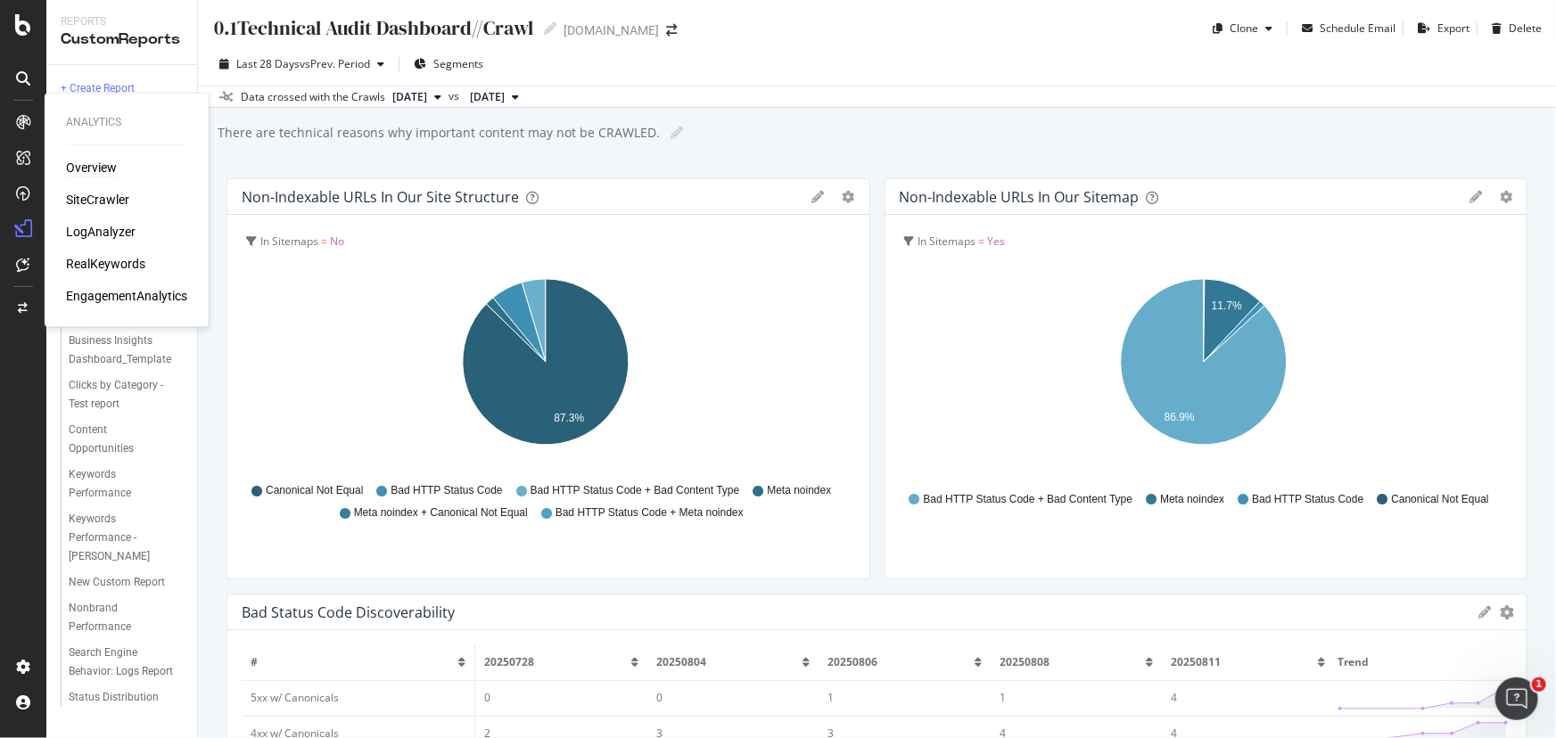
click at [83, 169] on div "Overview" at bounding box center [91, 169] width 51 height 18
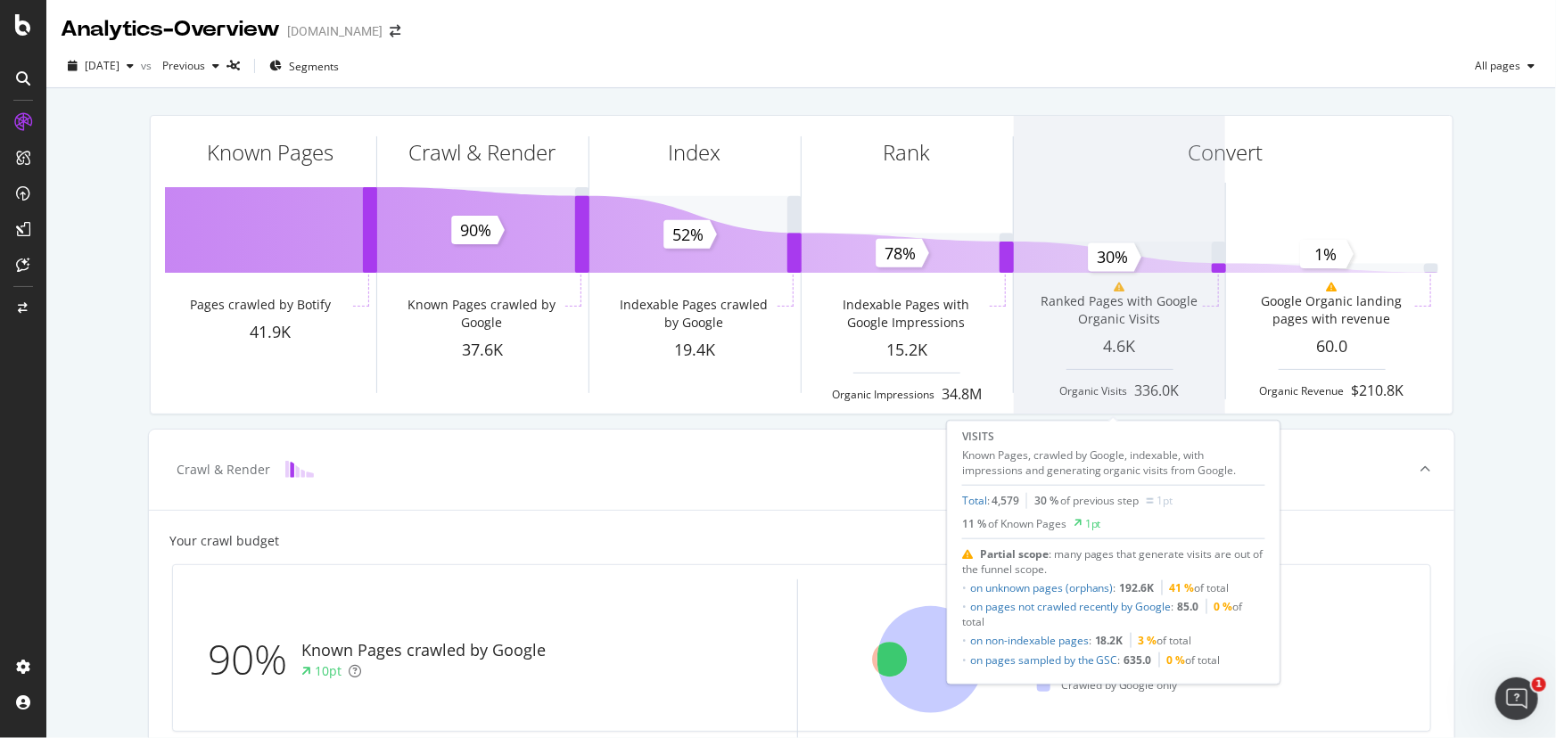
click at [1045, 302] on span at bounding box center [1119, 265] width 211 height 298
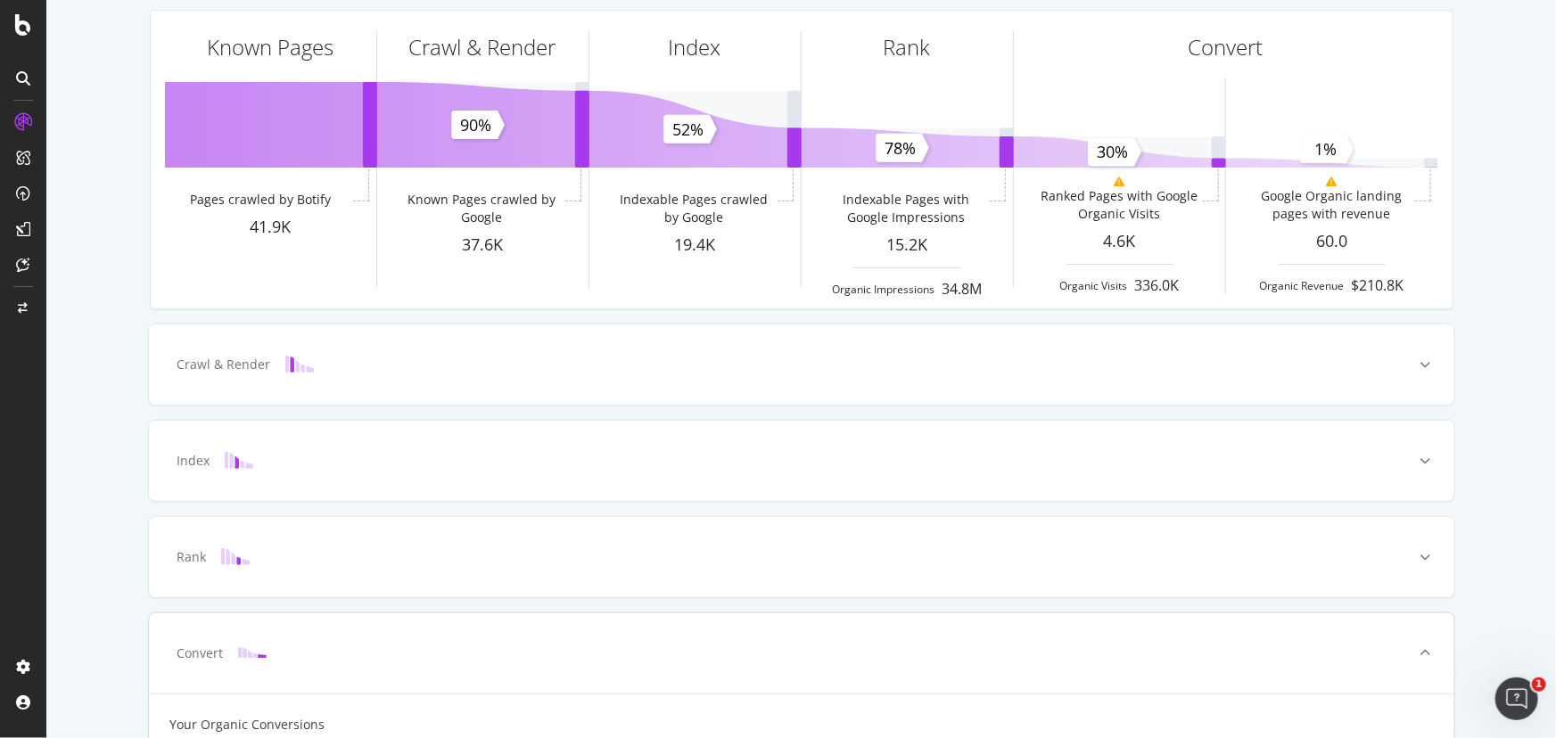
scroll to position [243, 0]
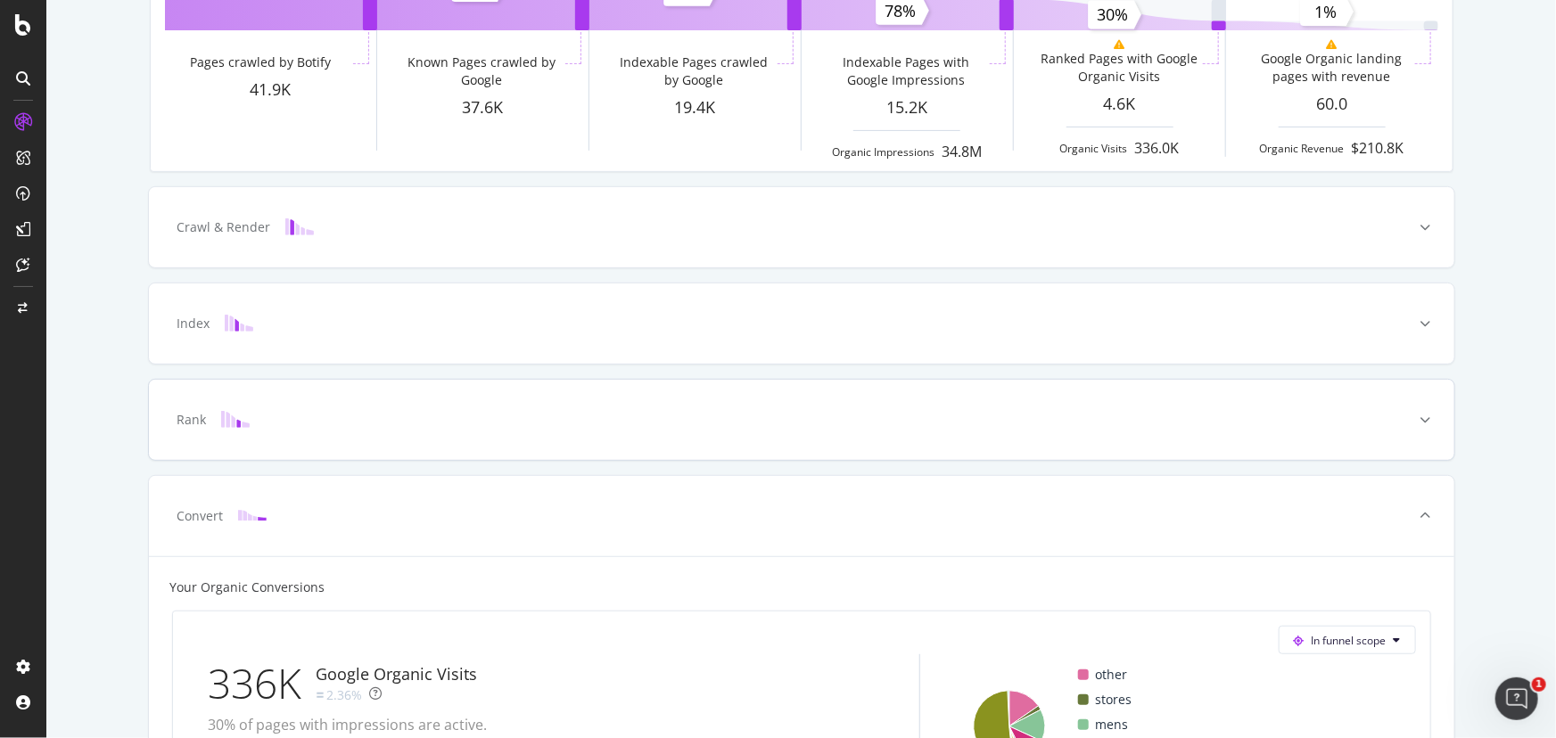
click at [1033, 402] on div "Rank" at bounding box center [802, 420] width 1306 height 80
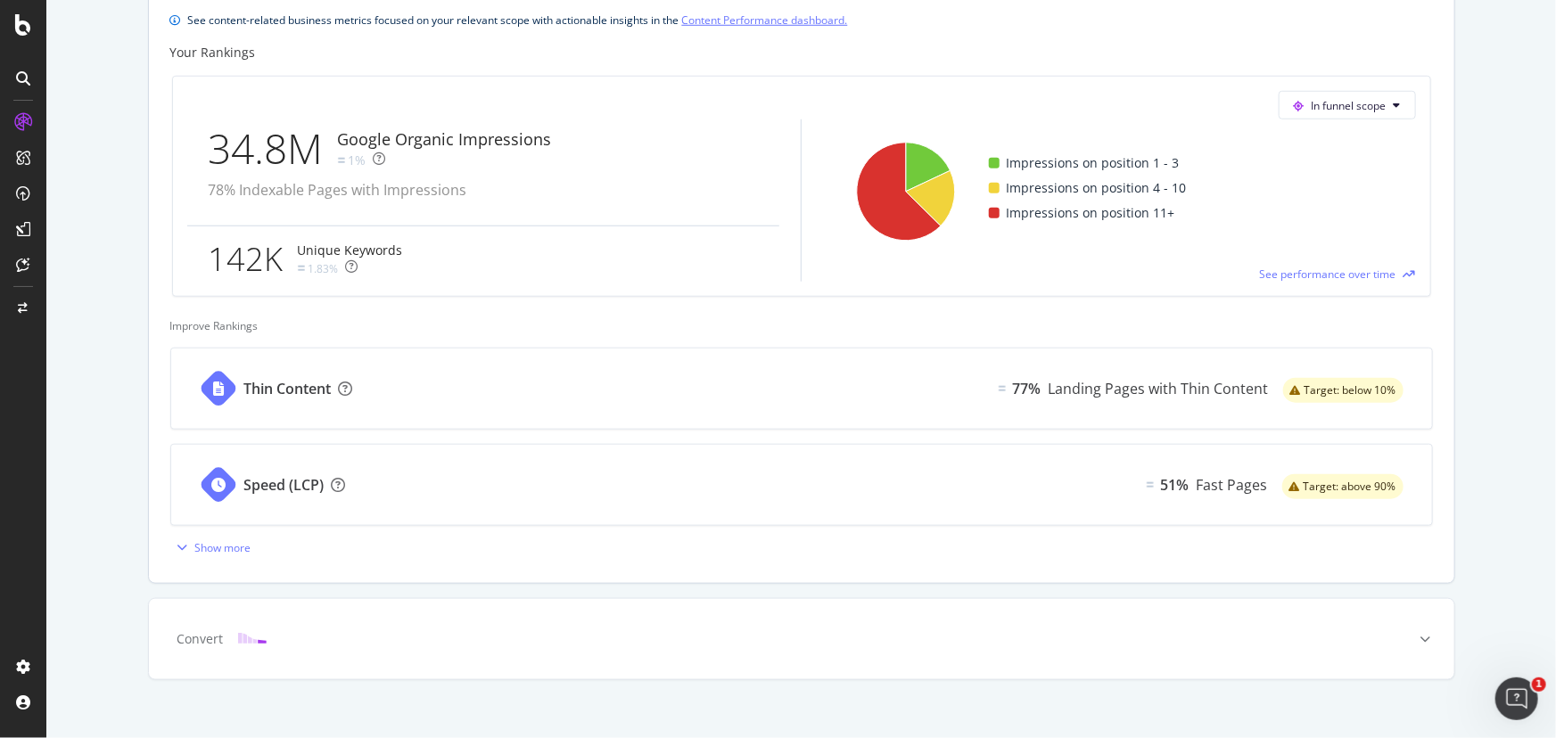
scroll to position [731, 0]
